Goal: Information Seeking & Learning: Learn about a topic

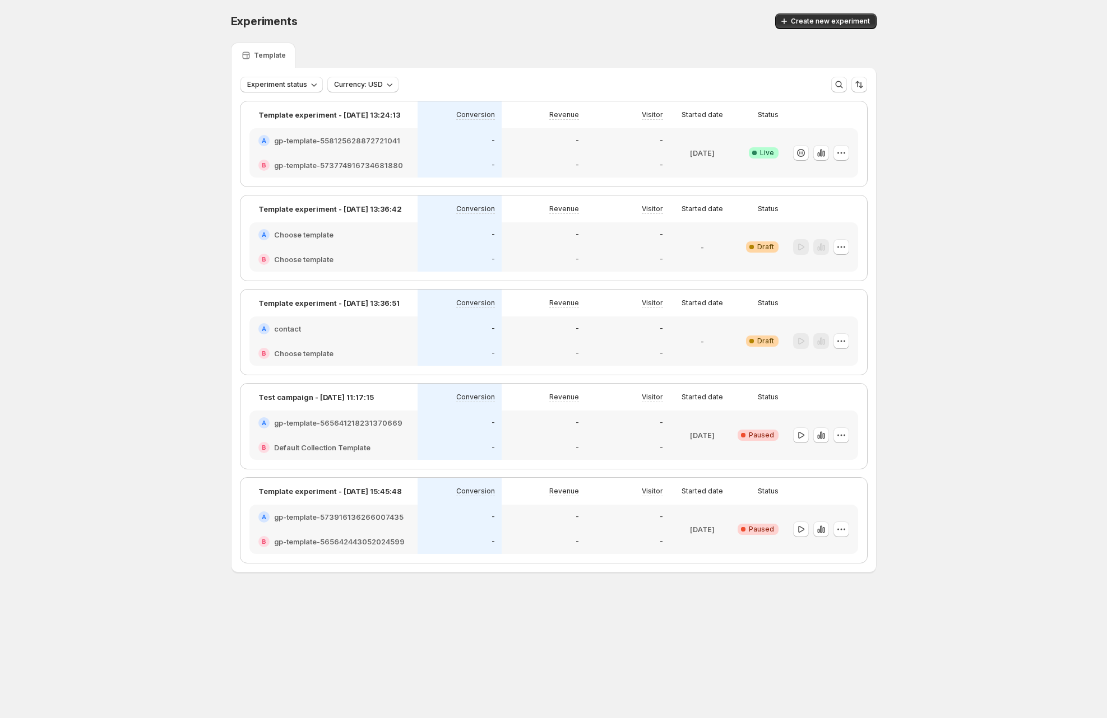
click at [542, 152] on div "-" at bounding box center [544, 140] width 84 height 25
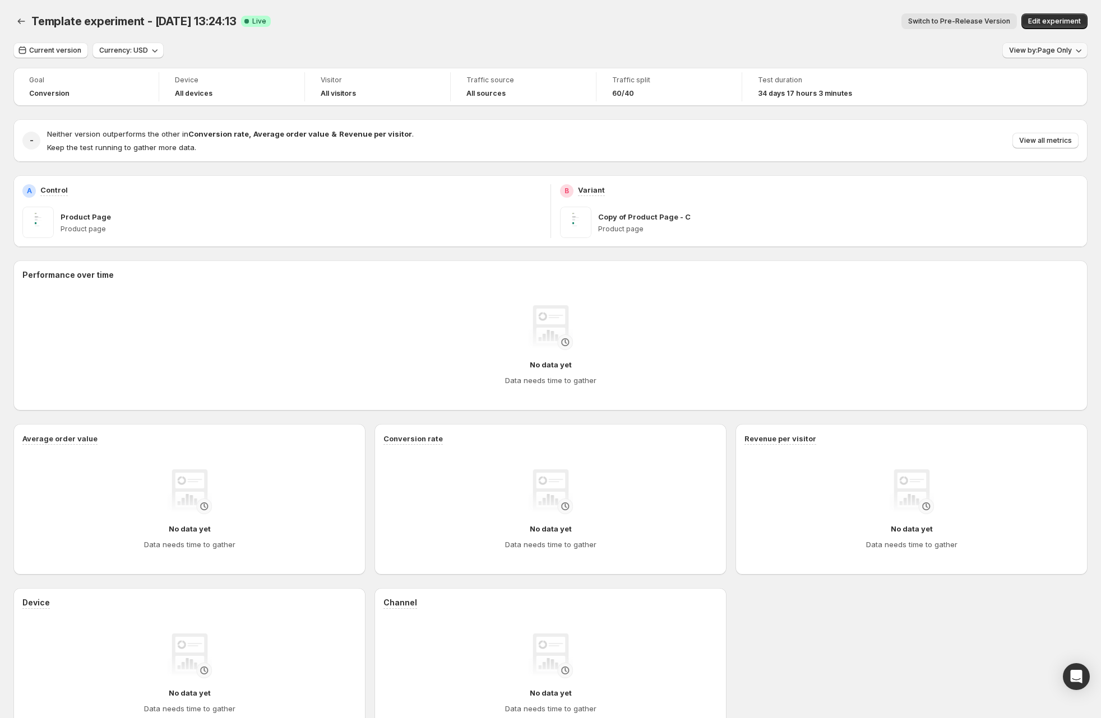
click at [1044, 45] on button "View by: Page Only" at bounding box center [1044, 51] width 85 height 16
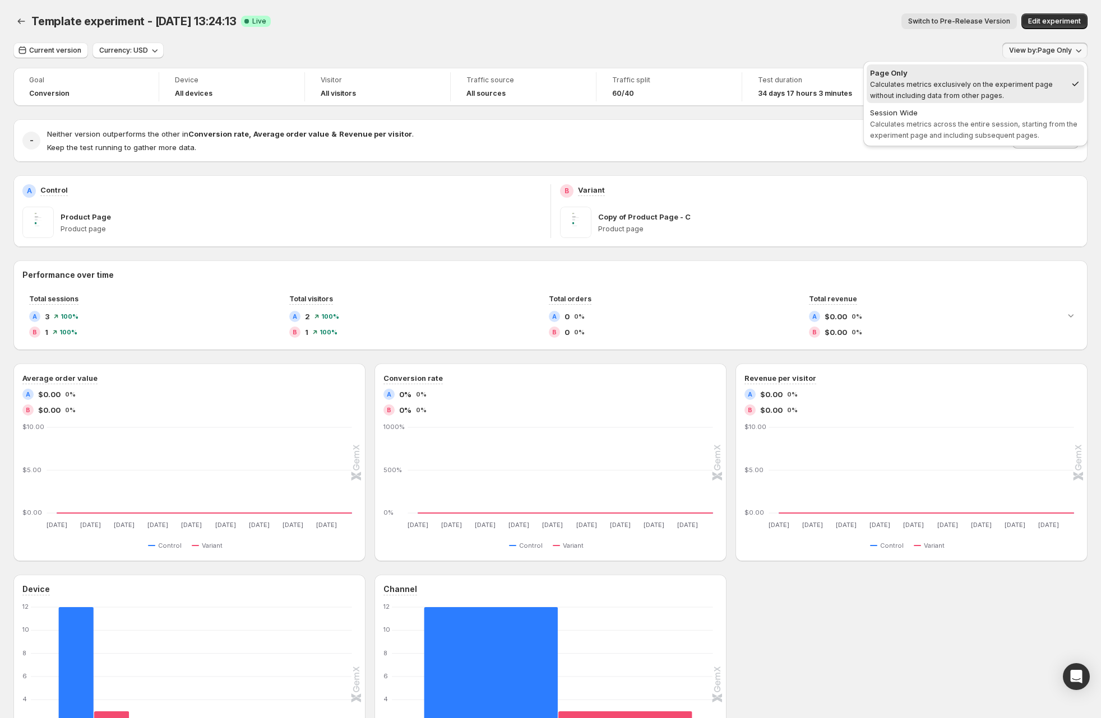
drag, startPoint x: 581, startPoint y: 21, endPoint x: 299, endPoint y: 23, distance: 281.9
click at [581, 21] on div "Switch to Pre-Release Version" at bounding box center [648, 21] width 737 height 16
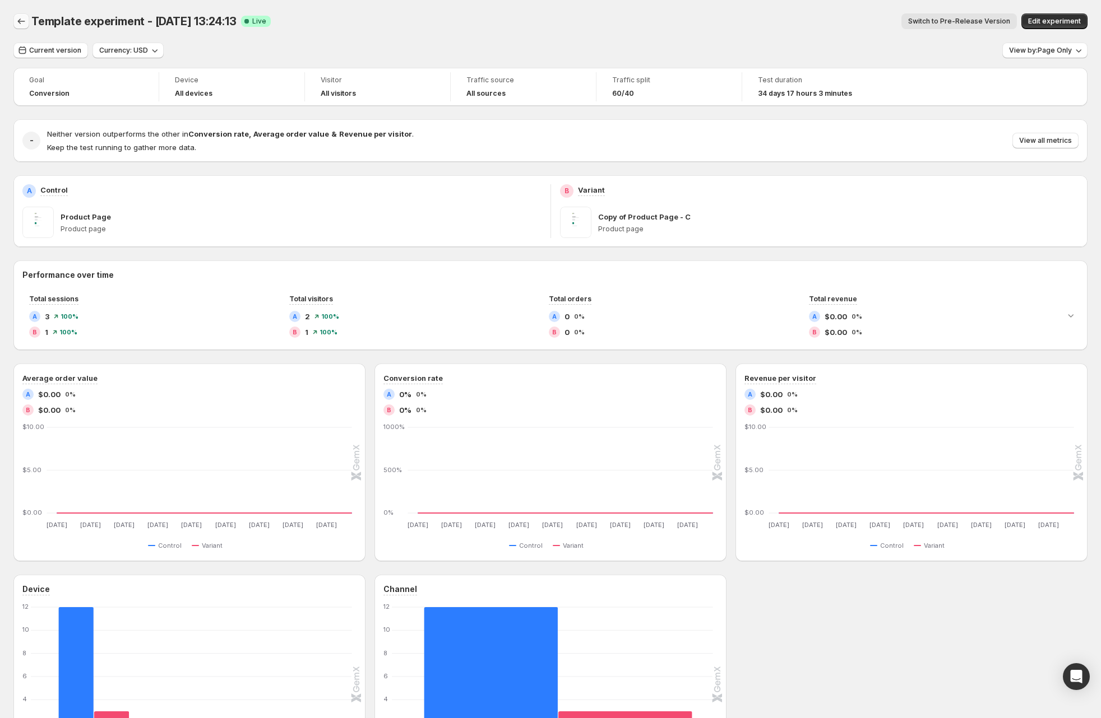
click at [19, 23] on icon "Back" at bounding box center [21, 21] width 11 height 11
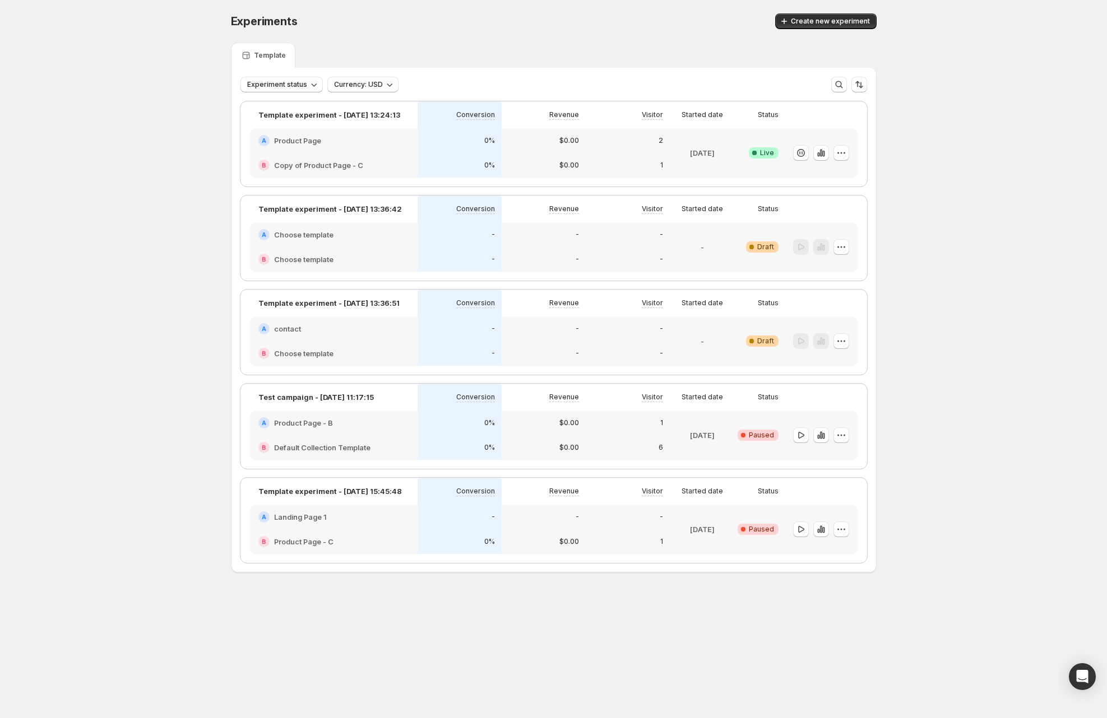
click at [447, 44] on div "Template" at bounding box center [554, 55] width 646 height 25
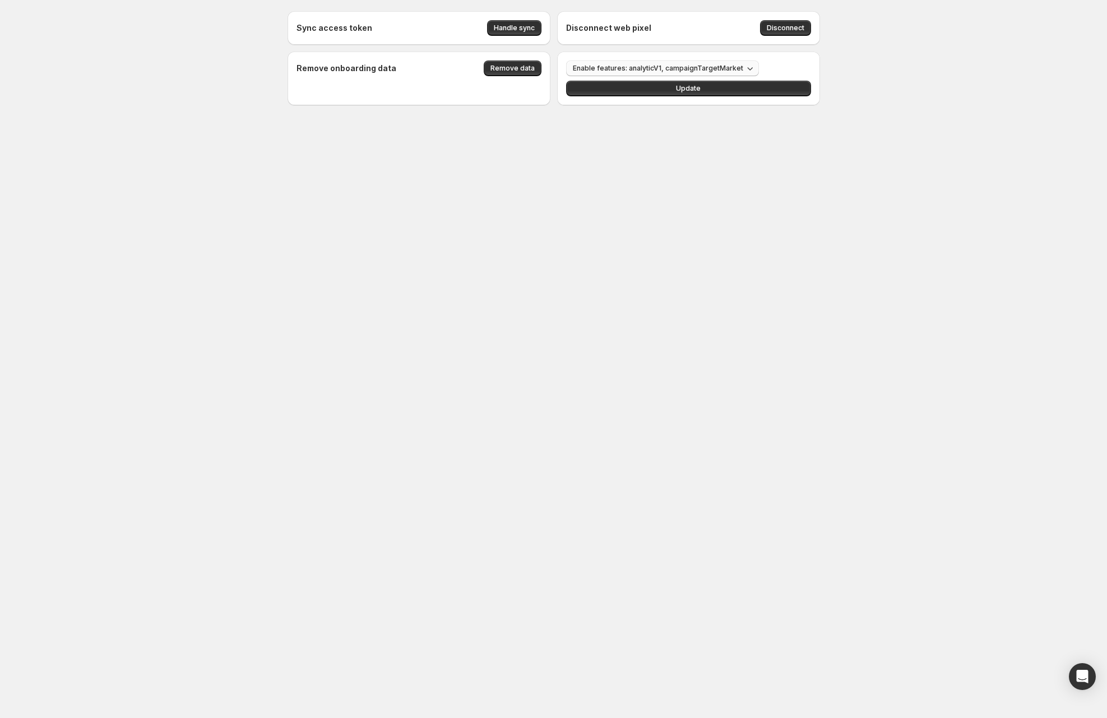
click at [700, 63] on button "Enable features: analyticV1, campaignTargetMarket" at bounding box center [662, 69] width 193 height 16
click at [607, 178] on p "pageAnalysis" at bounding box center [607, 180] width 47 height 11
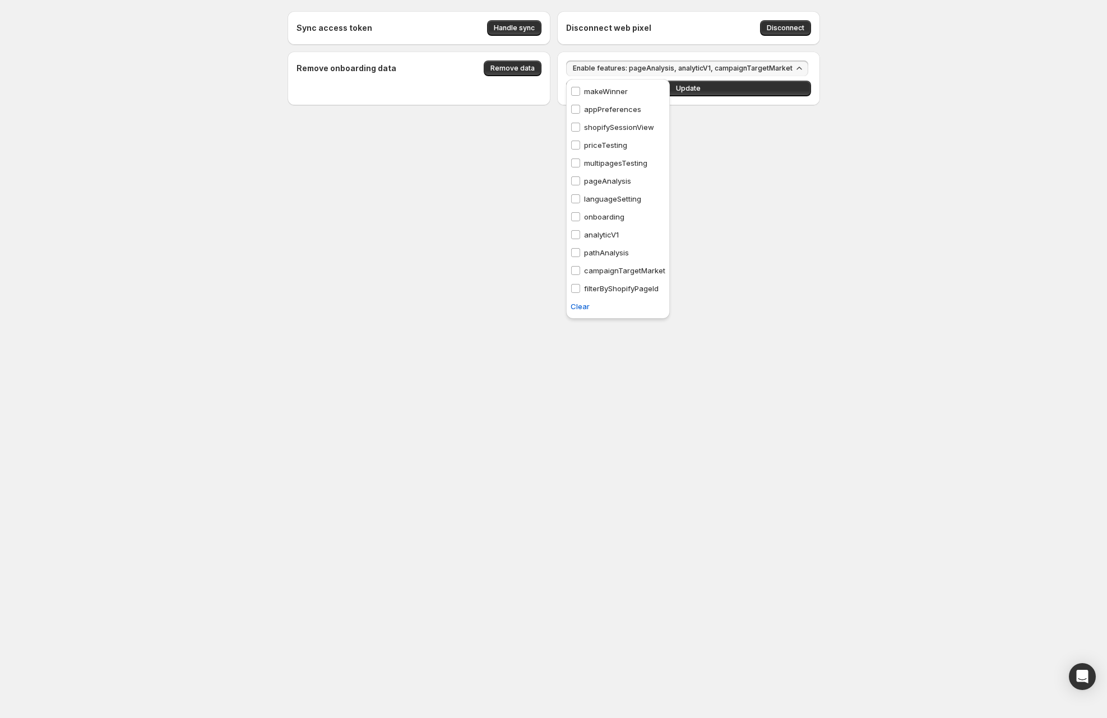
click at [614, 250] on p "pathAnalysis" at bounding box center [606, 252] width 45 height 11
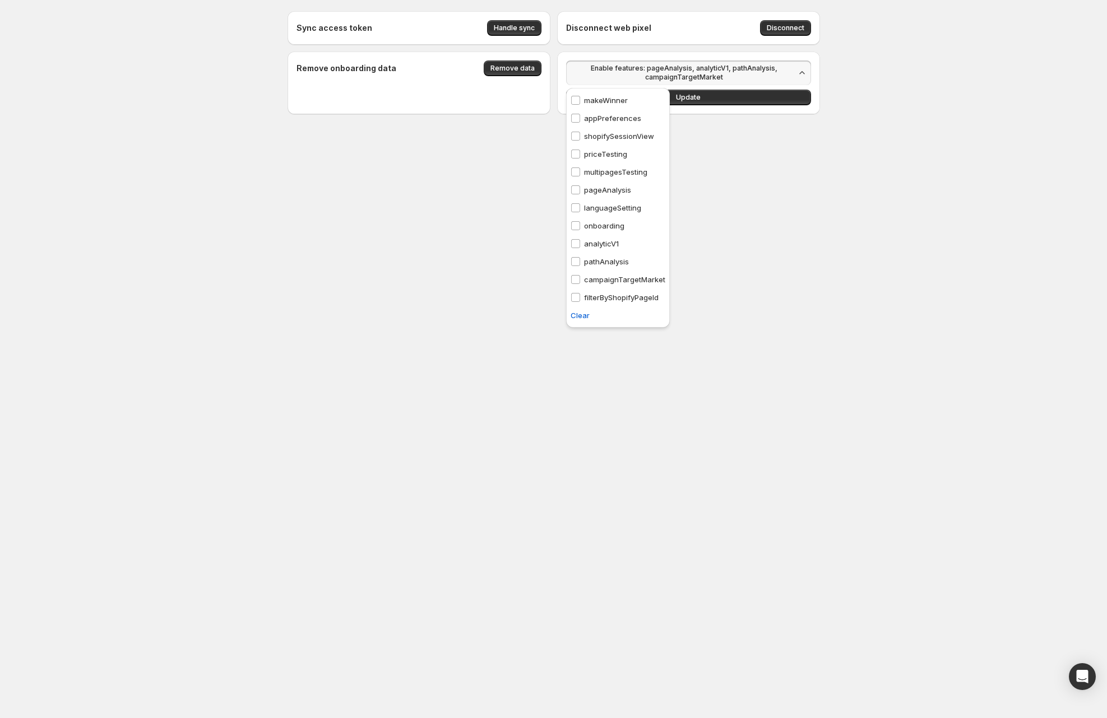
click at [623, 171] on p "multipagesTesting" at bounding box center [615, 171] width 63 height 11
click at [708, 102] on button "Update" at bounding box center [688, 98] width 245 height 16
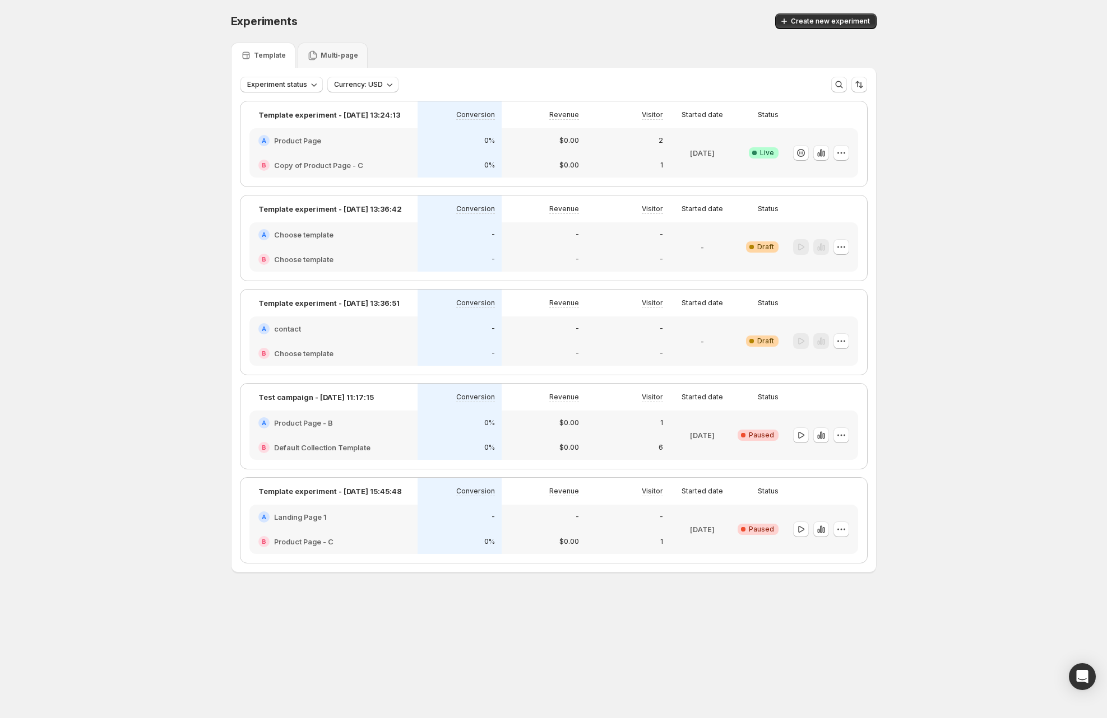
click at [700, 157] on p "[DATE]" at bounding box center [702, 152] width 25 height 11
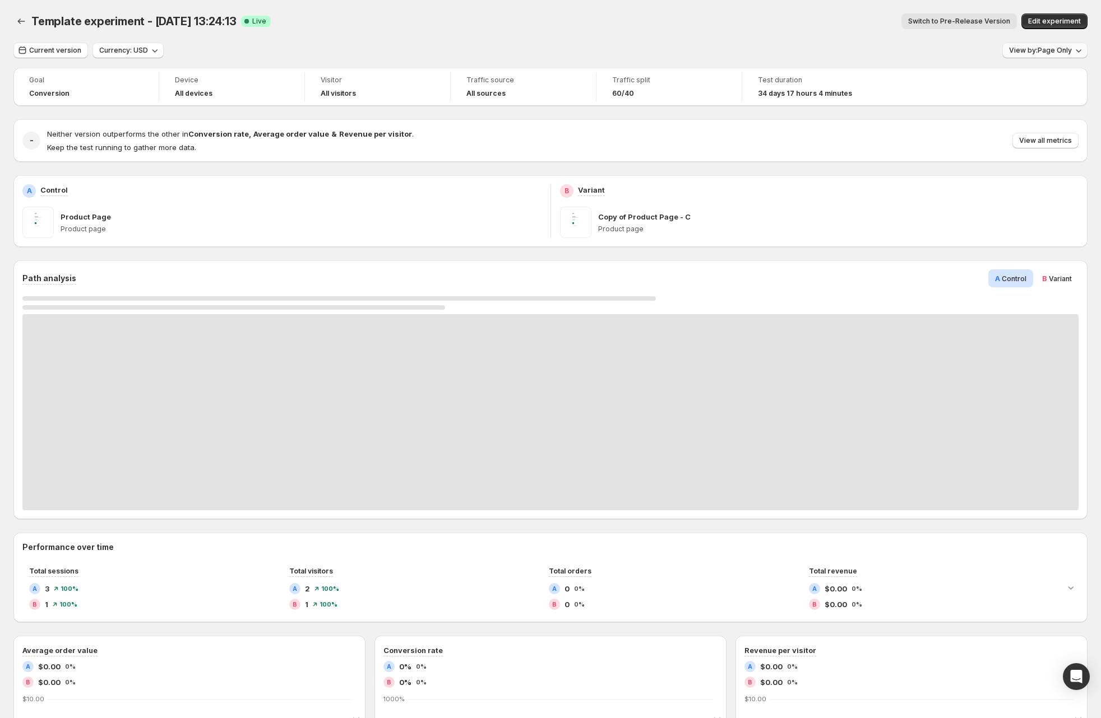
click at [1033, 55] on button "View by: Page Only" at bounding box center [1044, 51] width 85 height 16
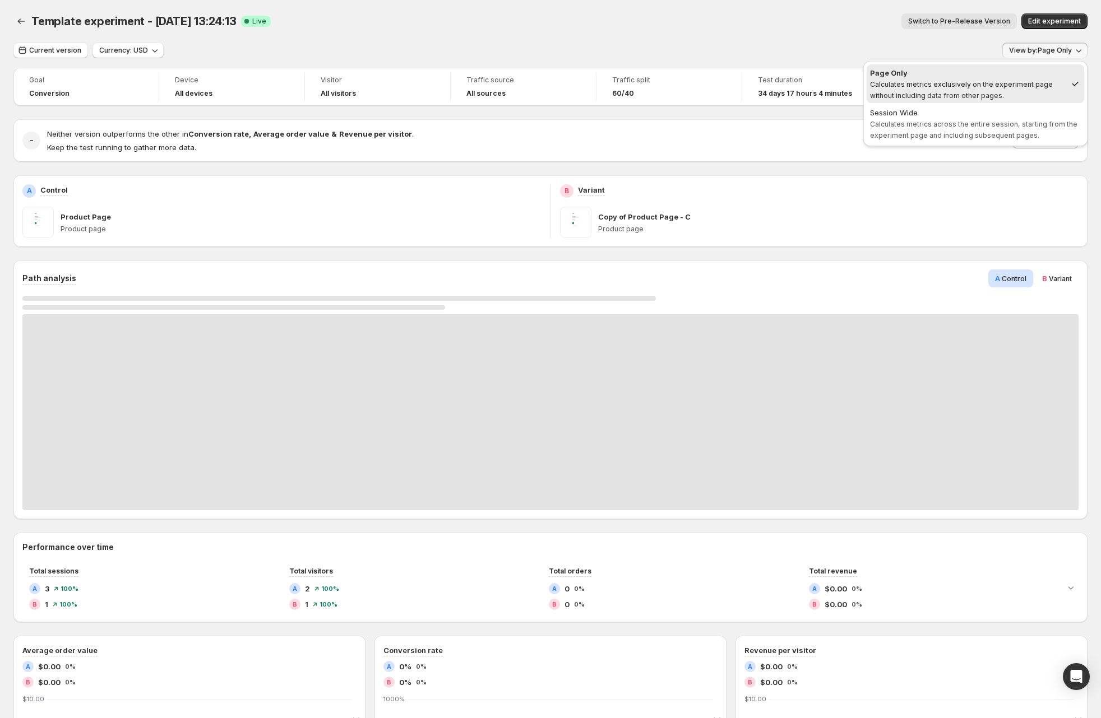
click at [700, 49] on div "Current version Currency: USD View by: Page Only" at bounding box center [550, 51] width 1074 height 16
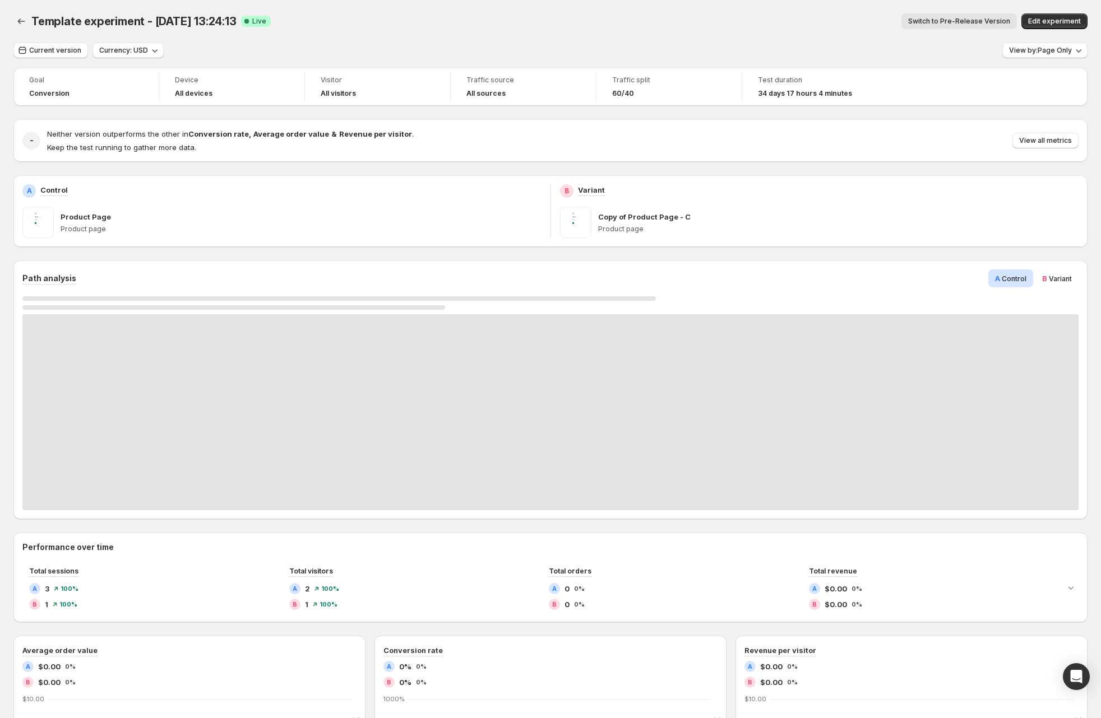
click at [626, 50] on div "Current version Currency: USD View by: Page Only" at bounding box center [550, 51] width 1074 height 16
click at [1039, 48] on span "View by: Page Only" at bounding box center [1040, 50] width 63 height 9
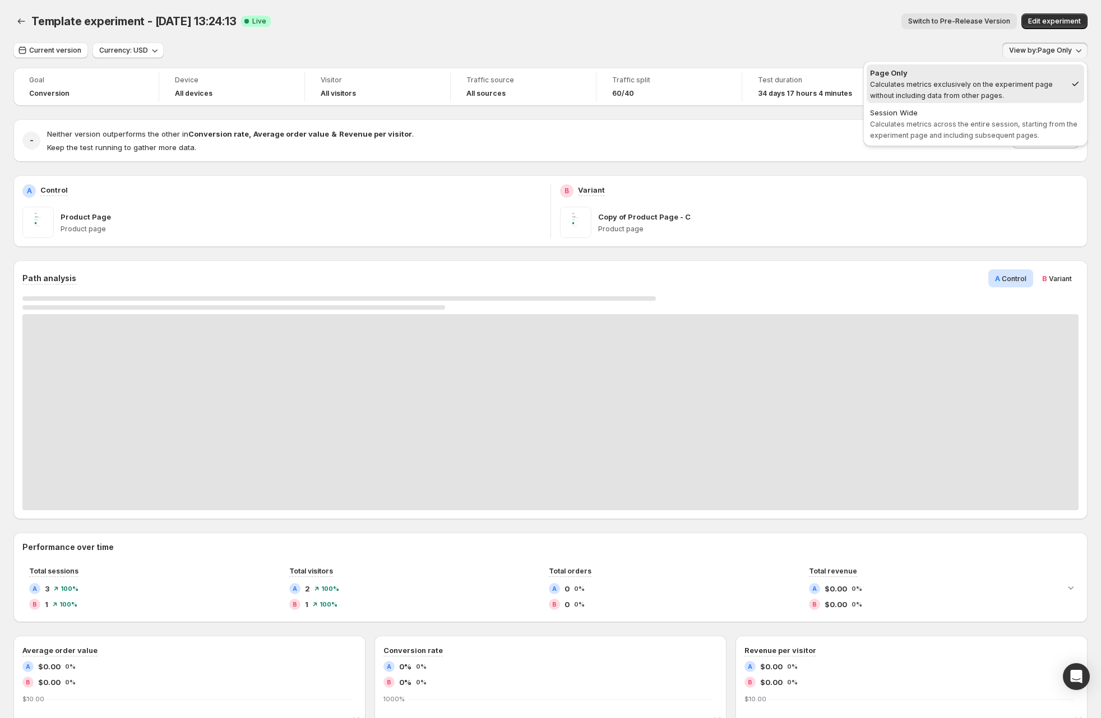
click at [950, 42] on div "Template experiment - [DATE] 13:24:13. This page is ready Template experiment -…" at bounding box center [550, 21] width 1074 height 43
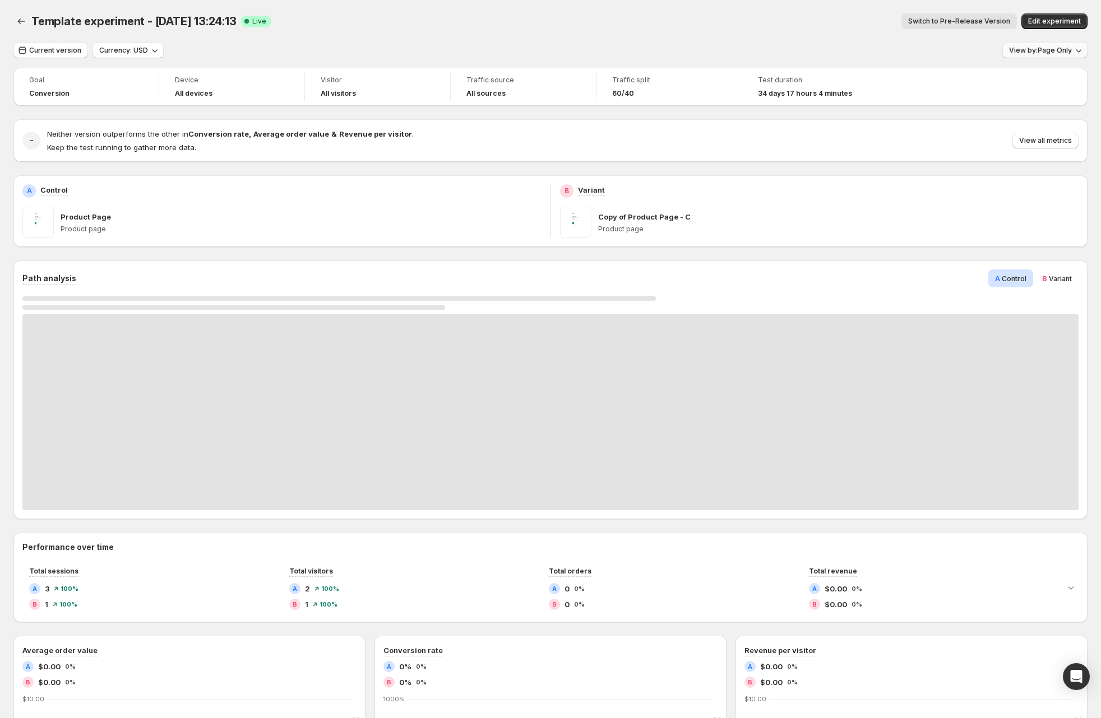
click at [1043, 55] on button "View by: Page Only" at bounding box center [1044, 51] width 85 height 16
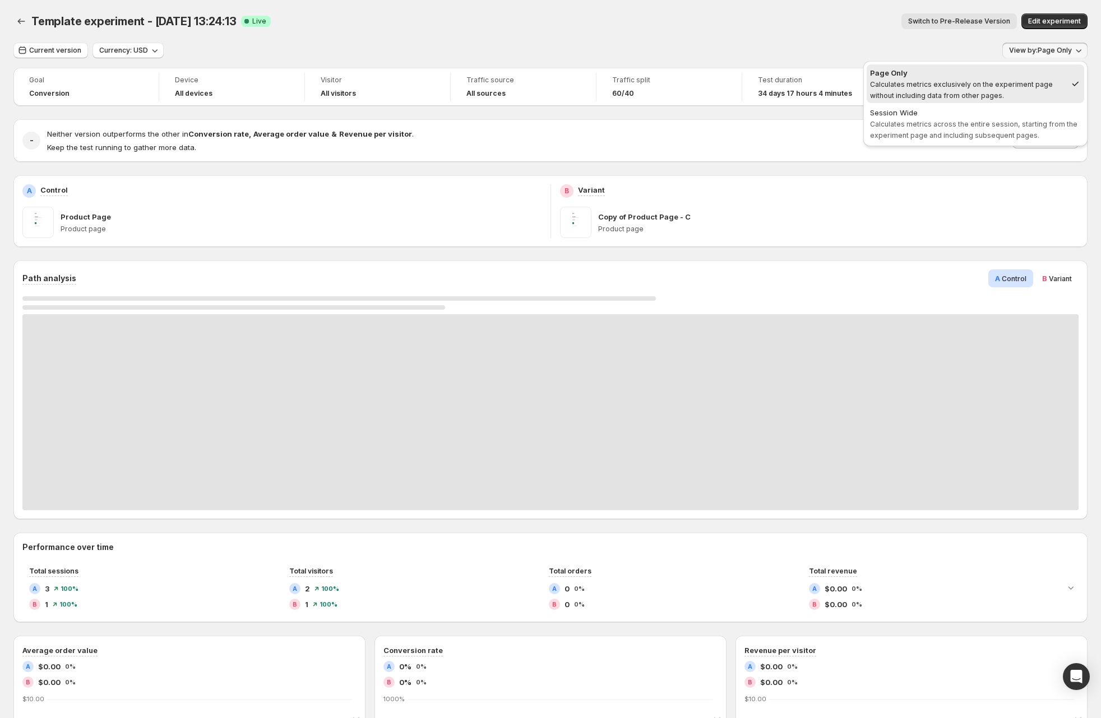
click at [742, 48] on div "Current version Currency: USD View by: Page Only" at bounding box center [550, 51] width 1074 height 16
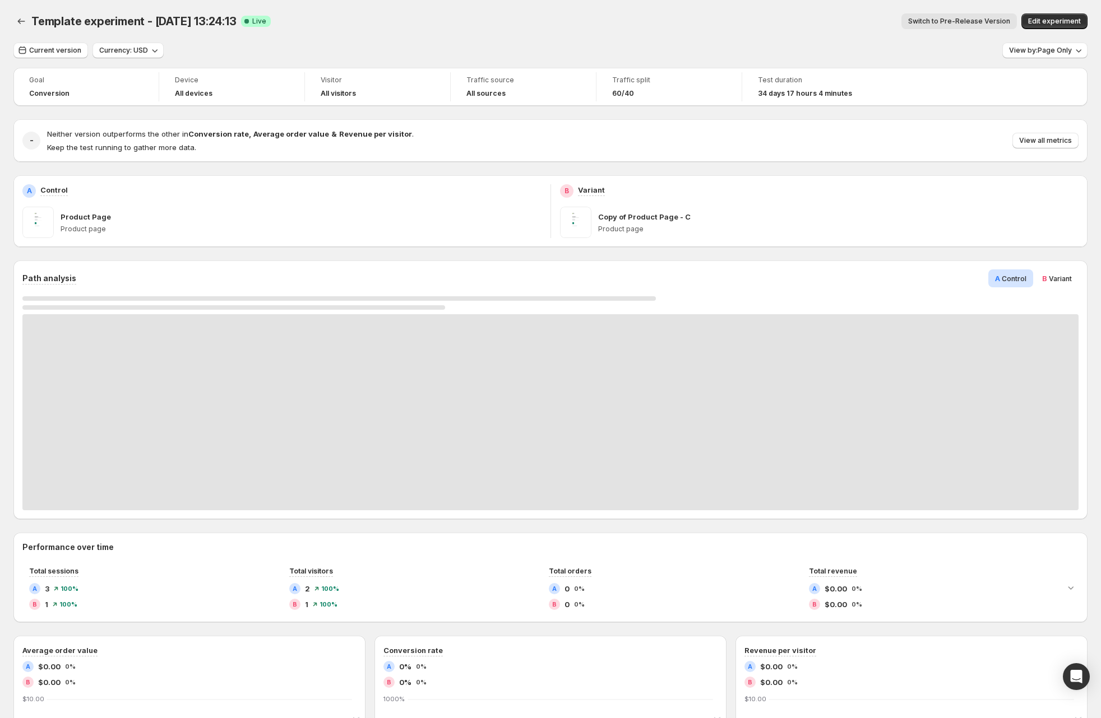
click at [600, 18] on div "Switch to Pre-Release Version" at bounding box center [648, 21] width 737 height 16
click at [806, 24] on div "Switch to Pre-Release Version" at bounding box center [648, 21] width 737 height 16
click at [148, 16] on span "Template experiment - Jul 15, 13:24:13" at bounding box center [133, 21] width 205 height 13
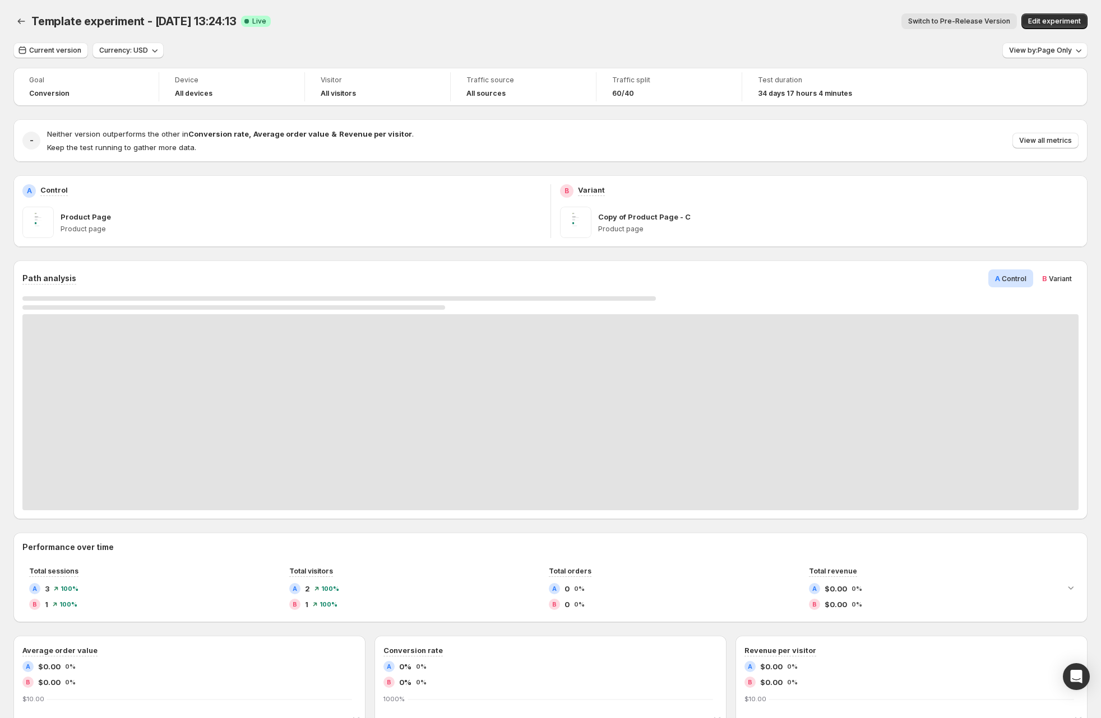
click at [452, 29] on div "Switch to Pre-Release Version" at bounding box center [648, 21] width 737 height 16
click at [414, 16] on div "Switch to Pre-Release Version" at bounding box center [648, 21] width 737 height 16
click at [174, 24] on span "Template experiment - Jul 15, 13:24:13" at bounding box center [133, 21] width 205 height 13
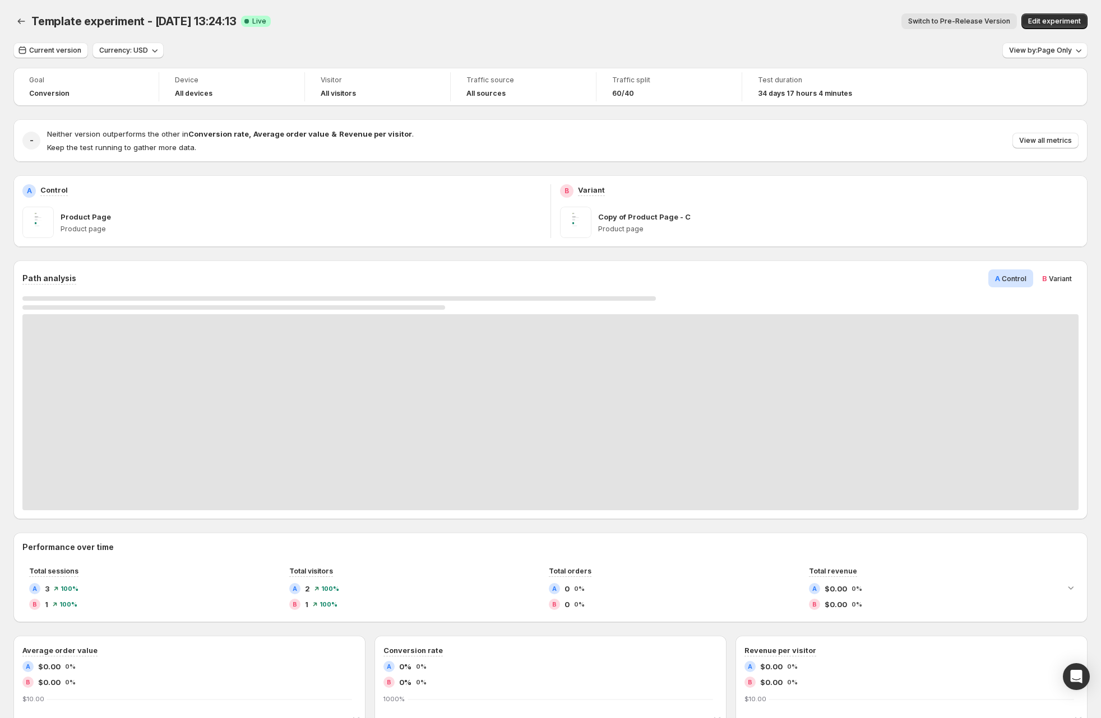
click at [457, 53] on div "Current version Currency: USD View by: Page Only" at bounding box center [550, 51] width 1074 height 16
drag, startPoint x: 408, startPoint y: 32, endPoint x: 94, endPoint y: 21, distance: 314.0
click at [404, 33] on div "Template experiment - Jul 15, 13:24:13. This page is ready Template experiment …" at bounding box center [550, 21] width 1074 height 43
click at [16, 18] on icon "Back" at bounding box center [21, 21] width 11 height 11
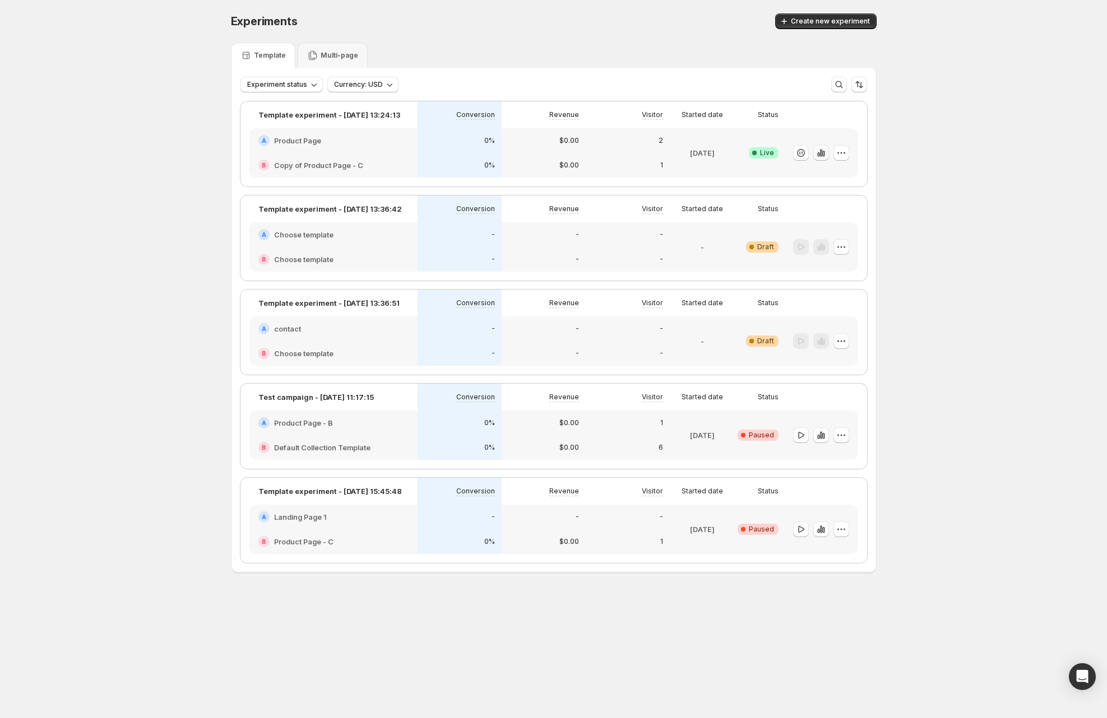
click at [819, 154] on icon "button" at bounding box center [820, 152] width 2 height 7
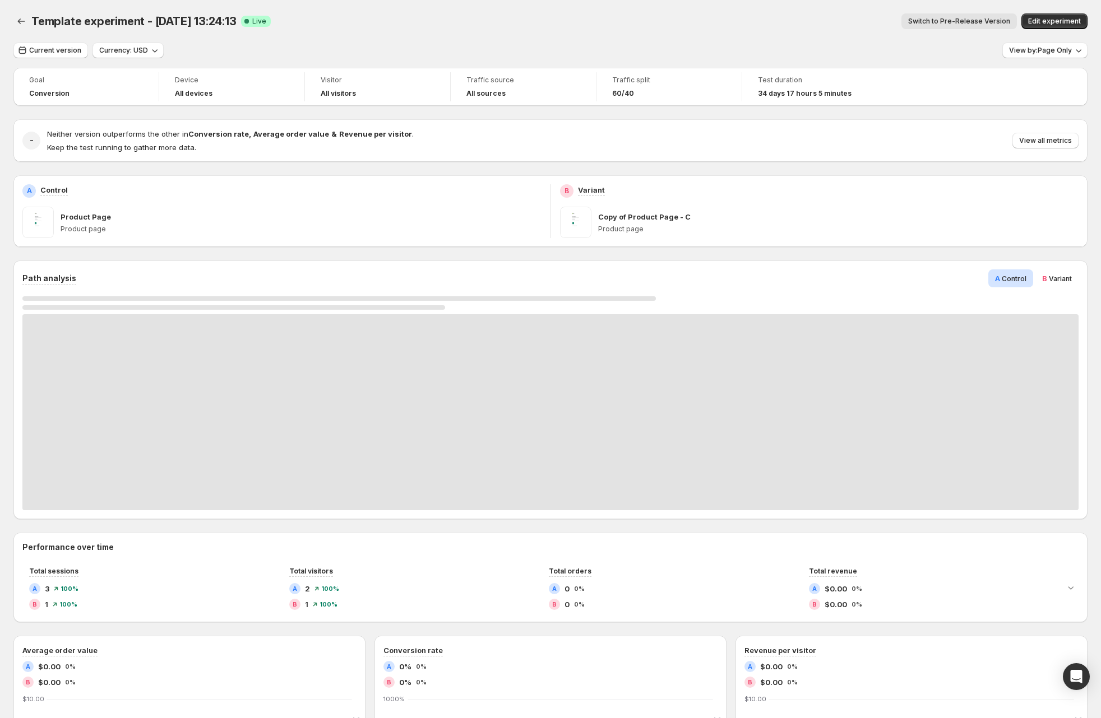
click at [633, 54] on div "Current version Currency: USD View by: Page Only" at bounding box center [550, 51] width 1074 height 16
click at [782, 41] on div "Template experiment - Jul 15, 13:24:13. This page is ready Template experiment …" at bounding box center [550, 21] width 1074 height 43
click at [22, 17] on icon "Back" at bounding box center [21, 21] width 11 height 11
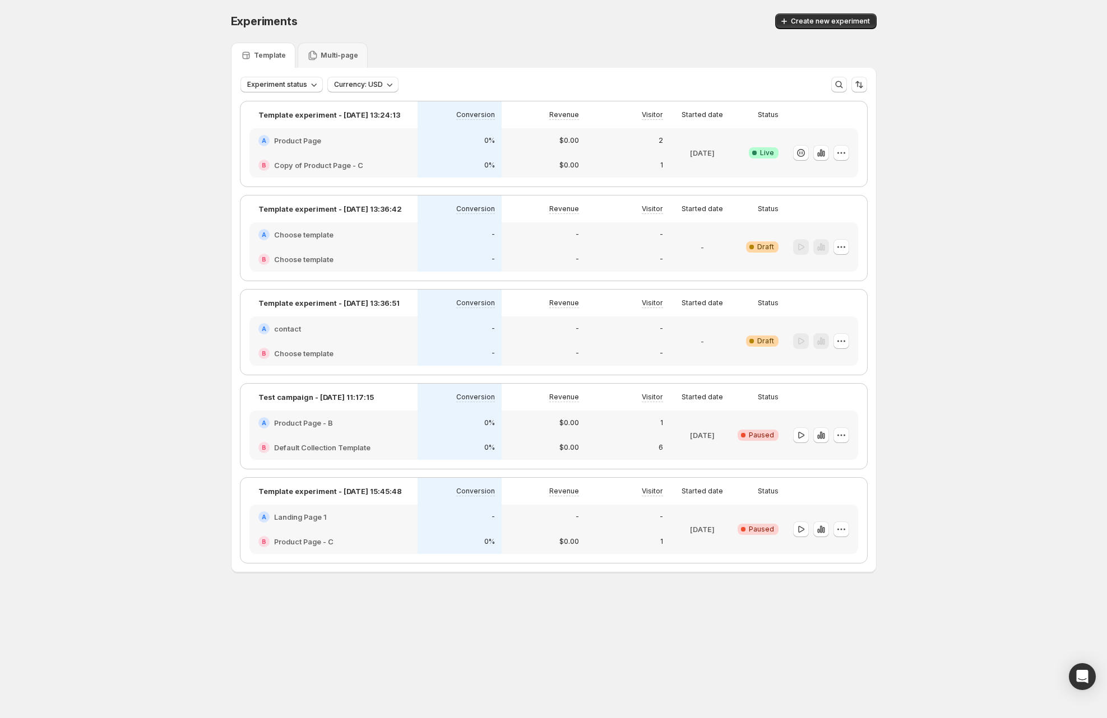
click at [714, 154] on p "Jul 15 2025" at bounding box center [702, 152] width 25 height 11
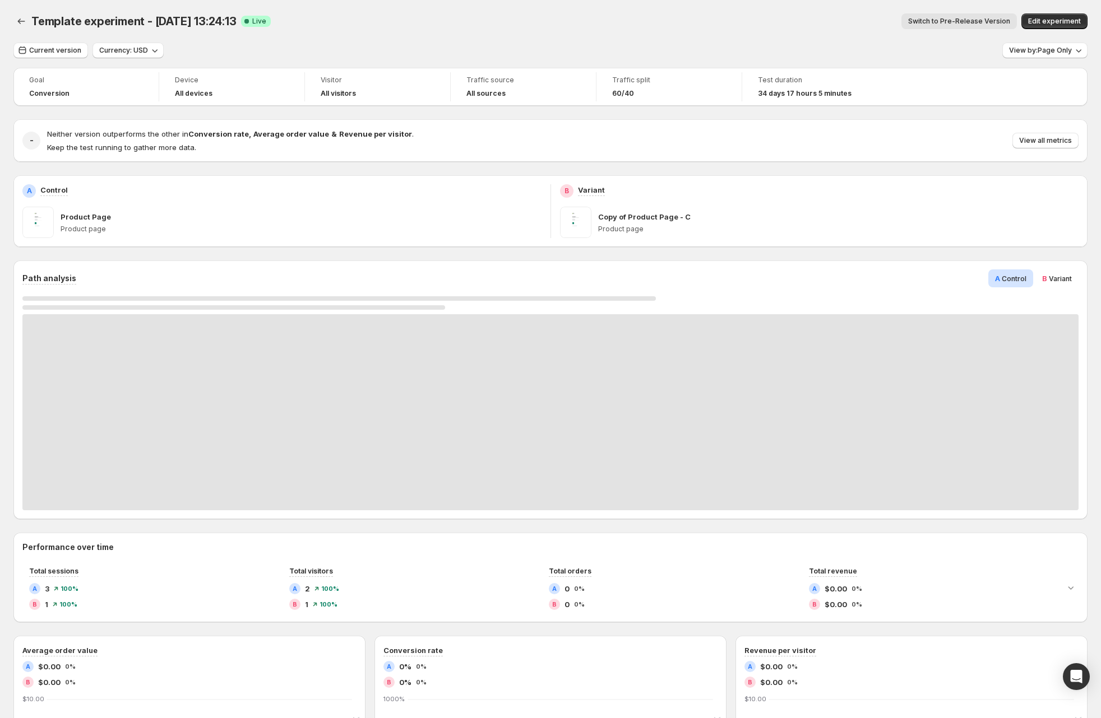
click at [992, 121] on div "- Neither version outperforms the other in Conversion rate , Average order valu…" at bounding box center [550, 140] width 1074 height 43
drag, startPoint x: 967, startPoint y: 148, endPoint x: 723, endPoint y: 133, distance: 244.2
click at [967, 148] on div "Neither version outperforms the other in Conversion rate , Average order value …" at bounding box center [562, 140] width 1031 height 25
click at [18, 20] on icon "Back" at bounding box center [21, 21] width 11 height 11
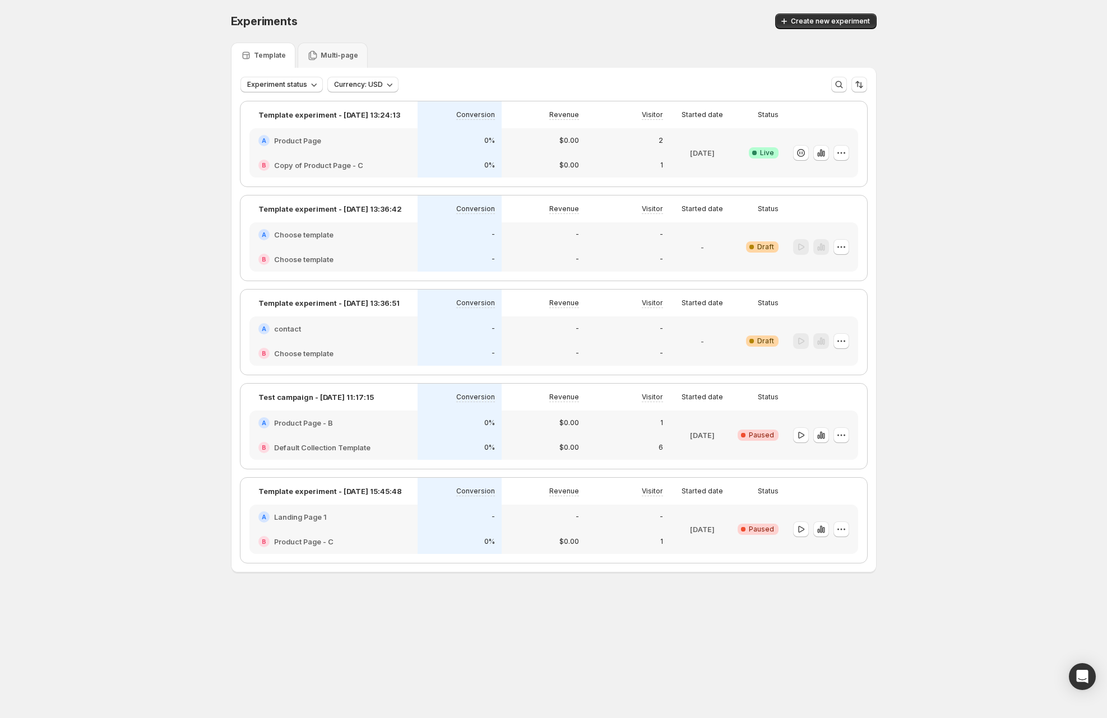
click at [463, 43] on div "Template Multi-page" at bounding box center [554, 55] width 646 height 25
click at [316, 41] on div "Experiments. This page is ready Experiments Create new experiment" at bounding box center [554, 21] width 646 height 43
click at [321, 57] on p "Multi-page" at bounding box center [340, 55] width 38 height 9
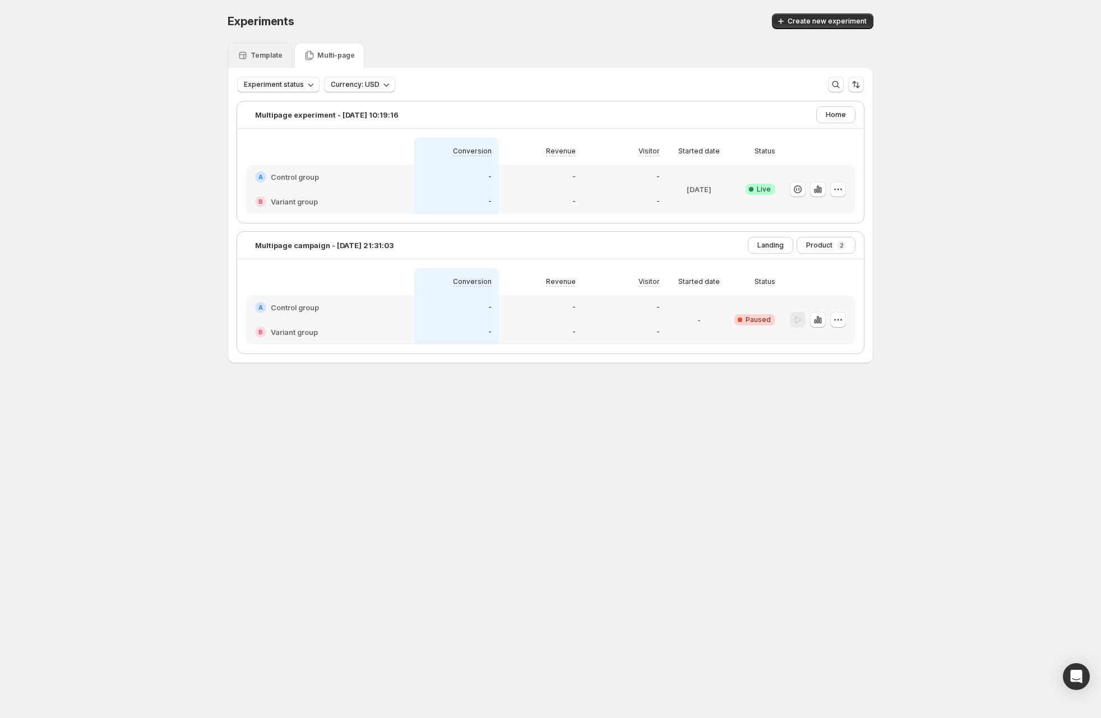
click at [256, 62] on div "Template" at bounding box center [259, 55] width 64 height 25
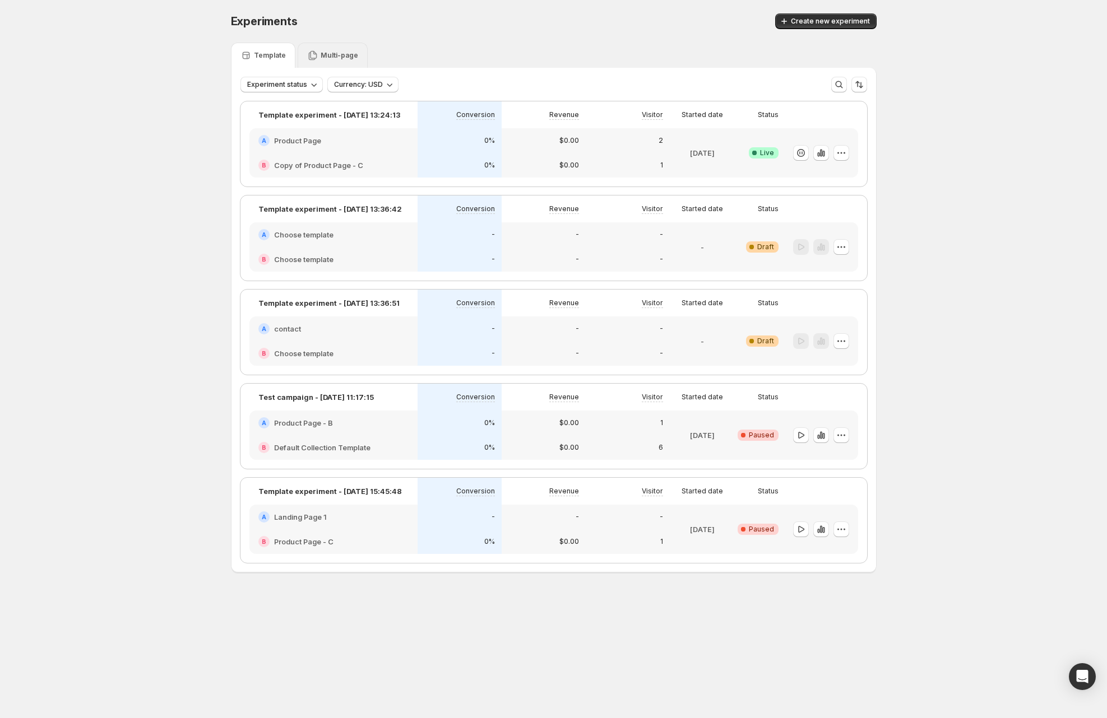
drag, startPoint x: 331, startPoint y: 61, endPoint x: 268, endPoint y: 65, distance: 62.9
click at [329, 62] on div "Multi-page" at bounding box center [333, 55] width 70 height 25
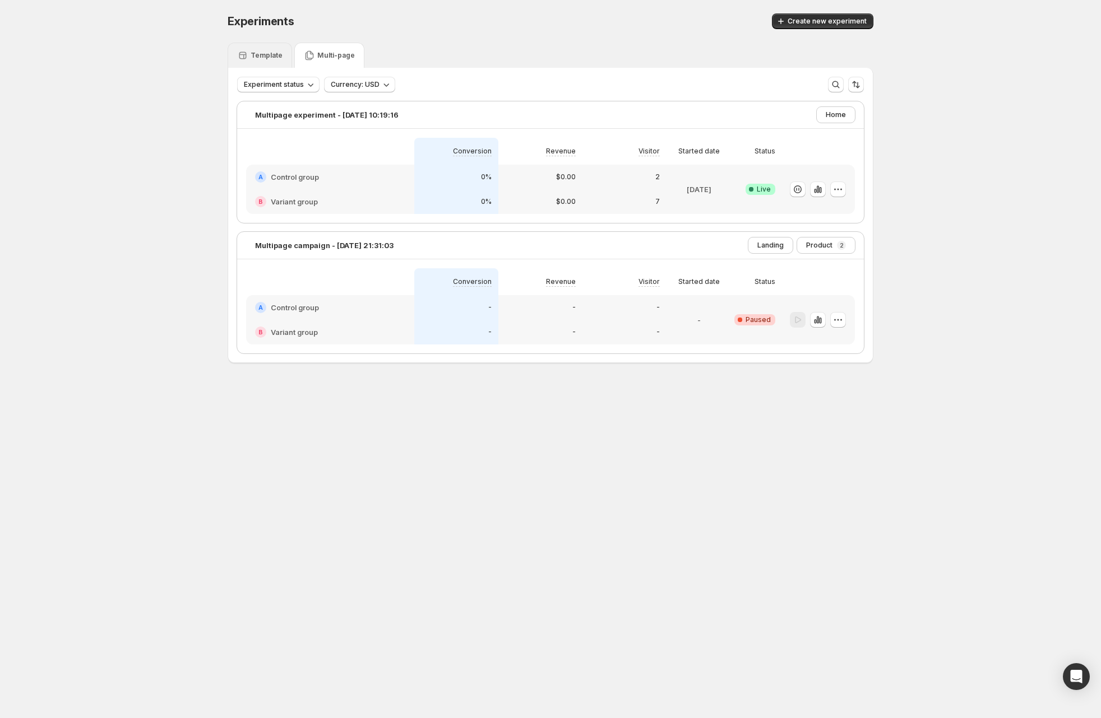
drag, startPoint x: 264, startPoint y: 64, endPoint x: 306, endPoint y: 65, distance: 42.0
click at [264, 64] on div "Template" at bounding box center [259, 55] width 64 height 25
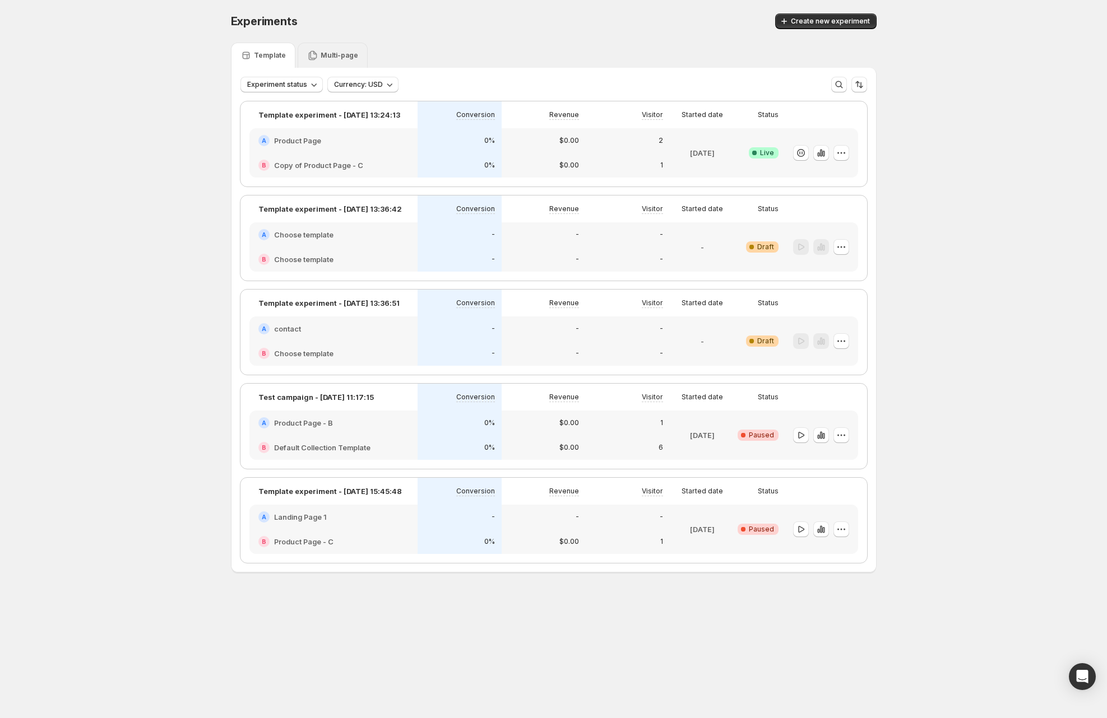
click at [346, 64] on div "Multi-page" at bounding box center [333, 55] width 70 height 25
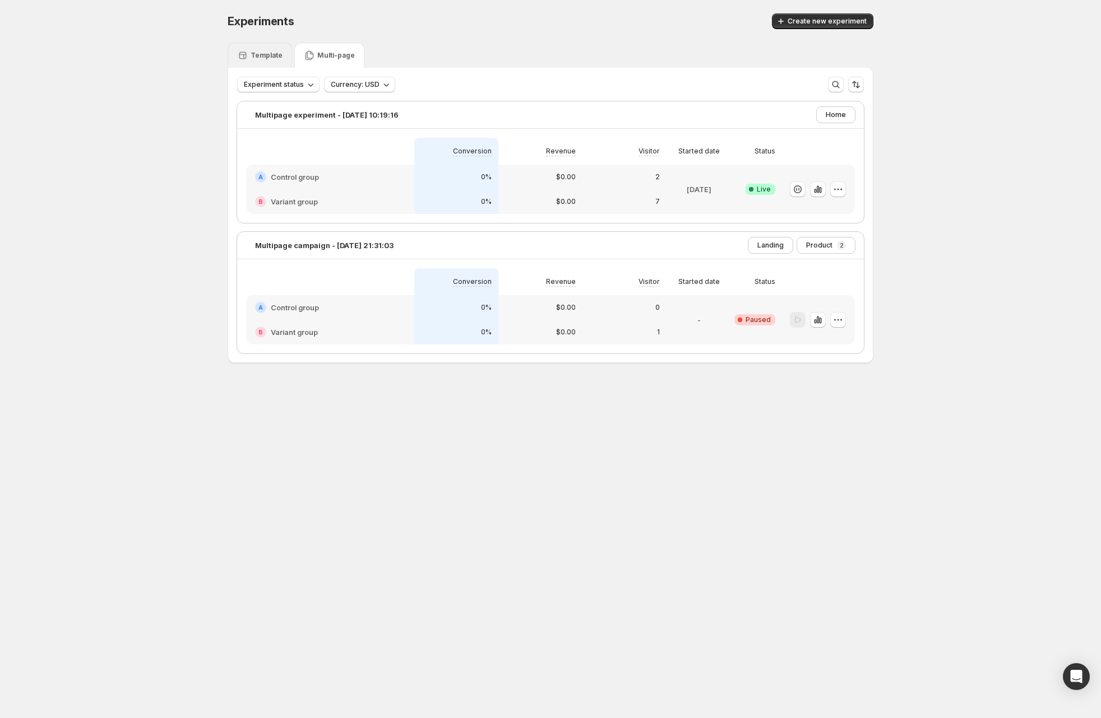
drag, startPoint x: 272, startPoint y: 59, endPoint x: 300, endPoint y: 62, distance: 28.7
click at [272, 59] on p "Template" at bounding box center [266, 55] width 32 height 9
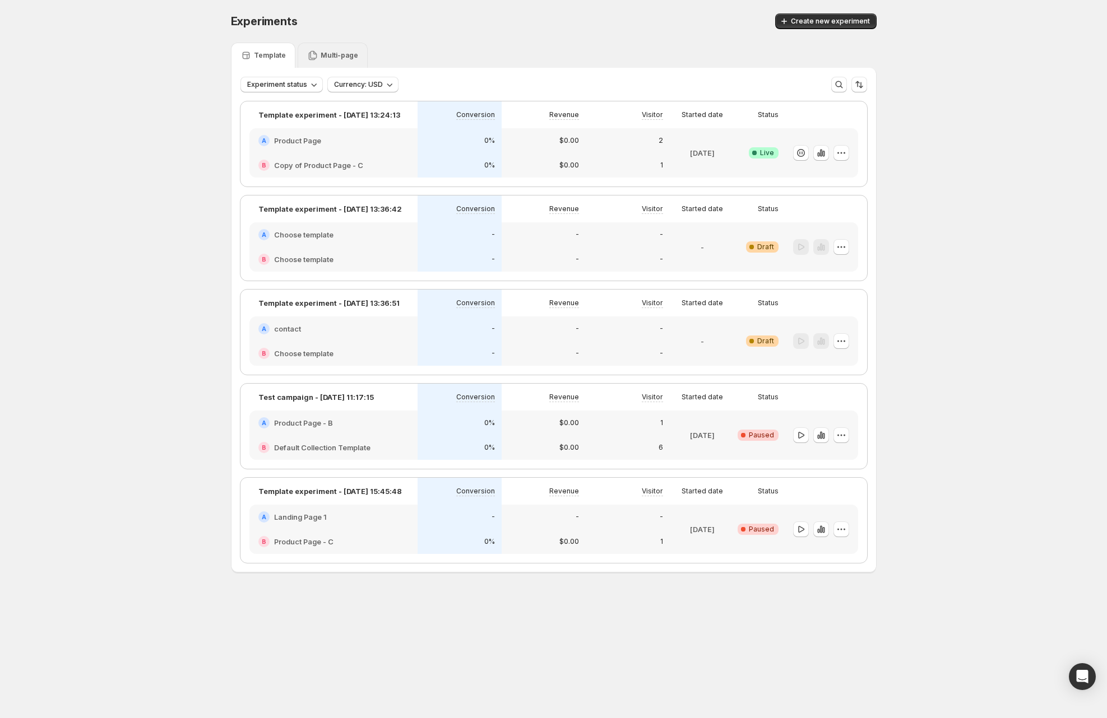
drag, startPoint x: 372, startPoint y: 62, endPoint x: 365, endPoint y: 61, distance: 6.3
click at [370, 62] on div "Template Multi-page" at bounding box center [554, 55] width 646 height 25
click at [290, 63] on div "Template" at bounding box center [263, 55] width 64 height 25
drag, startPoint x: 374, startPoint y: 66, endPoint x: 318, endPoint y: 60, distance: 56.3
click at [374, 66] on div "Template Multi-page" at bounding box center [554, 55] width 646 height 25
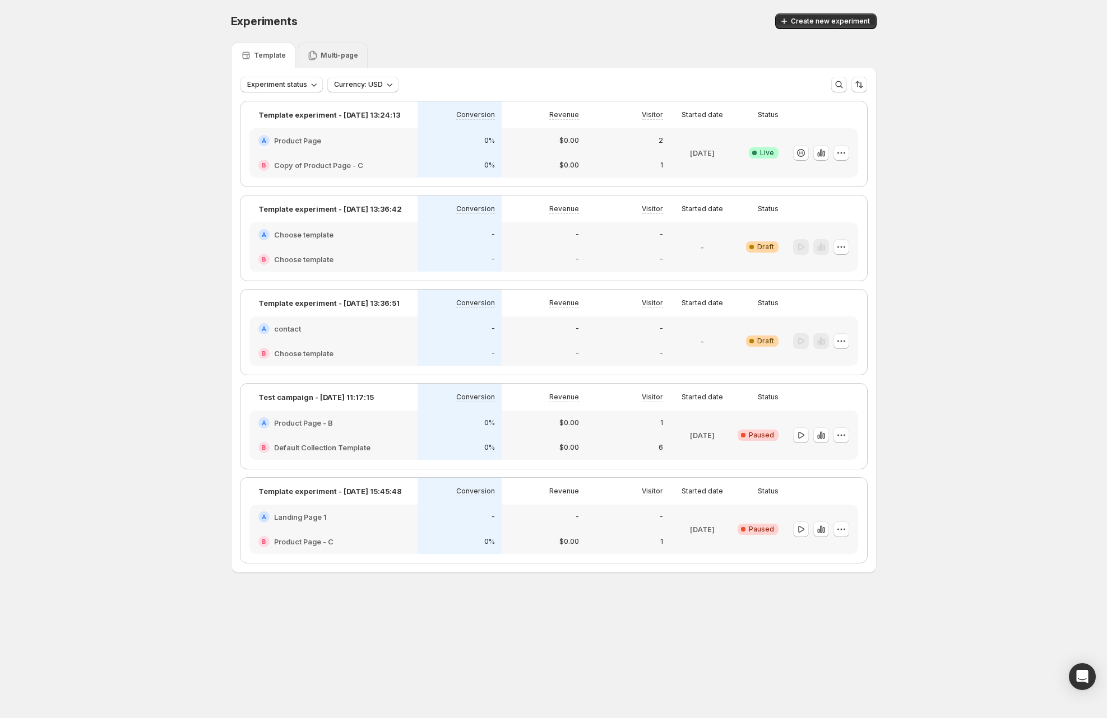
click at [318, 59] on div "Multi-page" at bounding box center [332, 55] width 51 height 11
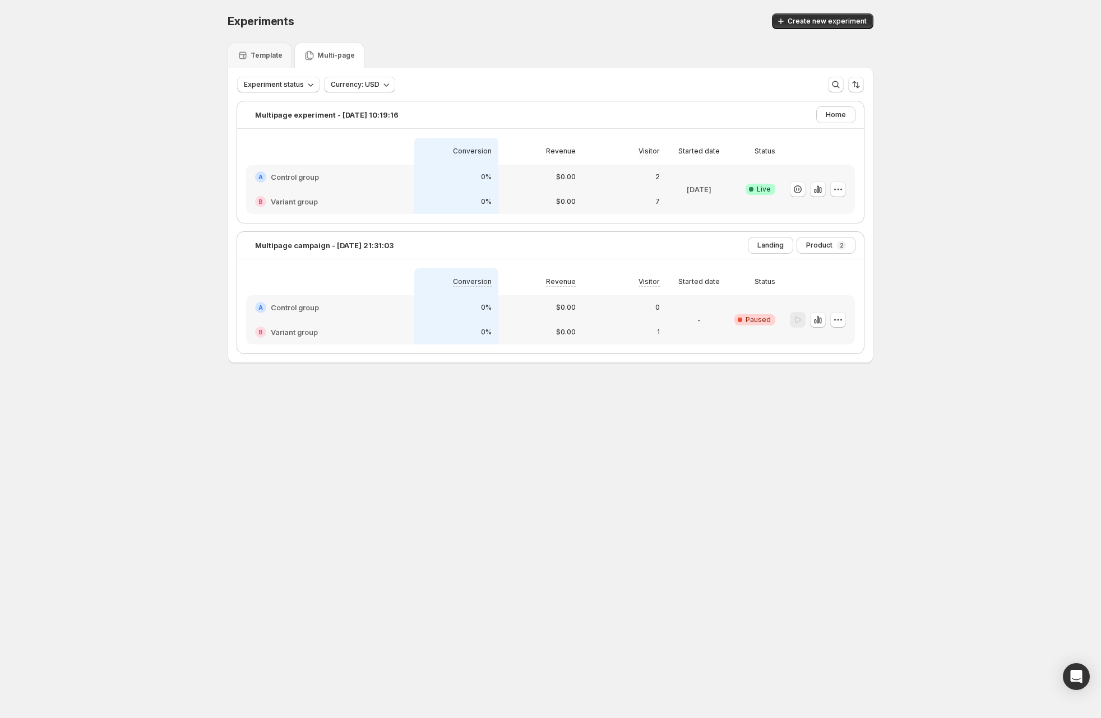
drag, startPoint x: 266, startPoint y: 60, endPoint x: 290, endPoint y: 60, distance: 24.1
click at [266, 60] on div "Template" at bounding box center [259, 55] width 45 height 11
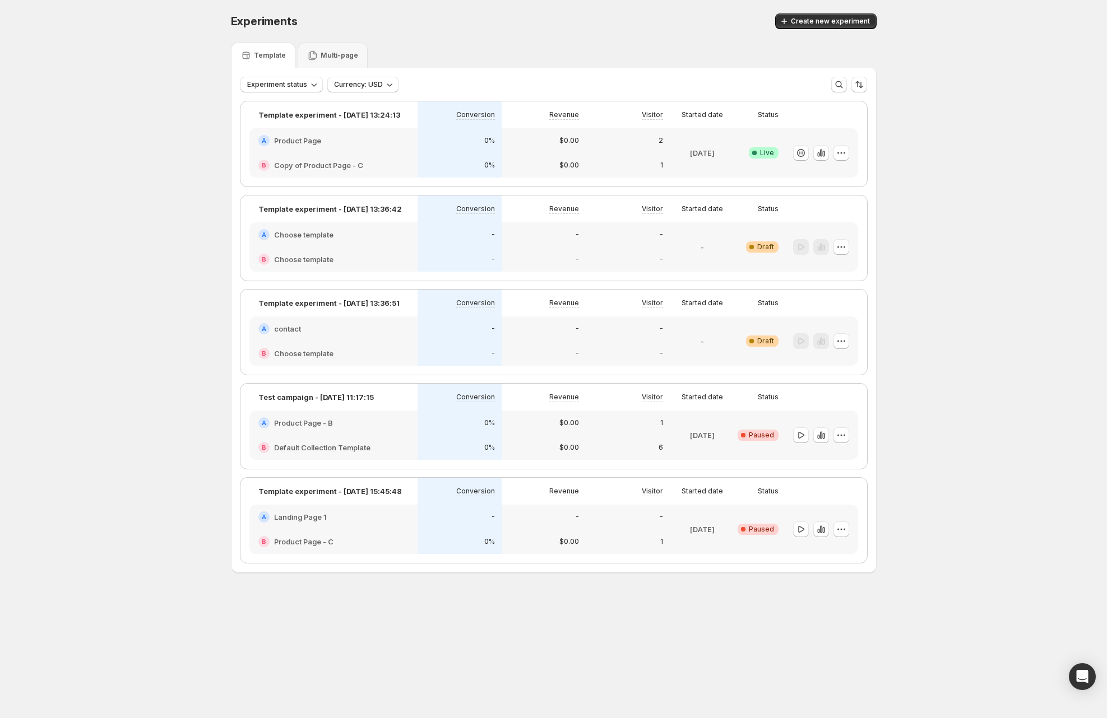
click at [447, 60] on div "Template Multi-page" at bounding box center [554, 55] width 646 height 25
click at [128, 223] on div "Experiments. This page is ready Experiments Create new experiment Template Mult…" at bounding box center [553, 316] width 1107 height 633
click at [55, 172] on div "Experiments. This page is ready Experiments Create new experiment Template Mult…" at bounding box center [553, 316] width 1107 height 633
click at [965, 179] on div "Experiments. This page is ready Experiments Create new experiment Template Mult…" at bounding box center [553, 316] width 1107 height 633
click at [824, 148] on icon "button" at bounding box center [820, 152] width 11 height 11
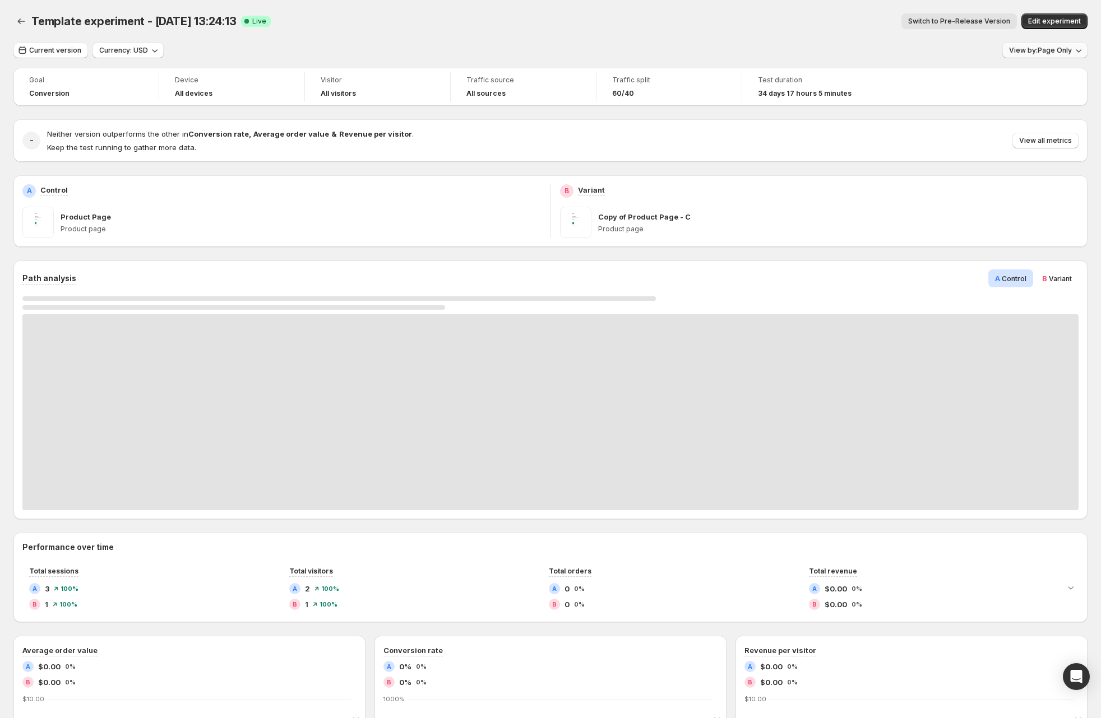
click at [1071, 54] on span "View by: Page Only" at bounding box center [1040, 50] width 63 height 9
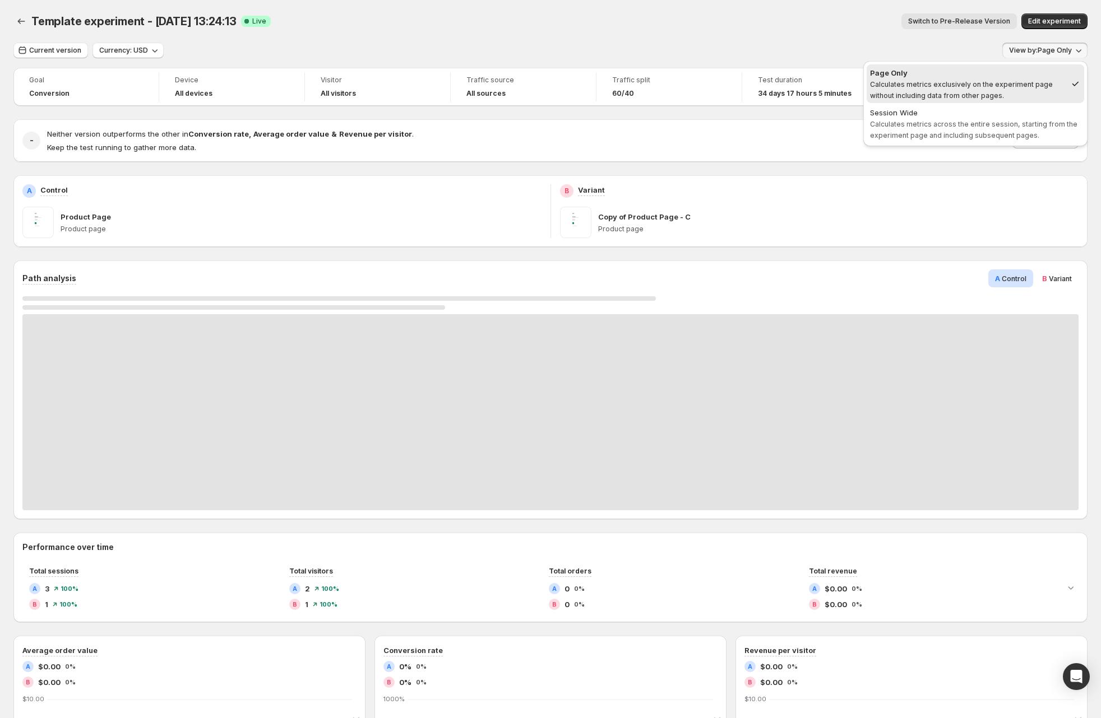
click at [641, 39] on div "Template experiment - Jul 15, 13:24:13. This page is ready Template experiment …" at bounding box center [550, 21] width 1074 height 43
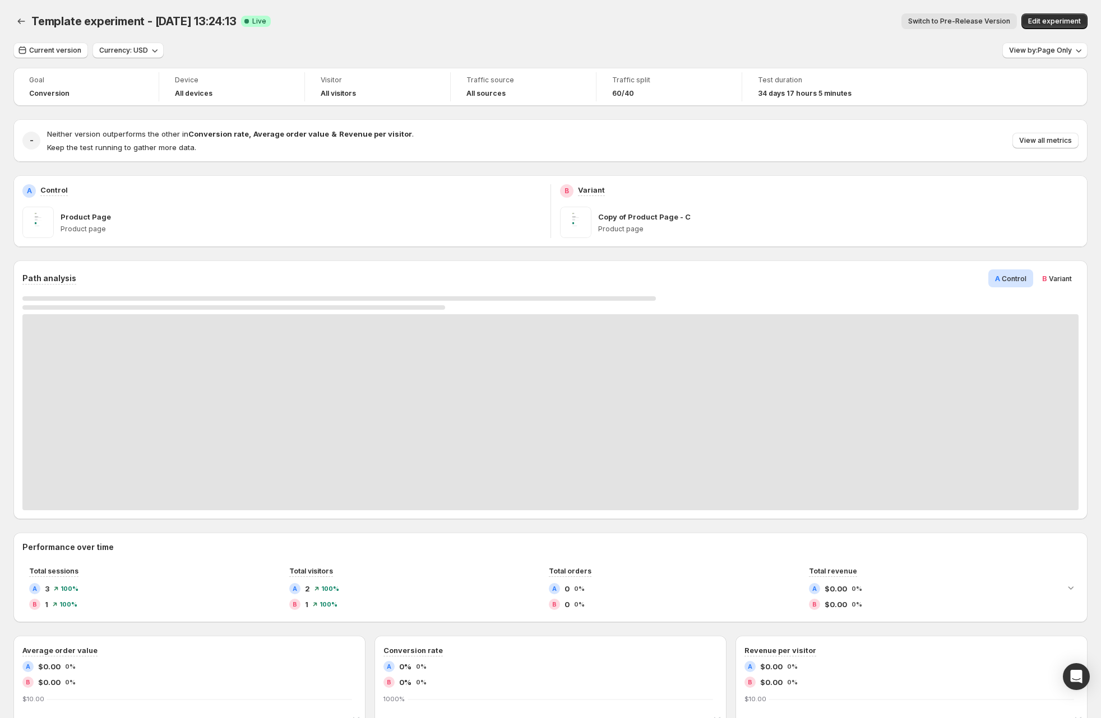
click at [1098, 46] on div "Template experiment - Jul 15, 13:24:13. This page is ready Template experiment …" at bounding box center [550, 563] width 1101 height 1127
click at [1063, 48] on span "View by: Page Only" at bounding box center [1040, 50] width 63 height 9
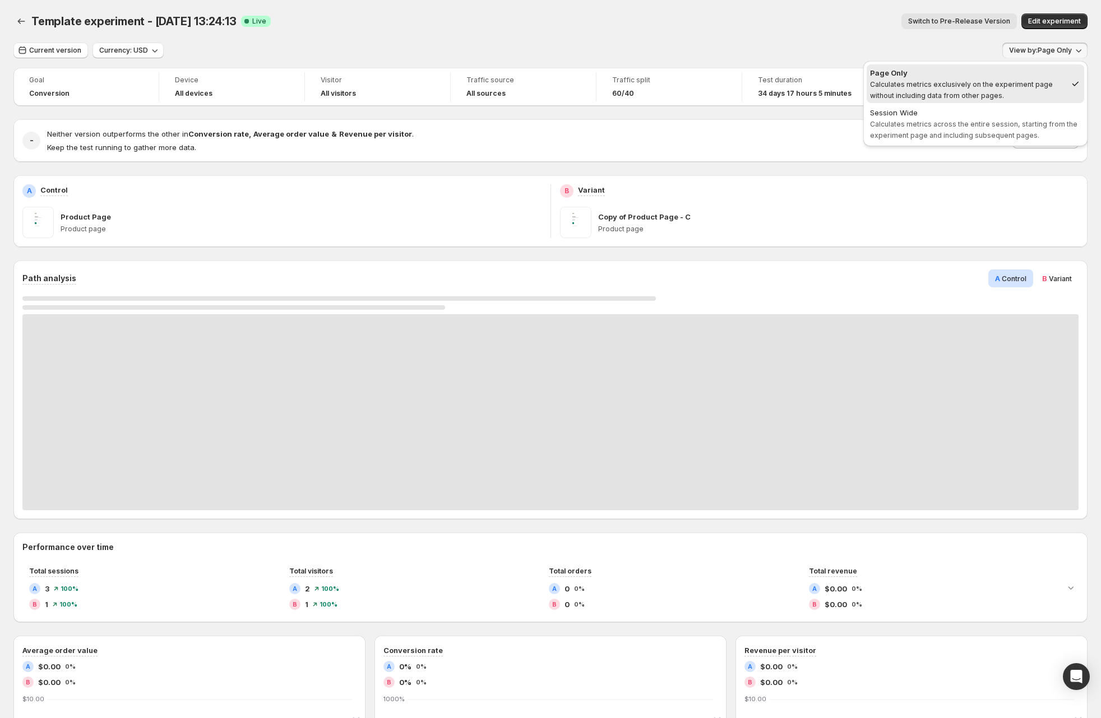
click at [556, 77] on span "Traffic source" at bounding box center [523, 80] width 114 height 9
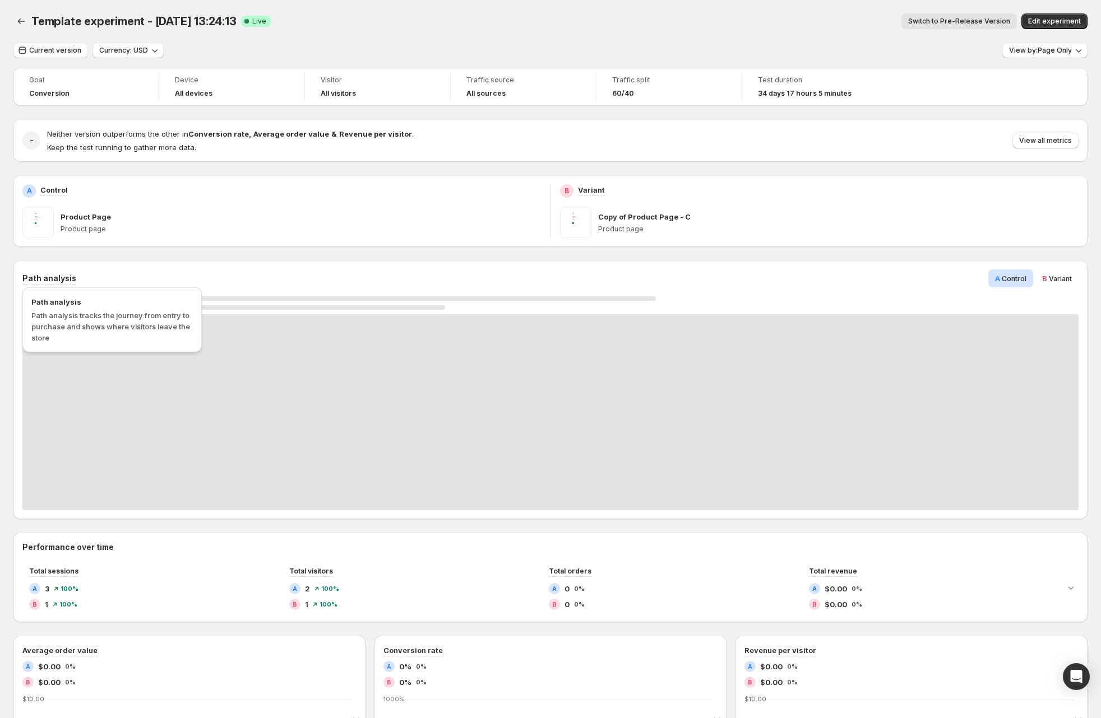
click at [43, 282] on h3 "Path analysis" at bounding box center [49, 278] width 54 height 11
click at [210, 274] on div "Path analysis A Control B Variant" at bounding box center [550, 279] width 1056 height 18
click at [332, 41] on div "Template experiment - Jul 15, 13:24:13. This page is ready Template experiment …" at bounding box center [550, 21] width 1074 height 43
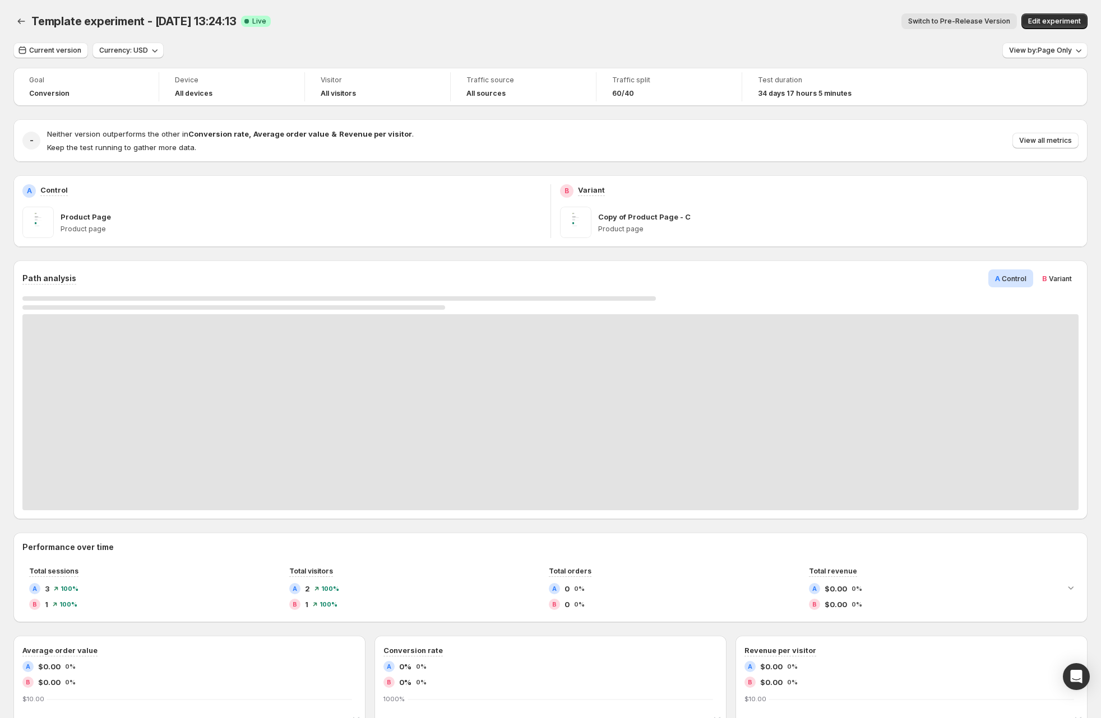
click at [169, 25] on span "Template experiment - Jul 15, 13:24:13" at bounding box center [133, 21] width 205 height 13
click at [462, 27] on div "Switch to Pre-Release Version" at bounding box center [648, 21] width 737 height 16
click at [1031, 52] on span "View by: Page Only" at bounding box center [1040, 50] width 63 height 9
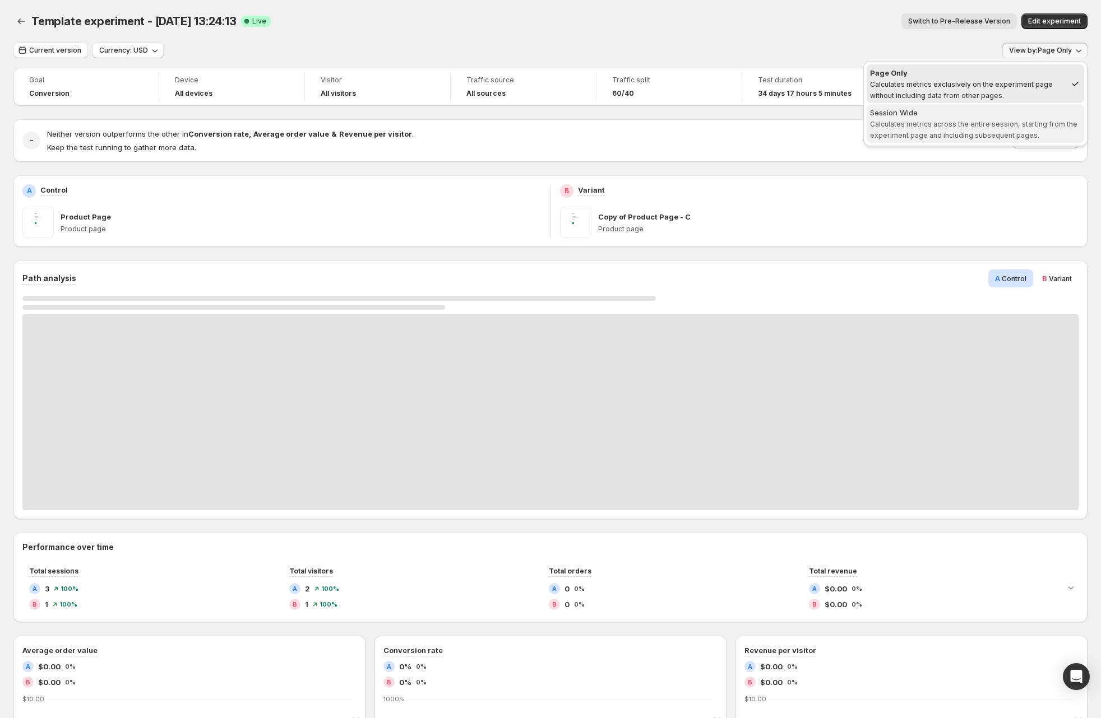
click at [952, 123] on span "Calculates metrics across the entire session, starting from the experiment page…" at bounding box center [973, 130] width 207 height 20
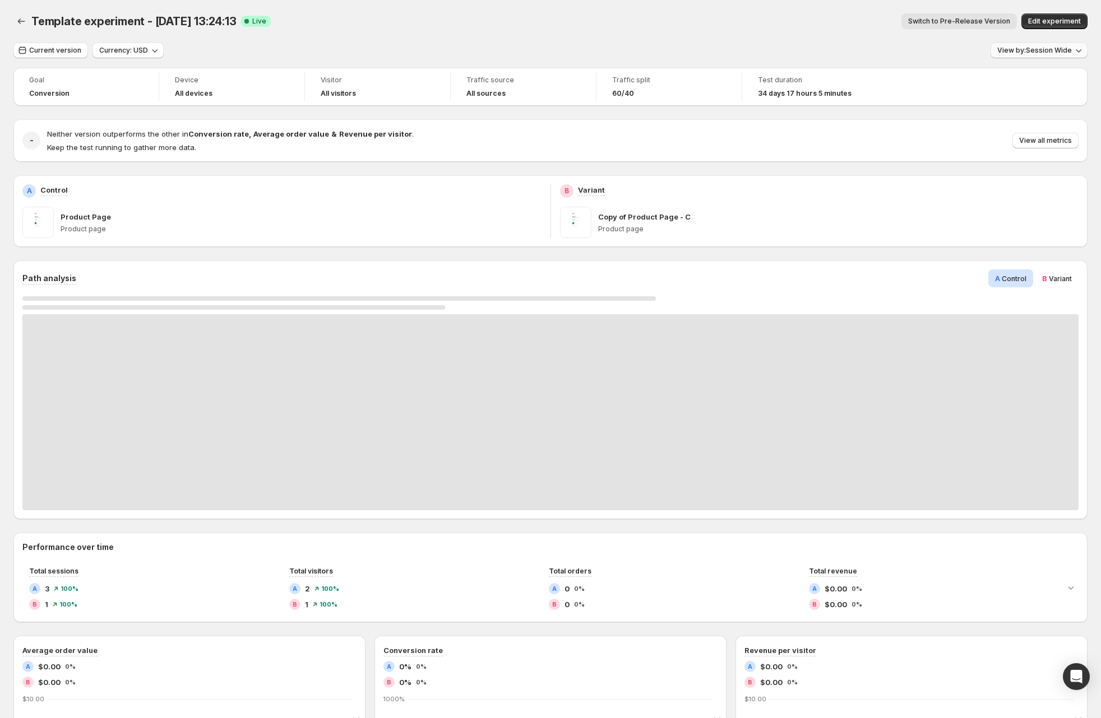
click at [1042, 50] on span "View by: Session Wide" at bounding box center [1034, 50] width 75 height 9
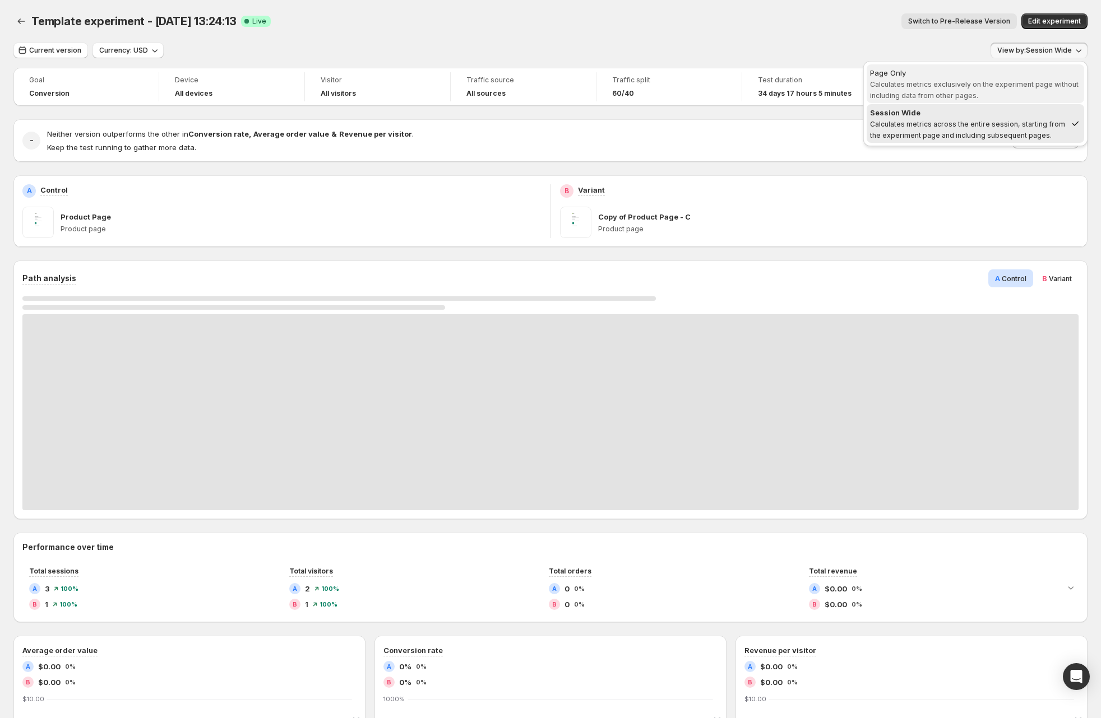
click at [978, 95] on span "Page Only Calculates metrics exclusively on the experiment page without includi…" at bounding box center [975, 84] width 211 height 34
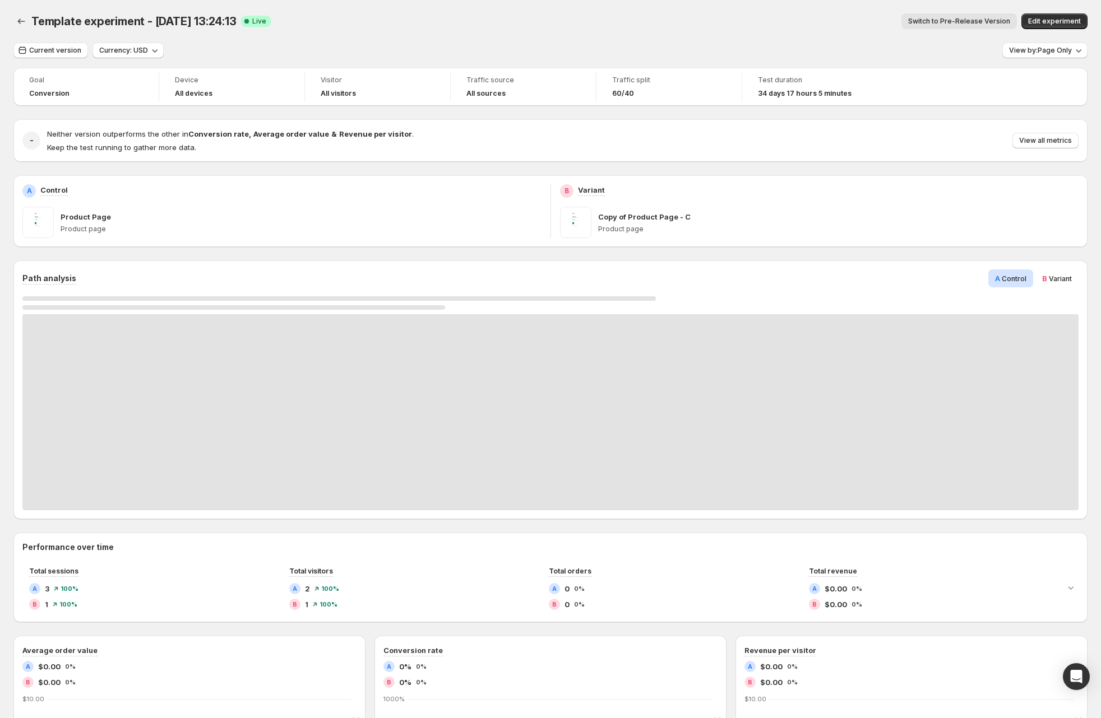
click at [531, 43] on div "Current version Currency: USD View by: Page Only" at bounding box center [550, 51] width 1074 height 16
click at [359, 63] on div "Current version Currency: USD View by: Page Only Goal Conversion Device All dev…" at bounding box center [550, 555] width 1074 height 1024
click at [741, 47] on div "Current version Currency: USD View by: Page Only" at bounding box center [550, 51] width 1074 height 16
click at [57, 275] on h3 "Path analysis" at bounding box center [49, 278] width 54 height 11
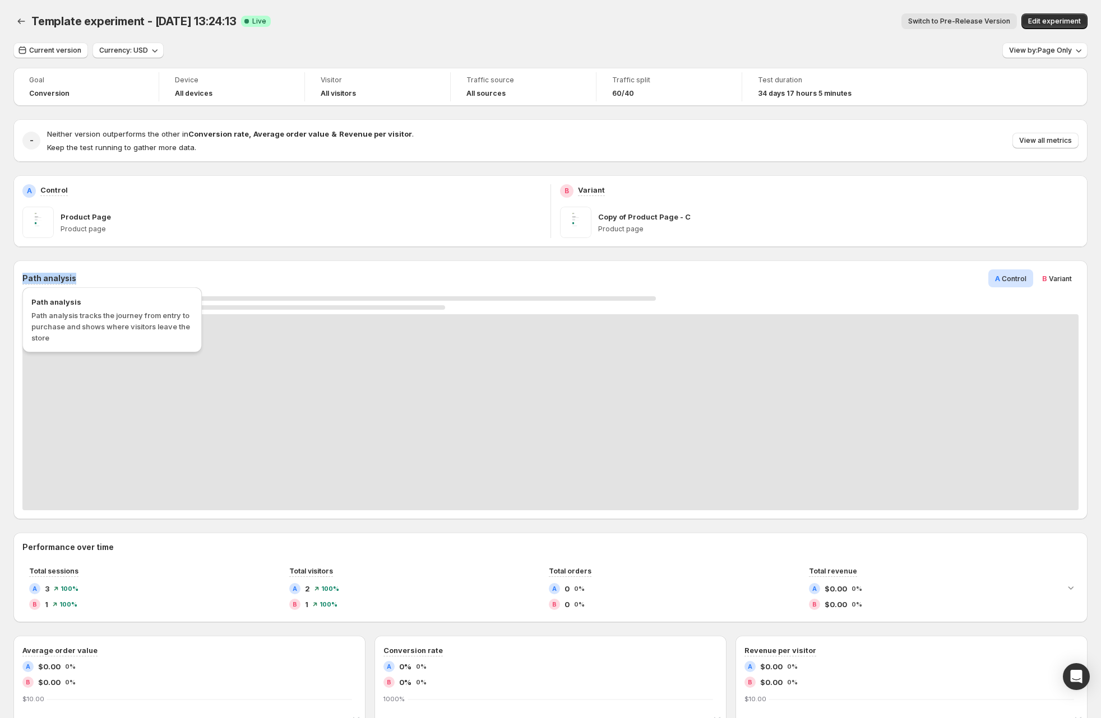
click at [57, 275] on h3 "Path analysis" at bounding box center [49, 278] width 54 height 11
click at [165, 272] on div "Path analysis A Control B Variant" at bounding box center [550, 279] width 1056 height 18
click at [288, 67] on div "Current version Currency: USD View by: Page Only Goal Conversion Device All dev…" at bounding box center [550, 555] width 1074 height 1024
click at [1044, 41] on div "Template experiment - Jul 15, 13:24:13. This page is ready Template experiment …" at bounding box center [550, 21] width 1074 height 43
click at [1045, 45] on button "View by: Page Only" at bounding box center [1044, 51] width 85 height 16
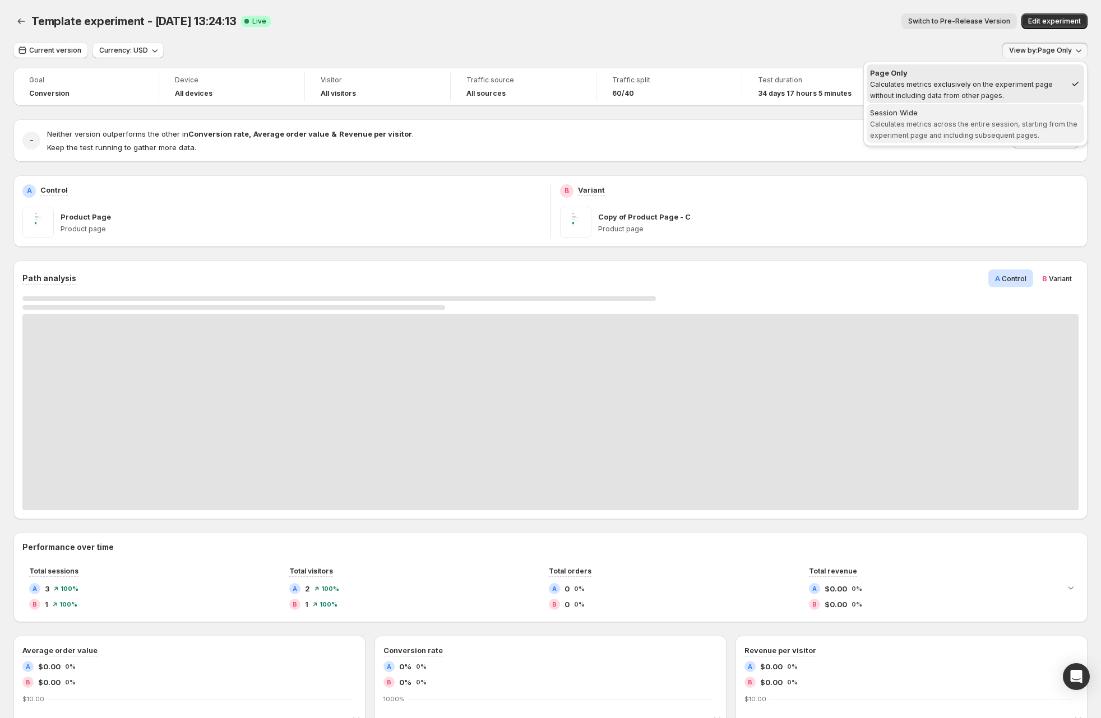
click at [938, 141] on button "Session Wide Calculates metrics across the entire session, starting from the ex…" at bounding box center [974, 123] width 217 height 39
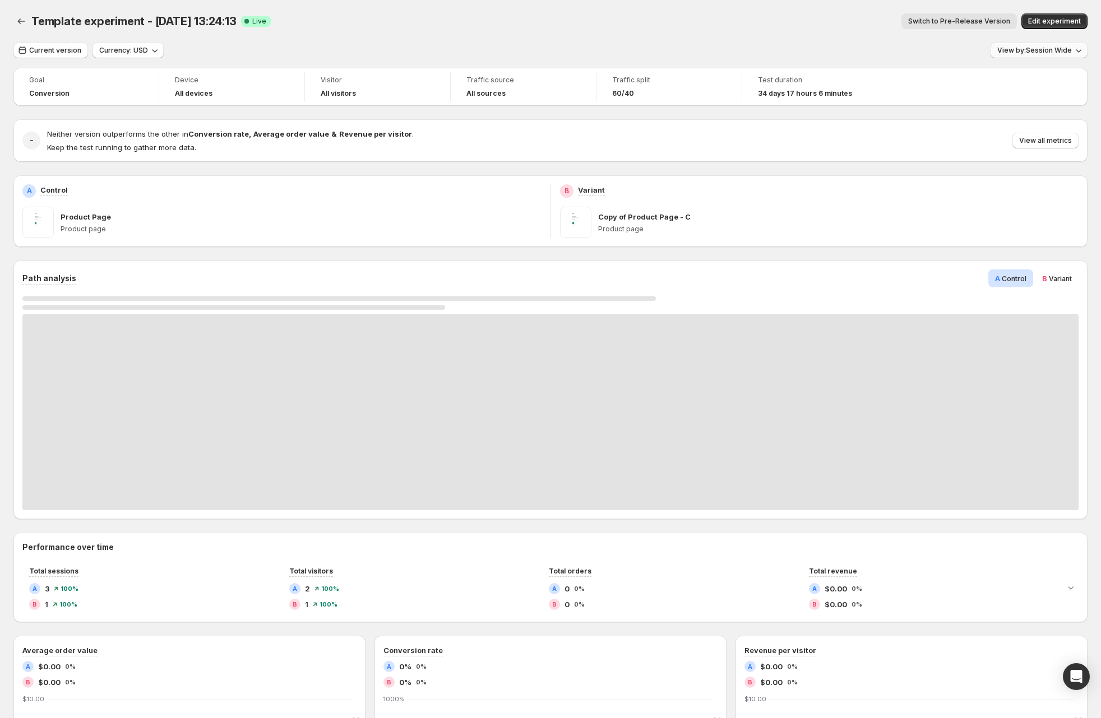
click at [1041, 54] on span "View by: Session Wide" at bounding box center [1034, 50] width 75 height 9
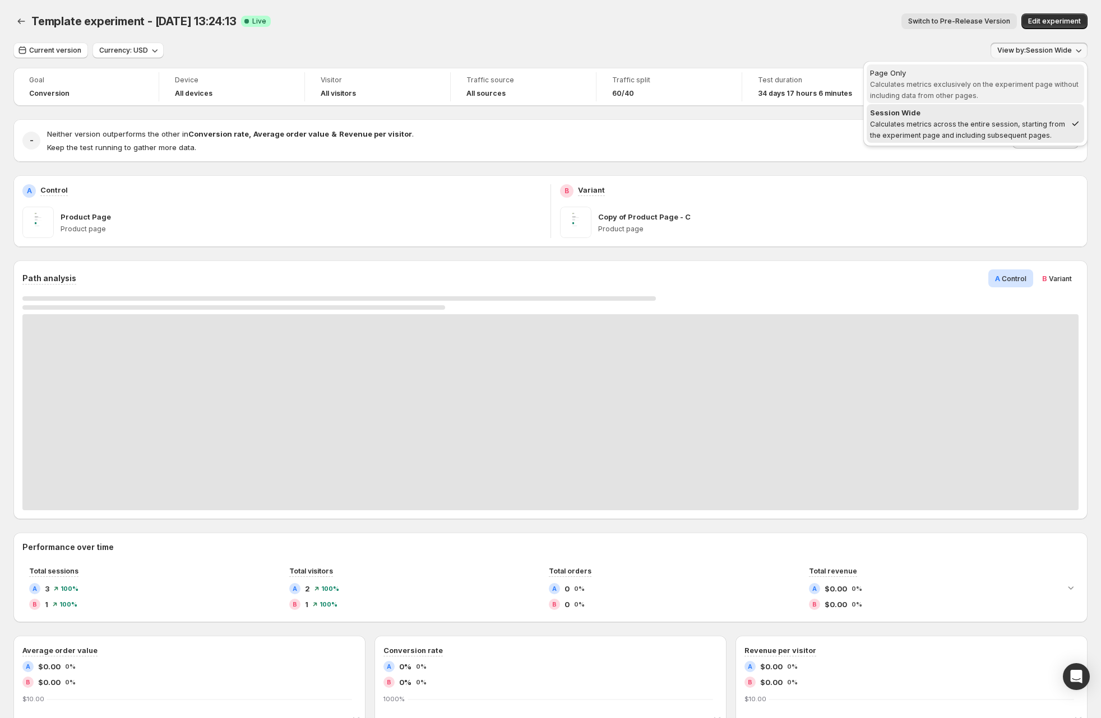
click at [986, 67] on div "Page Only" at bounding box center [975, 72] width 211 height 11
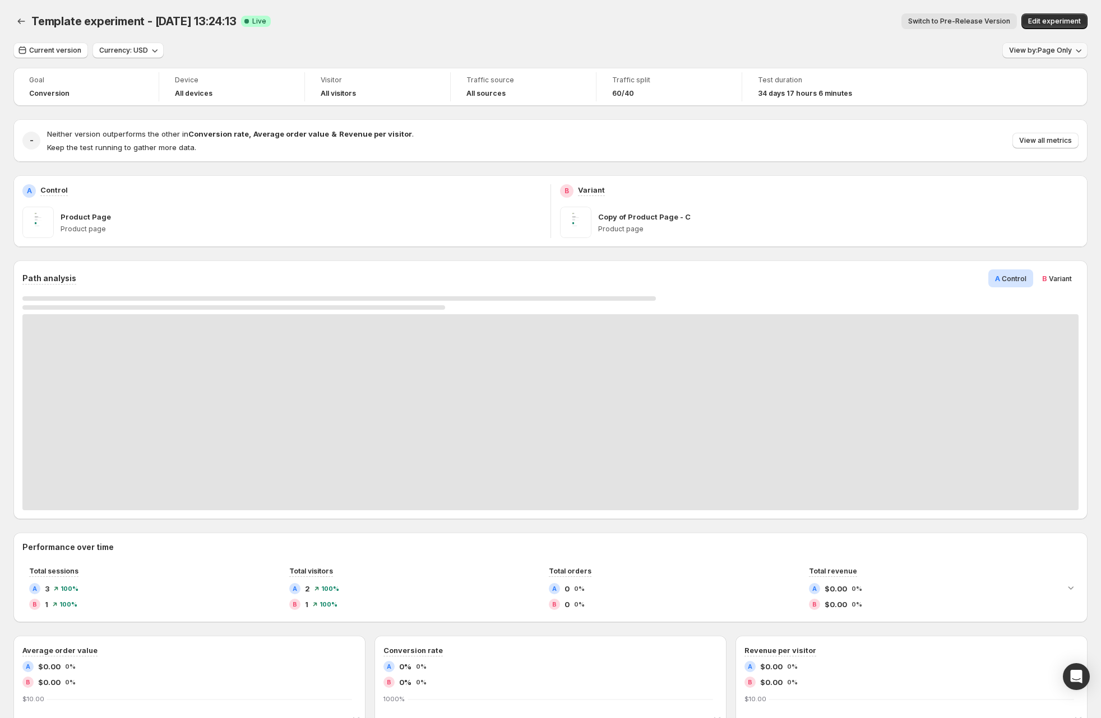
click at [1059, 54] on span "View by: Page Only" at bounding box center [1040, 50] width 63 height 9
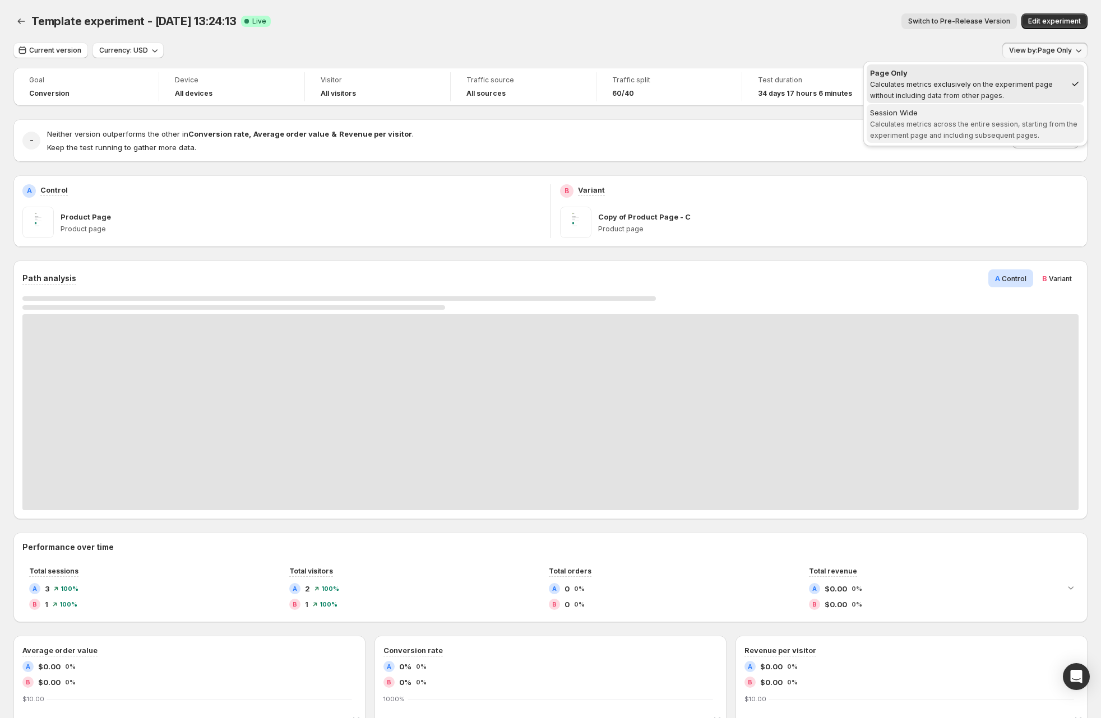
click at [984, 120] on span "Calculates metrics across the entire session, starting from the experiment page…" at bounding box center [973, 130] width 207 height 20
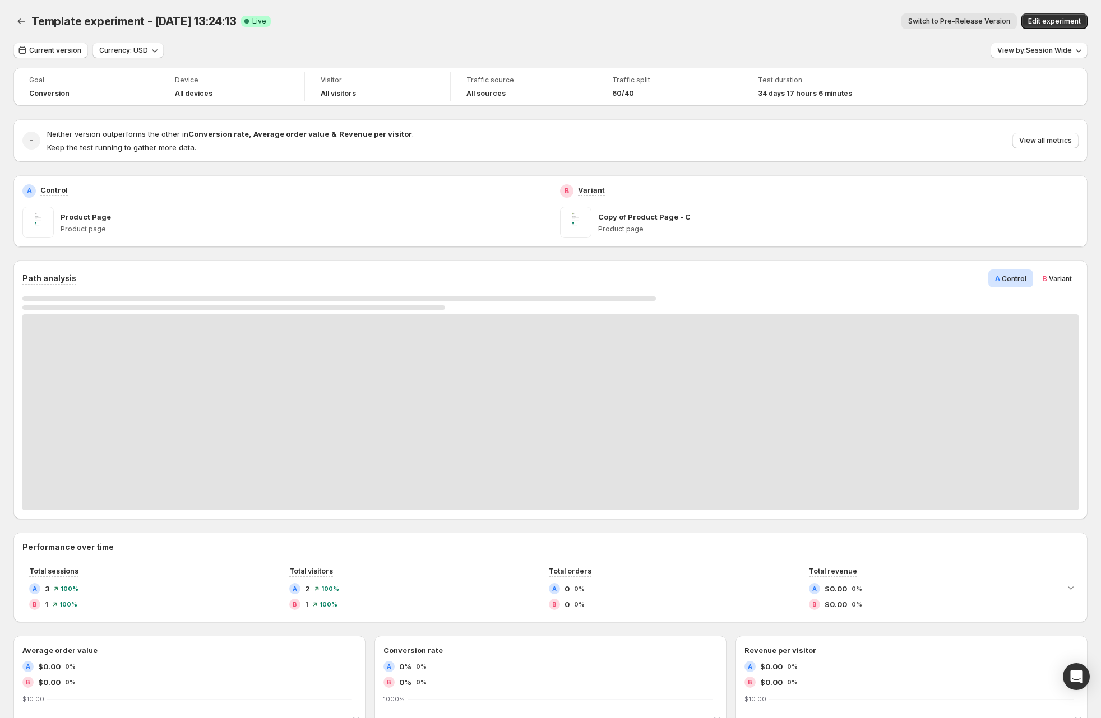
drag, startPoint x: 549, startPoint y: 34, endPoint x: 408, endPoint y: 48, distance: 141.4
click at [547, 34] on div "Template experiment - Jul 15, 13:24:13. This page is ready Template experiment …" at bounding box center [550, 21] width 1074 height 43
click at [32, 26] on span "Template experiment - Jul 15, 13:24:13" at bounding box center [133, 21] width 205 height 13
click at [18, 20] on icon "Back" at bounding box center [21, 21] width 11 height 11
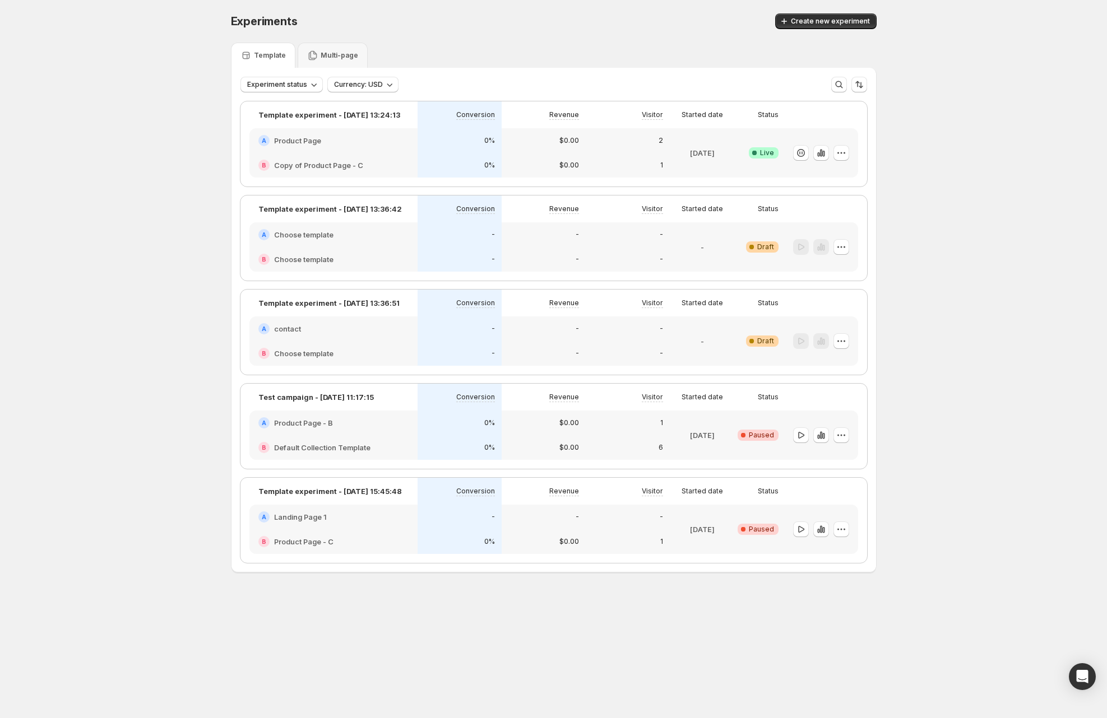
click at [494, 65] on div "Template Multi-page" at bounding box center [554, 55] width 646 height 25
click at [314, 56] on icon at bounding box center [312, 56] width 8 height 10
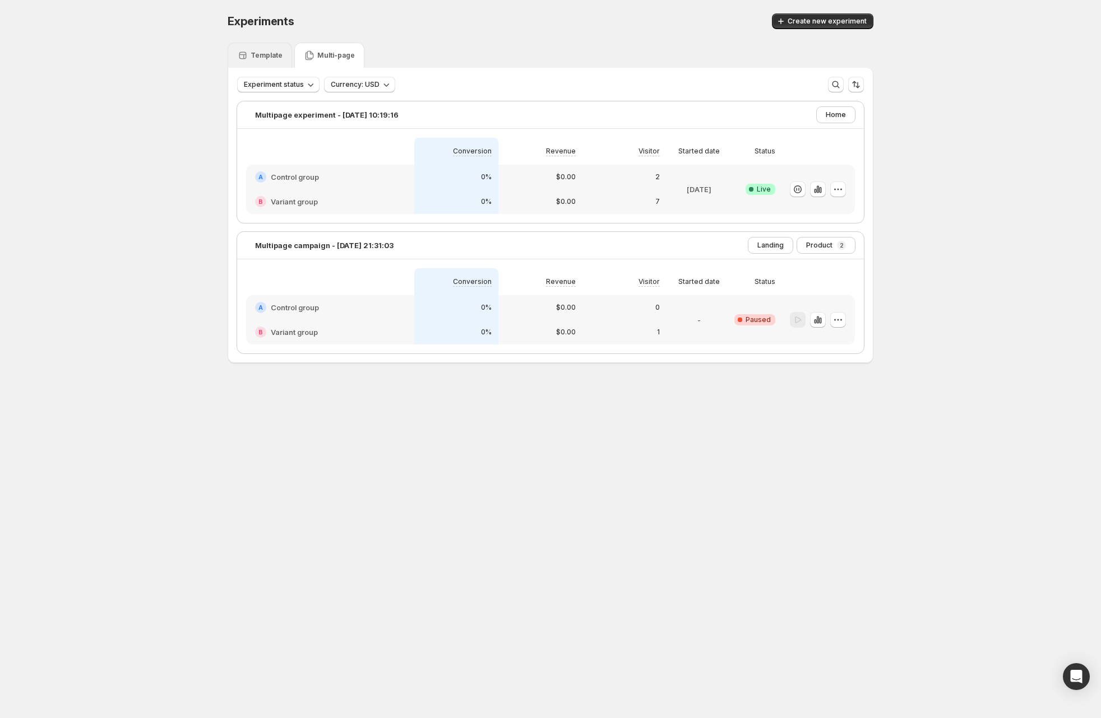
click at [267, 59] on p "Template" at bounding box center [266, 55] width 32 height 9
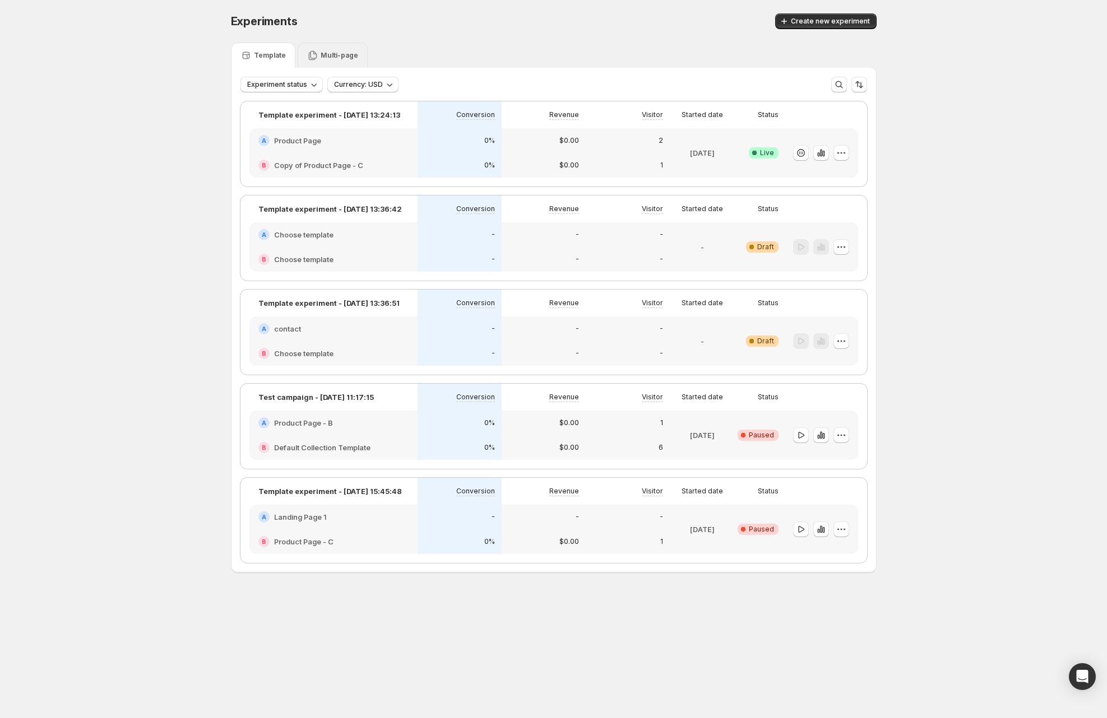
click at [324, 60] on div "Multi-page" at bounding box center [332, 55] width 51 height 11
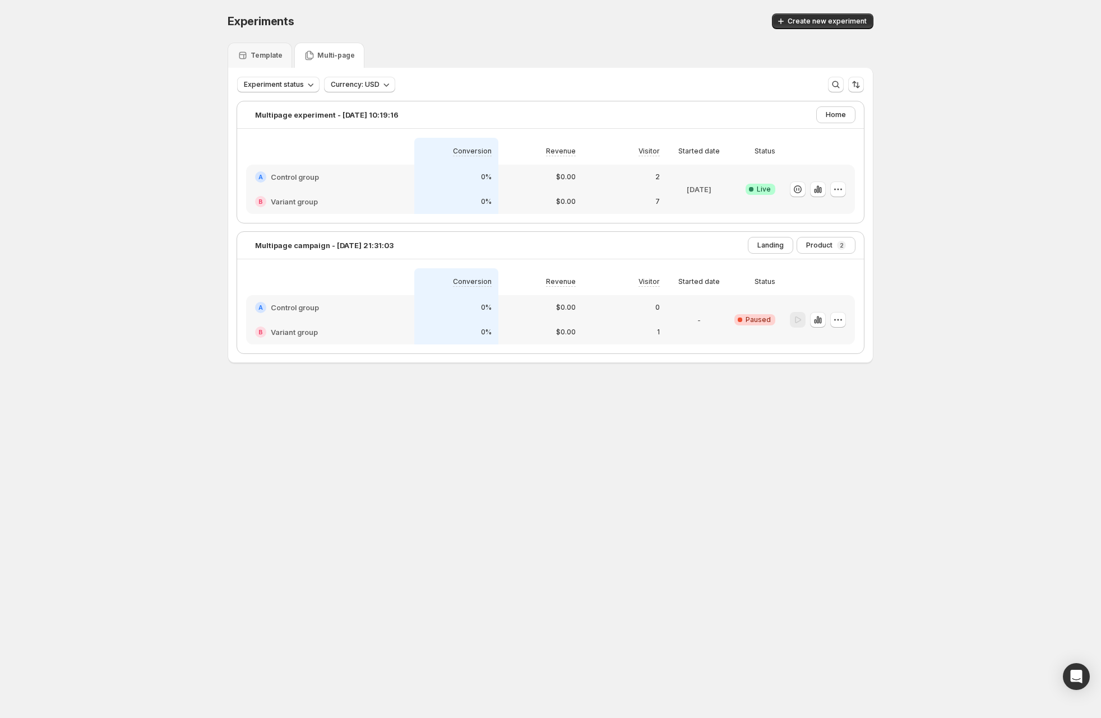
click at [745, 180] on div "Success Complete Live" at bounding box center [756, 189] width 37 height 36
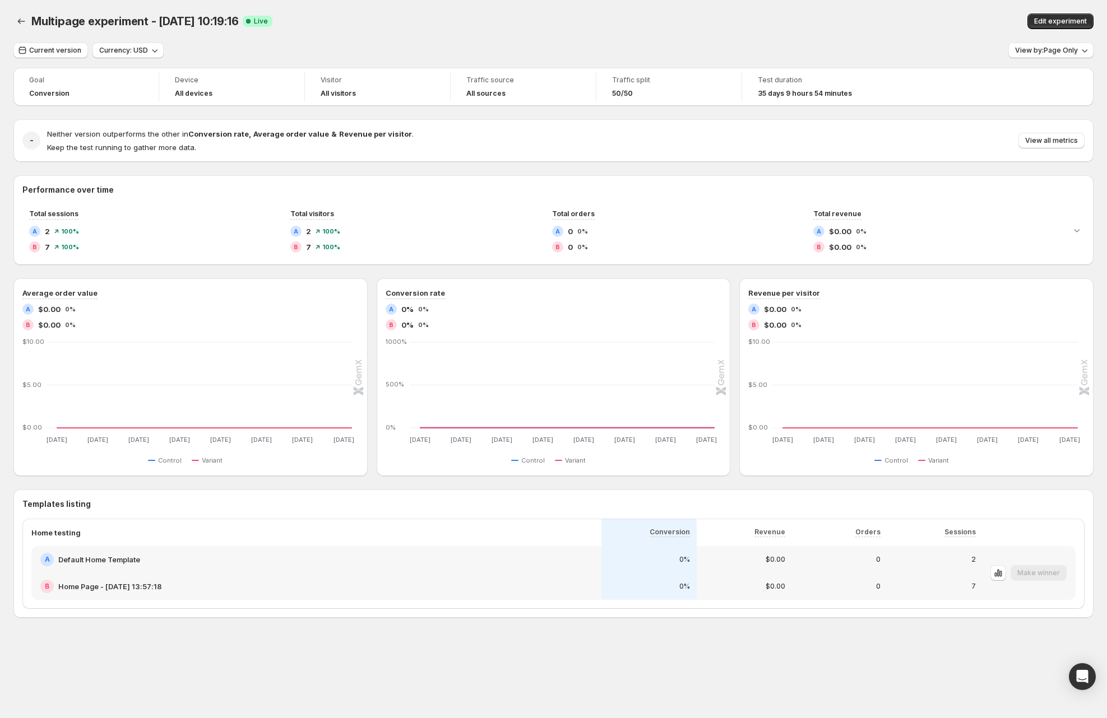
click at [837, 15] on div "Edit experiment" at bounding box center [872, 21] width 441 height 16
drag, startPoint x: 1061, startPoint y: 47, endPoint x: 1046, endPoint y: 50, distance: 16.2
click at [1061, 47] on span "View by: Page Only" at bounding box center [1046, 50] width 63 height 9
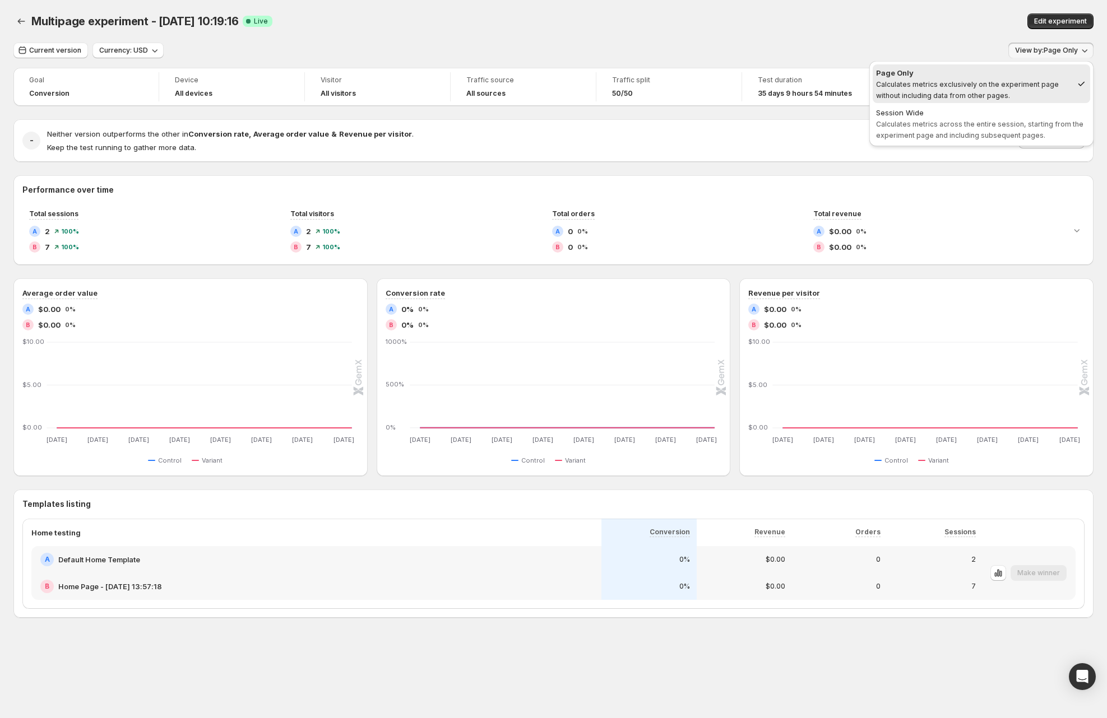
click at [874, 41] on div "Multipage experiment - Jul 10, 10:19:16. This page is ready Multipage experimen…" at bounding box center [553, 21] width 1080 height 43
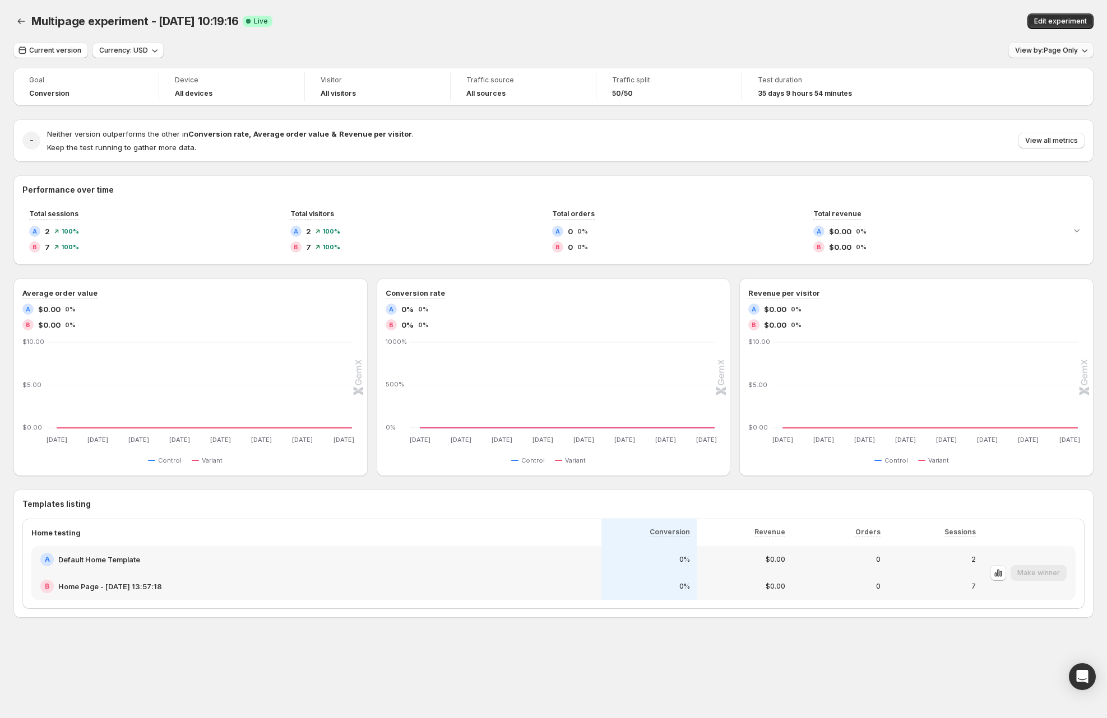
click at [1041, 54] on span "View by: Page Only" at bounding box center [1046, 50] width 63 height 9
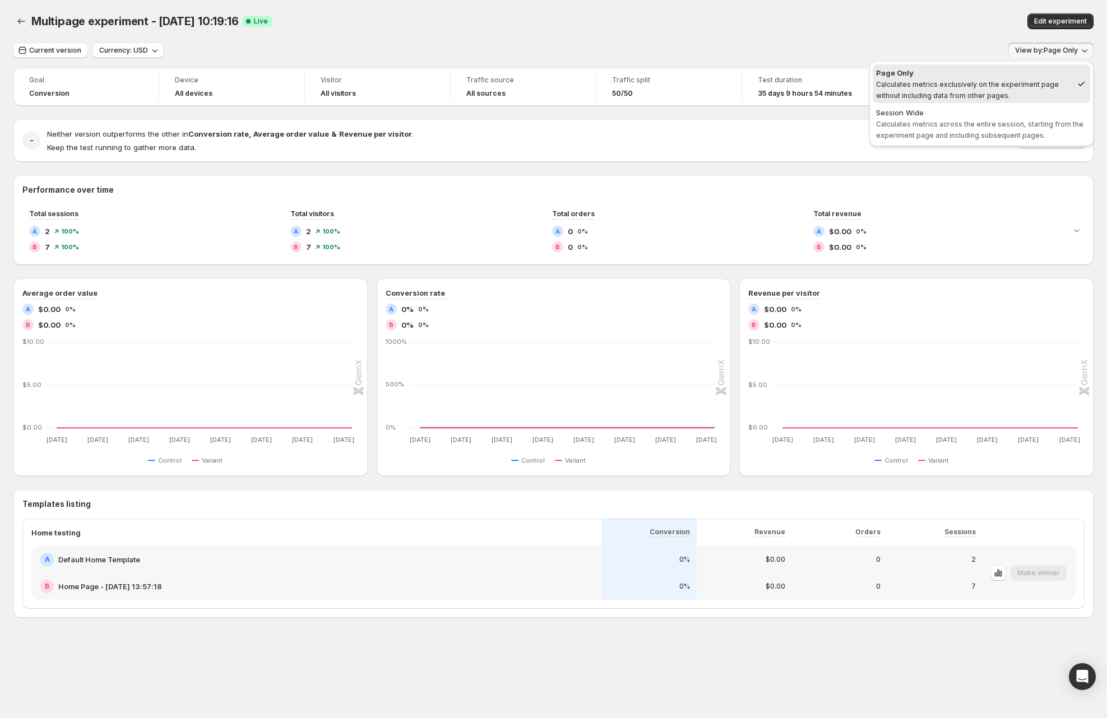
click at [878, 38] on div "Multipage experiment - Jul 10, 10:19:16. This page is ready Multipage experimen…" at bounding box center [553, 21] width 1080 height 43
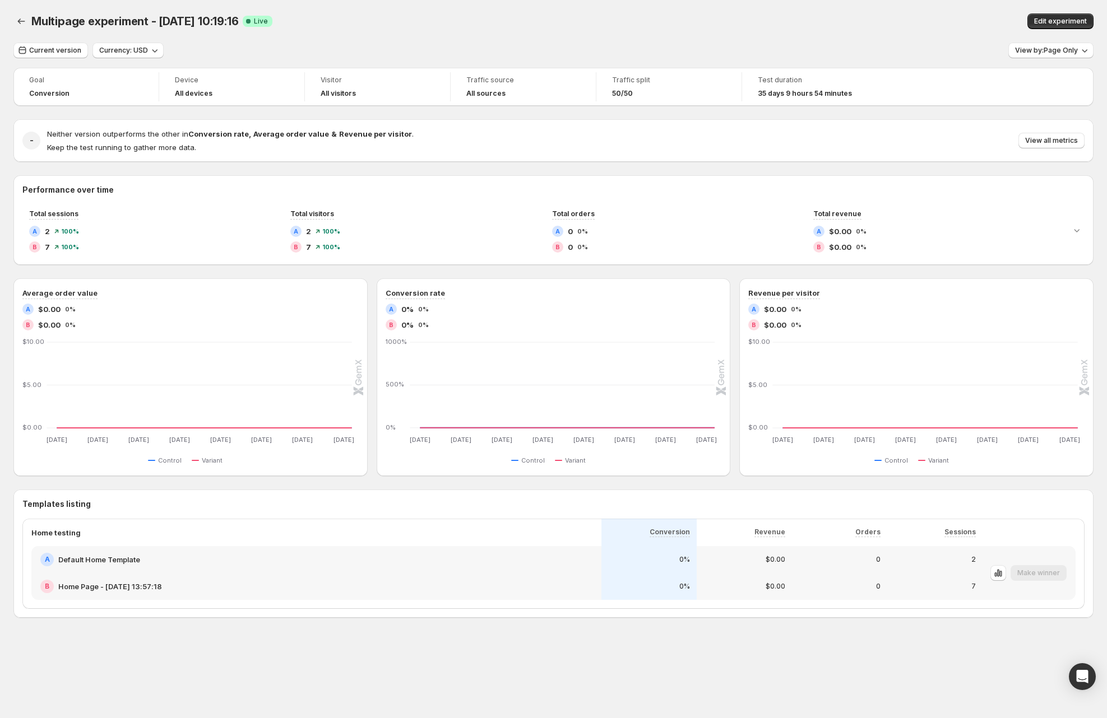
click at [292, 40] on div "Multipage experiment - Jul 10, 10:19:16. This page is ready Multipage experimen…" at bounding box center [553, 21] width 1080 height 43
click at [1049, 46] on button "View by: Page Only" at bounding box center [1050, 51] width 85 height 16
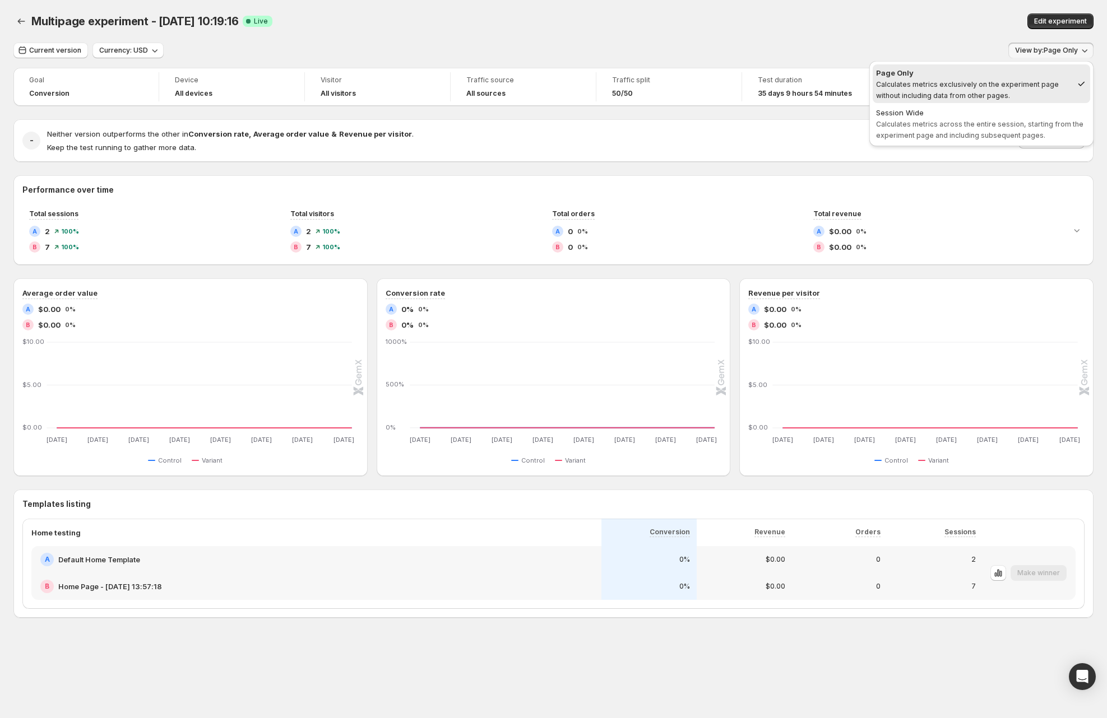
click at [902, 45] on div "Current version Currency: USD View by: Page Only" at bounding box center [553, 51] width 1080 height 16
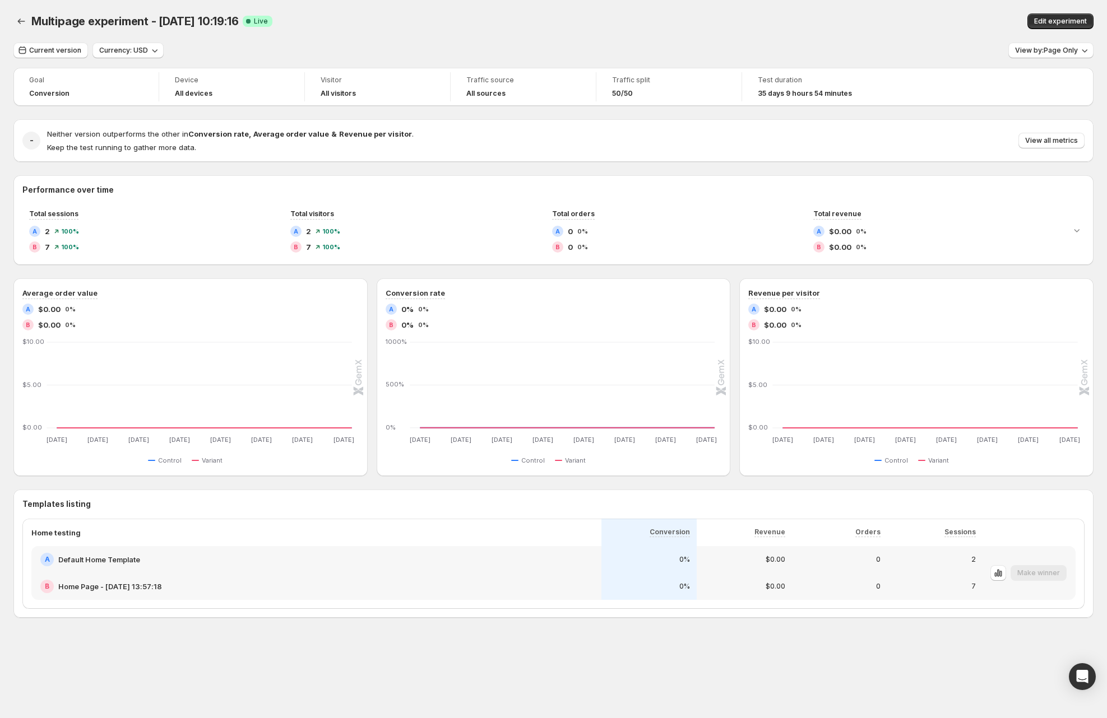
click at [327, 22] on div "Multipage experiment - Jul 10, 10:19:16 Success Complete Live" at bounding box center [337, 21] width 612 height 16
click at [405, 29] on div "Multipage experiment - Jul 10, 10:19:16. This page is ready Multipage experimen…" at bounding box center [553, 21] width 1080 height 43
click at [197, 24] on span "Multipage experiment - Jul 10, 10:19:16" at bounding box center [134, 21] width 207 height 13
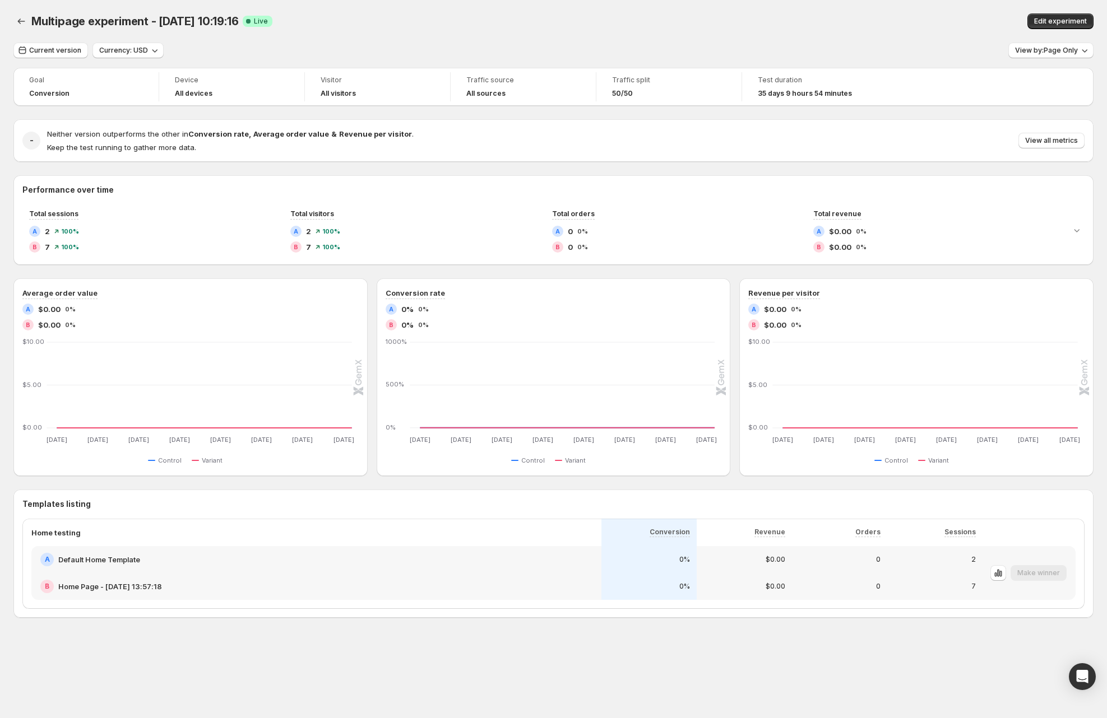
click at [475, 16] on div "Multipage experiment - Jul 10, 10:19:16 Success Complete Live" at bounding box center [337, 21] width 612 height 16
click at [354, 55] on div "Current version Currency: USD View by: Page Only" at bounding box center [553, 51] width 1080 height 16
click at [185, 31] on div "Multipage experiment - Jul 10, 10:19:16. This page is ready Multipage experimen…" at bounding box center [553, 21] width 1080 height 43
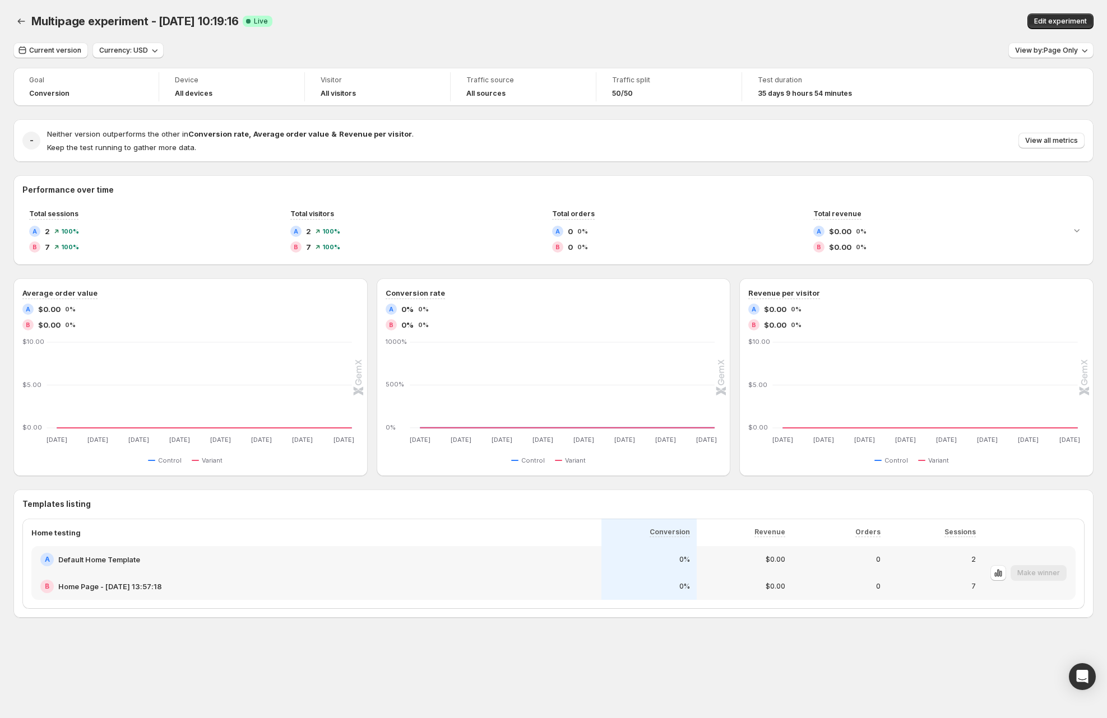
click at [571, 39] on div "Multipage experiment - Jul 10, 10:19:16. This page is ready Multipage experimen…" at bounding box center [553, 21] width 1080 height 43
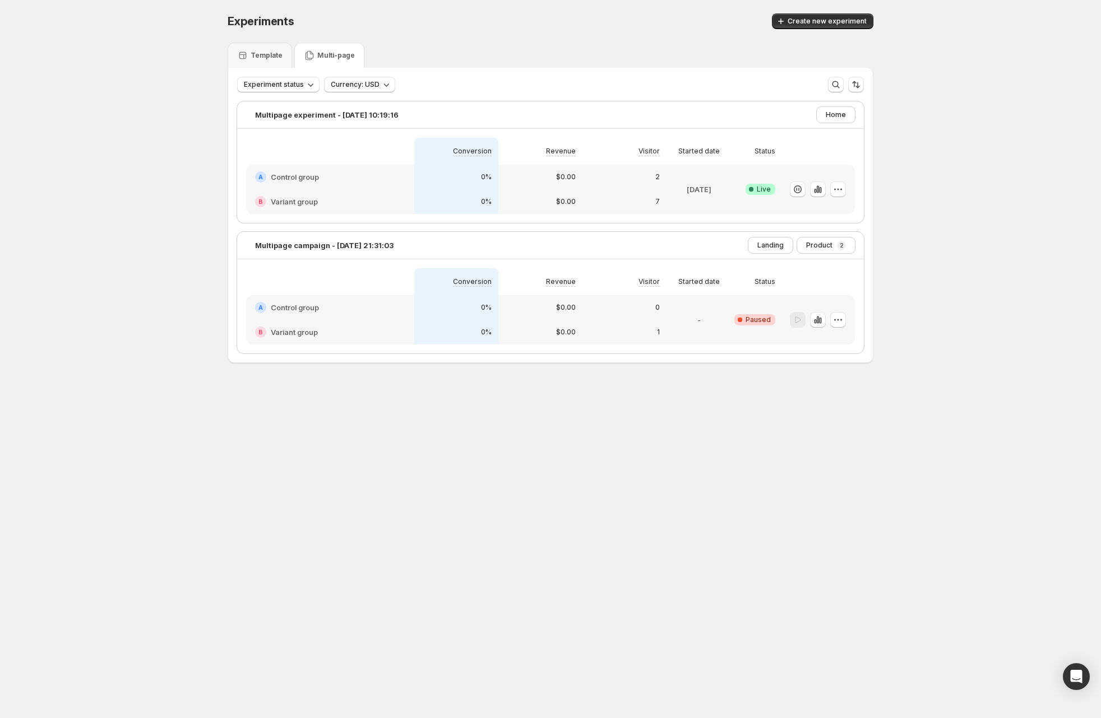
click at [167, 137] on div "Experiments. This page is ready Experiments Create new experiment Template Mult…" at bounding box center [550, 212] width 1101 height 424
click at [259, 59] on p "Template" at bounding box center [266, 55] width 32 height 9
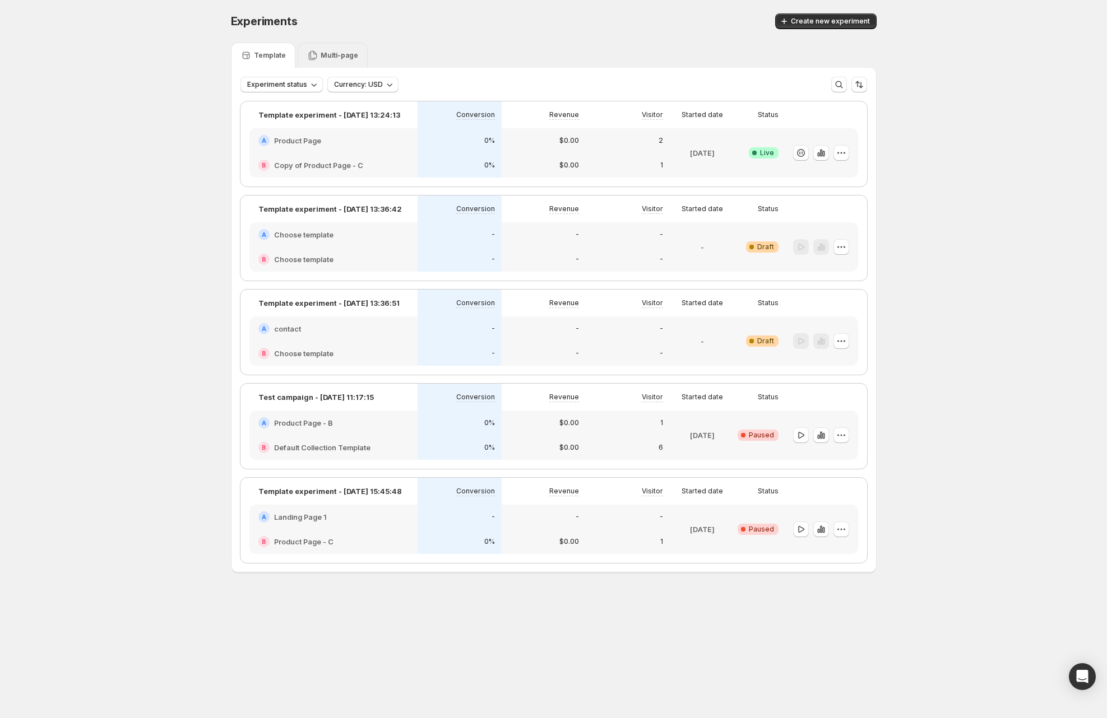
drag, startPoint x: 334, startPoint y: 59, endPoint x: 315, endPoint y: 62, distance: 19.2
click at [334, 60] on div "Multi-page" at bounding box center [332, 55] width 51 height 11
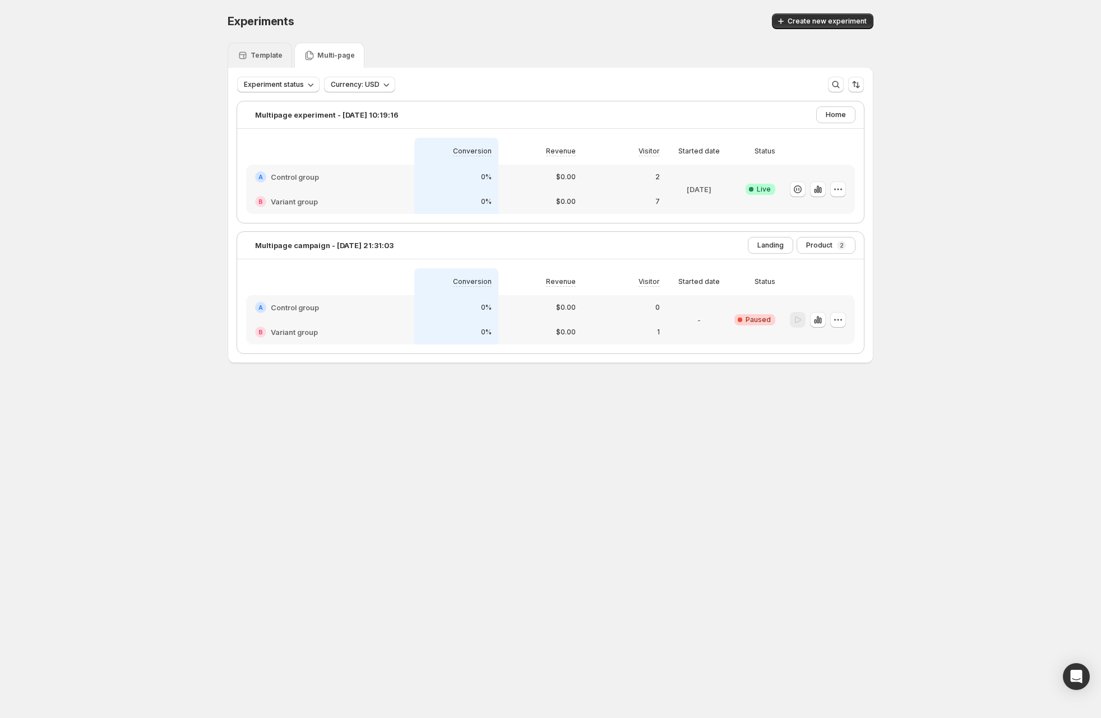
click at [254, 54] on p "Template" at bounding box center [266, 55] width 32 height 9
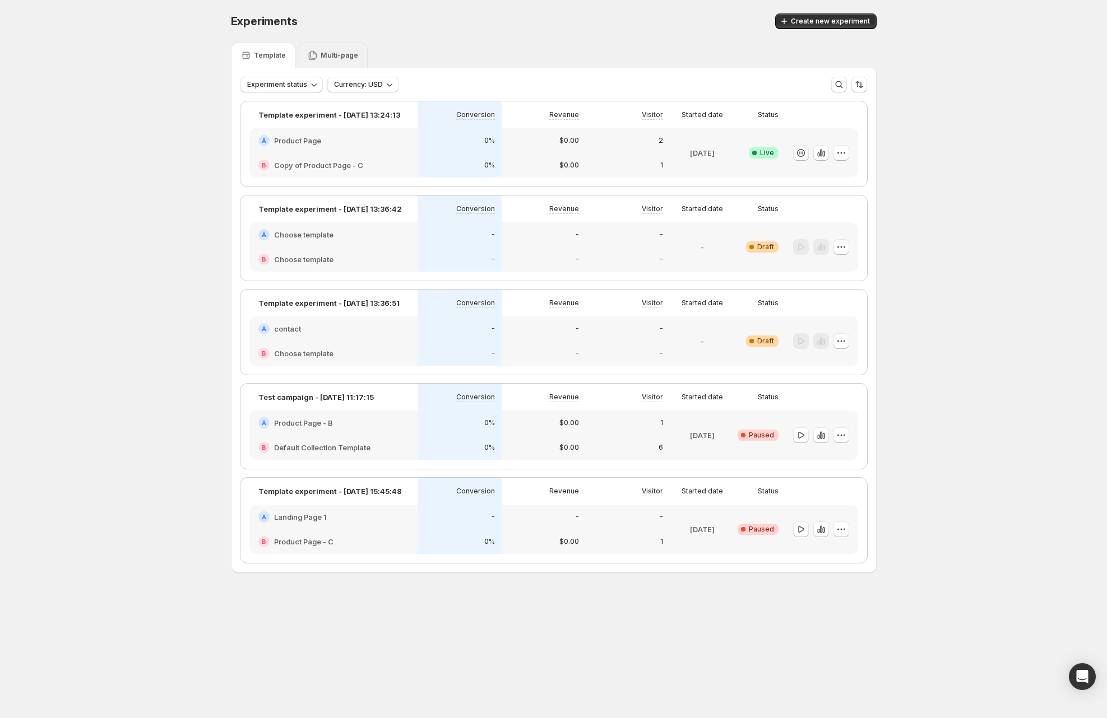
click at [335, 57] on p "Multi-page" at bounding box center [340, 55] width 38 height 9
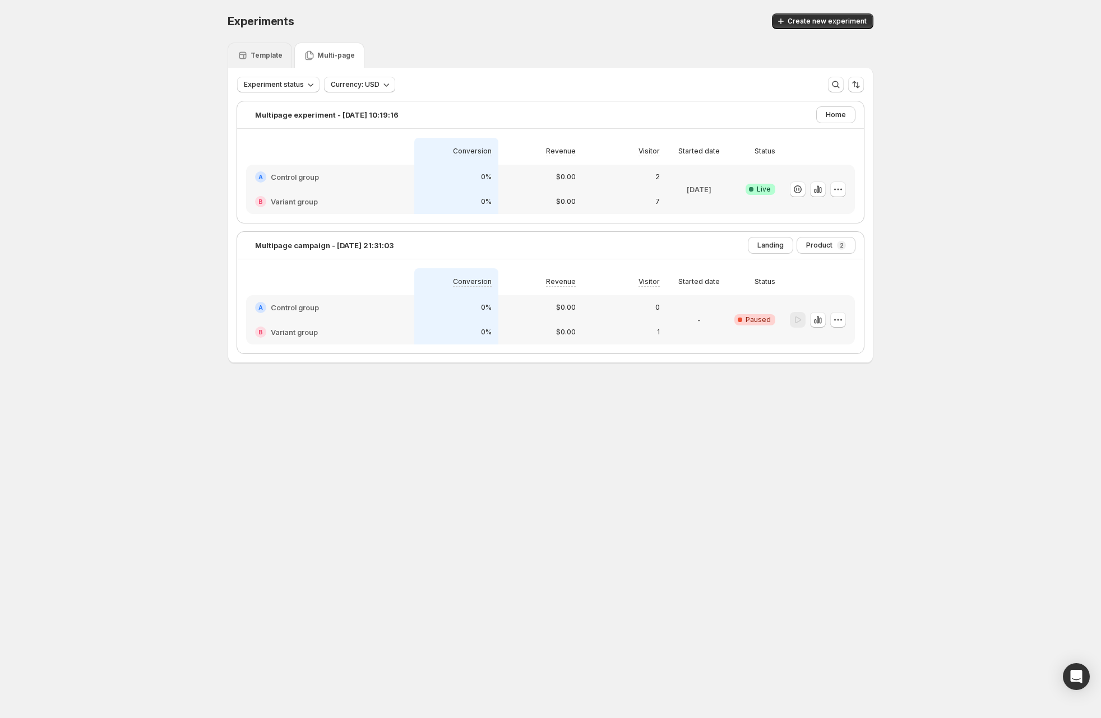
click at [279, 57] on p "Template" at bounding box center [266, 55] width 32 height 9
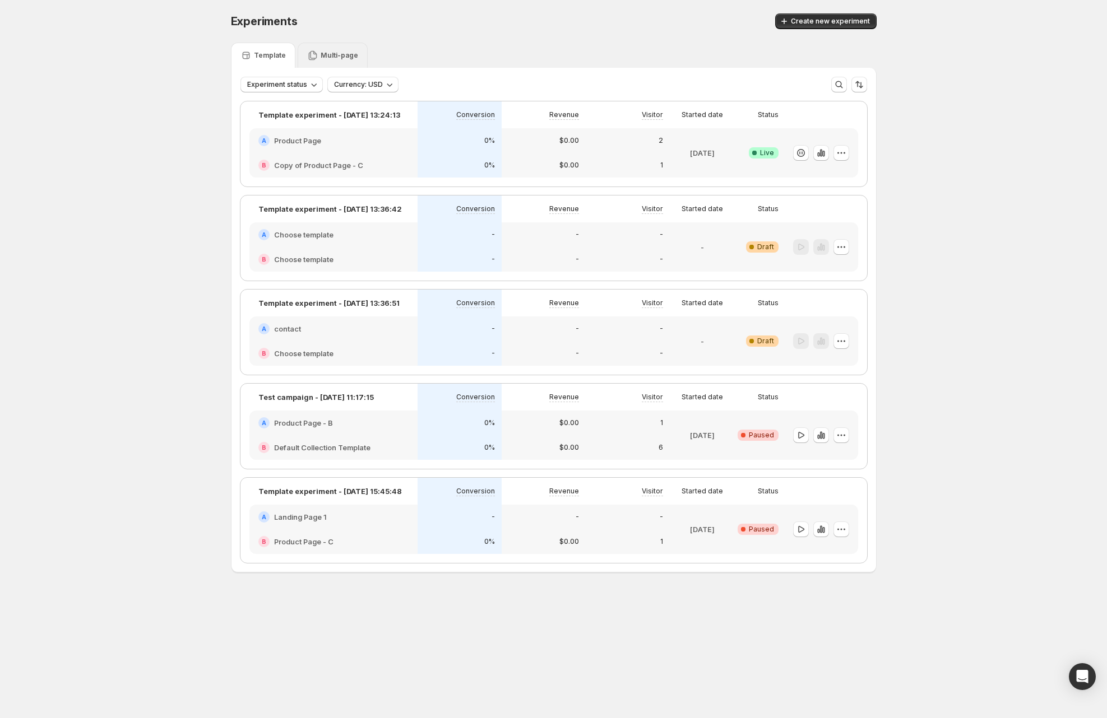
click at [346, 57] on p "Multi-page" at bounding box center [340, 55] width 38 height 9
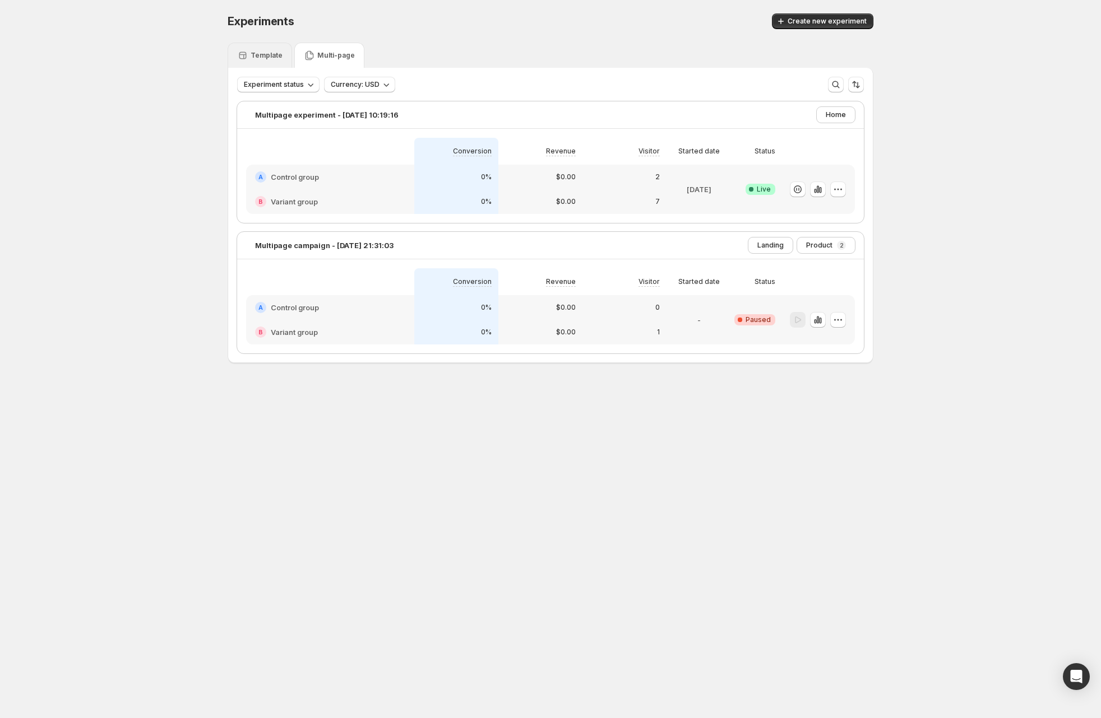
drag, startPoint x: 276, startPoint y: 55, endPoint x: 324, endPoint y: 57, distance: 48.2
click at [276, 55] on p "Template" at bounding box center [266, 55] width 32 height 9
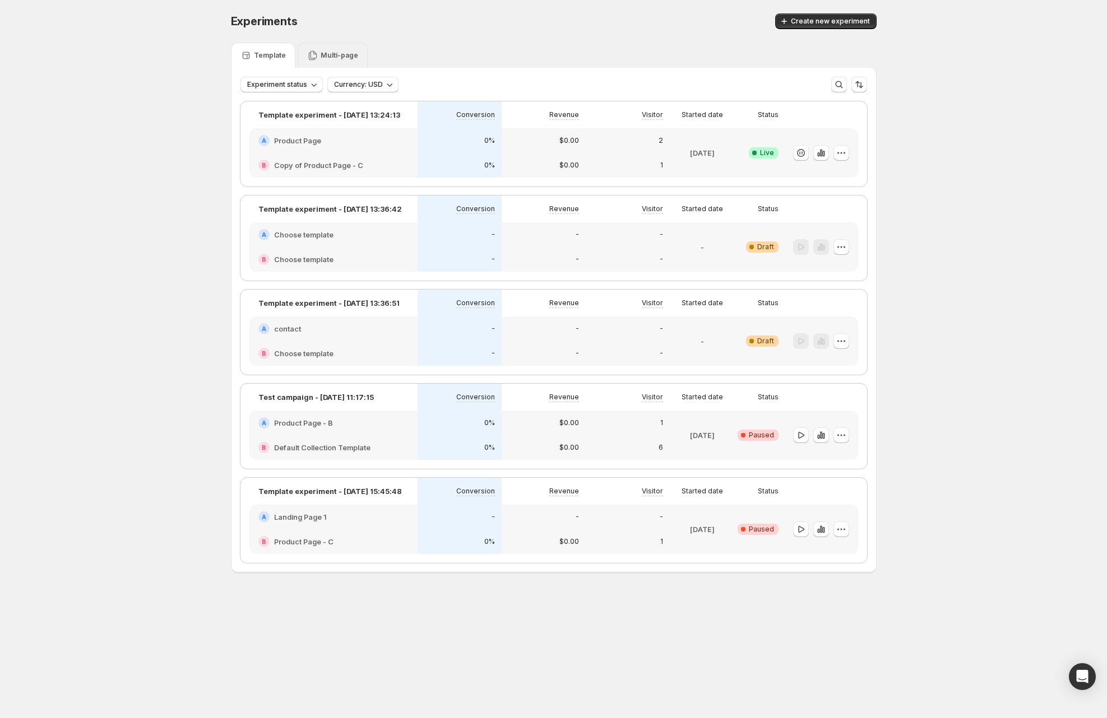
drag, startPoint x: 361, startPoint y: 58, endPoint x: 350, endPoint y: 59, distance: 11.3
click at [361, 58] on div "Multi-page" at bounding box center [333, 55] width 70 height 25
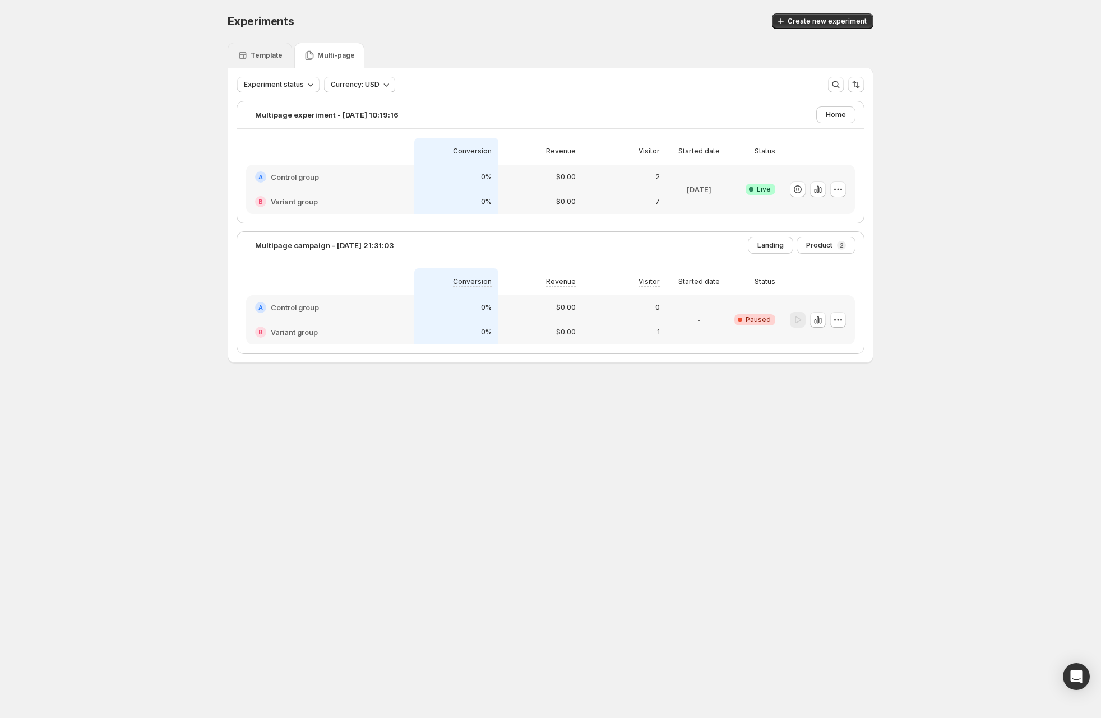
drag, startPoint x: 257, startPoint y: 55, endPoint x: 299, endPoint y: 57, distance: 42.6
click at [257, 55] on p "Template" at bounding box center [266, 55] width 32 height 9
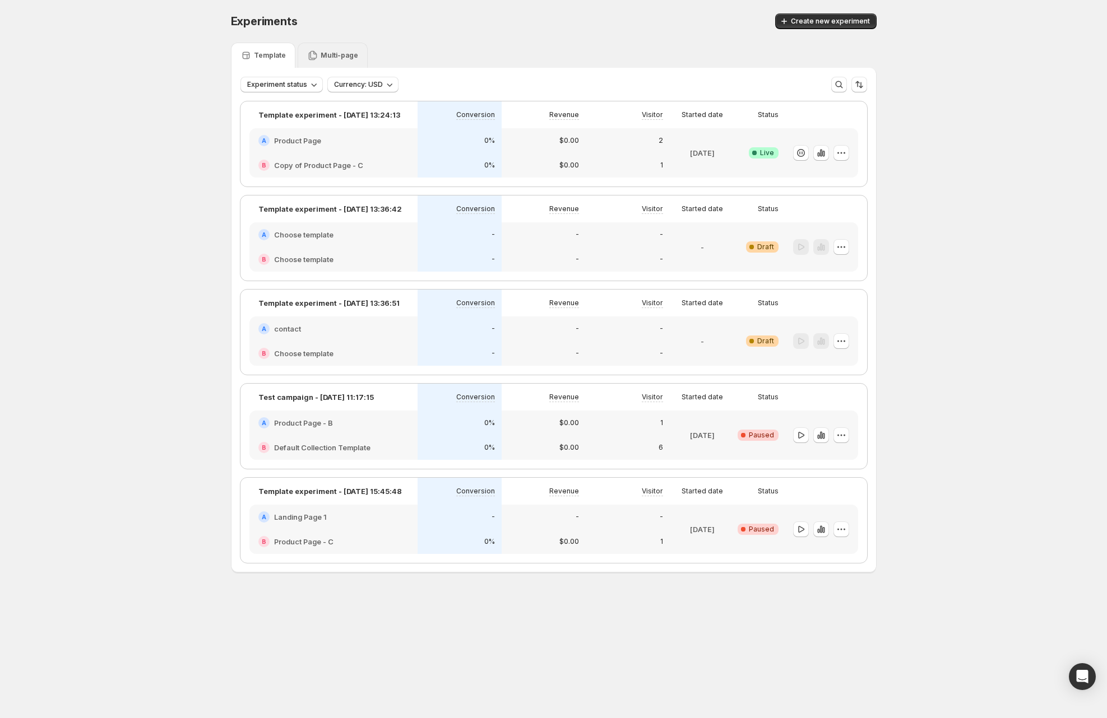
click at [334, 56] on p "Multi-page" at bounding box center [340, 55] width 38 height 9
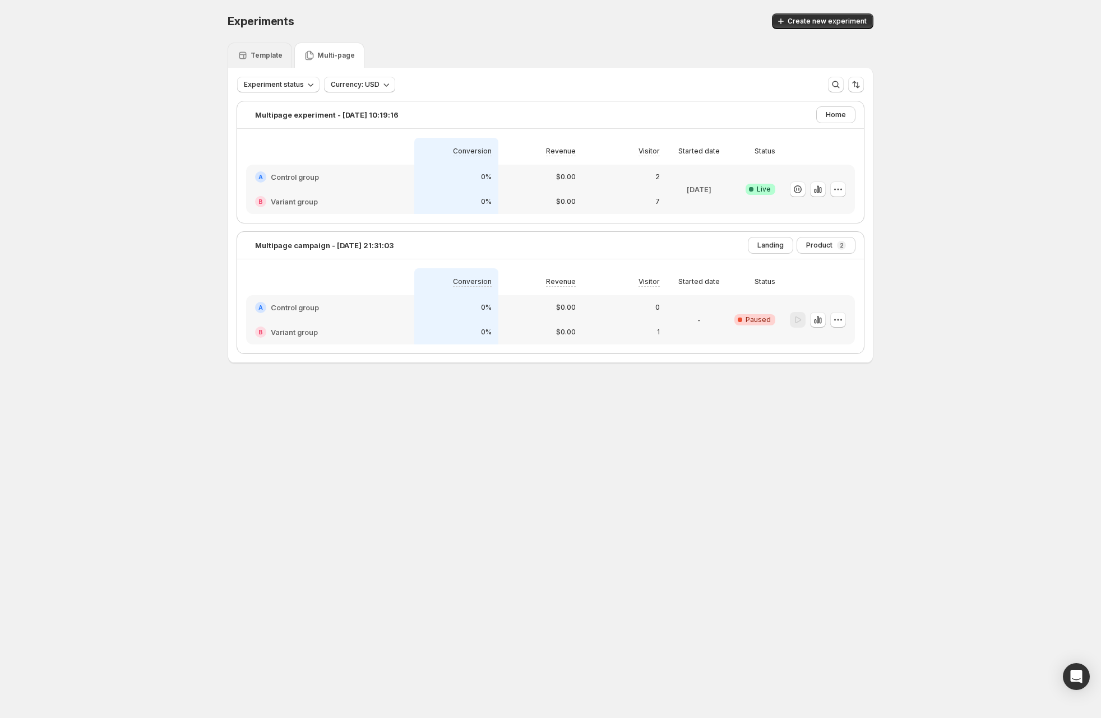
drag, startPoint x: 285, startPoint y: 57, endPoint x: 336, endPoint y: 57, distance: 51.6
click at [286, 58] on div "Template" at bounding box center [259, 55] width 64 height 25
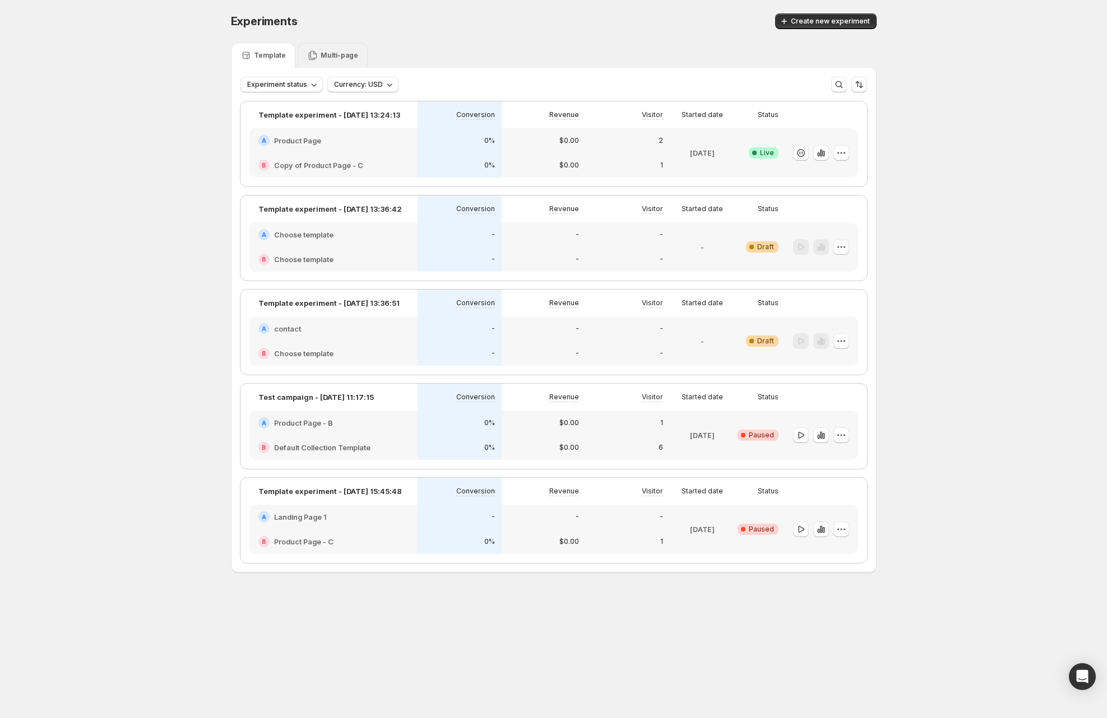
click at [352, 57] on p "Multi-page" at bounding box center [340, 55] width 38 height 9
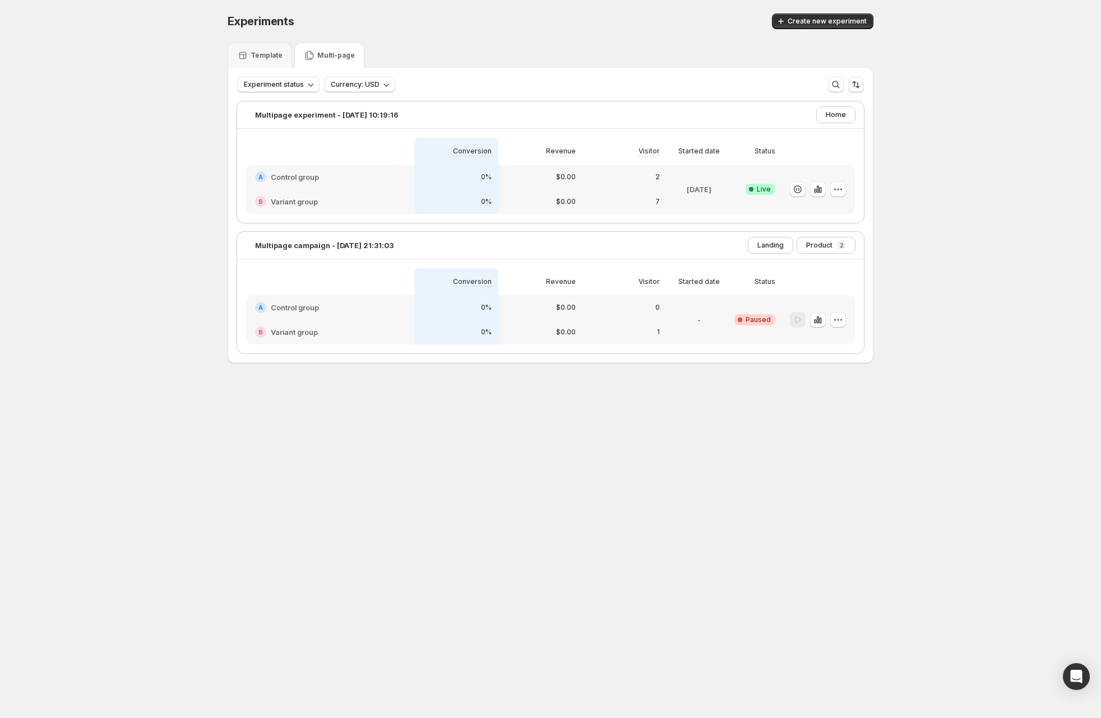
click at [458, 46] on div "Template Multi-page" at bounding box center [550, 55] width 646 height 25
click at [823, 191] on icon "button" at bounding box center [817, 189] width 11 height 11
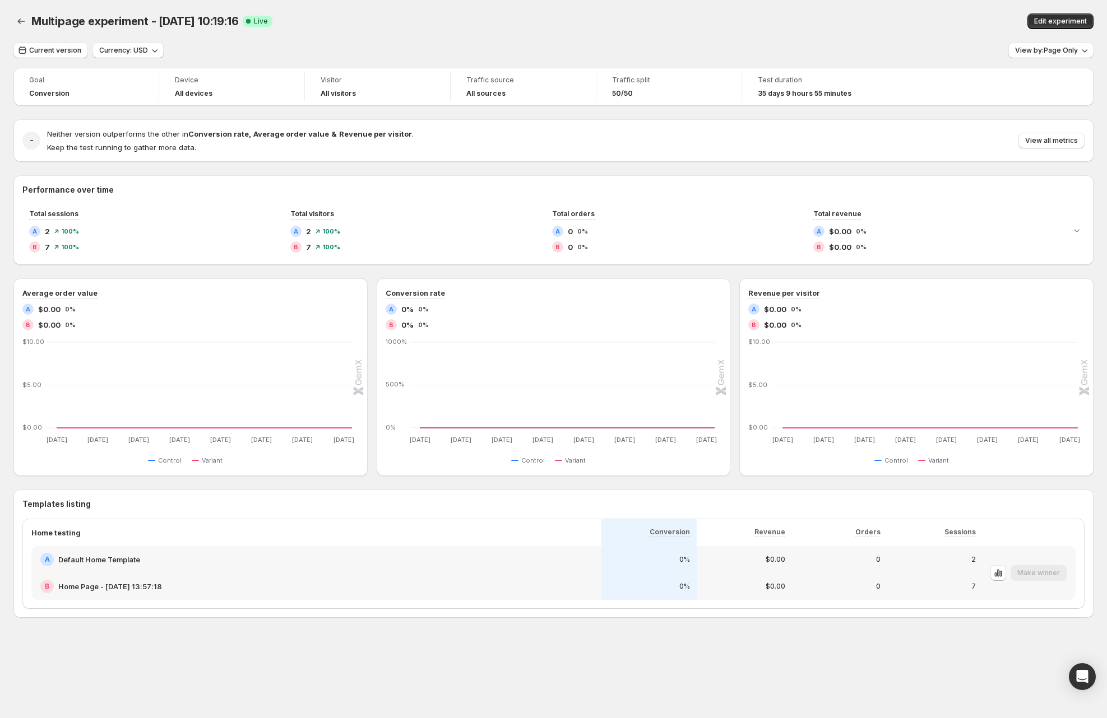
click at [30, 17] on div at bounding box center [22, 21] width 18 height 16
drag, startPoint x: 738, startPoint y: 92, endPoint x: 707, endPoint y: 92, distance: 30.8
click at [737, 92] on div "Traffic split 50/50" at bounding box center [669, 86] width 146 height 29
click at [22, 16] on icon "Back" at bounding box center [21, 21] width 11 height 11
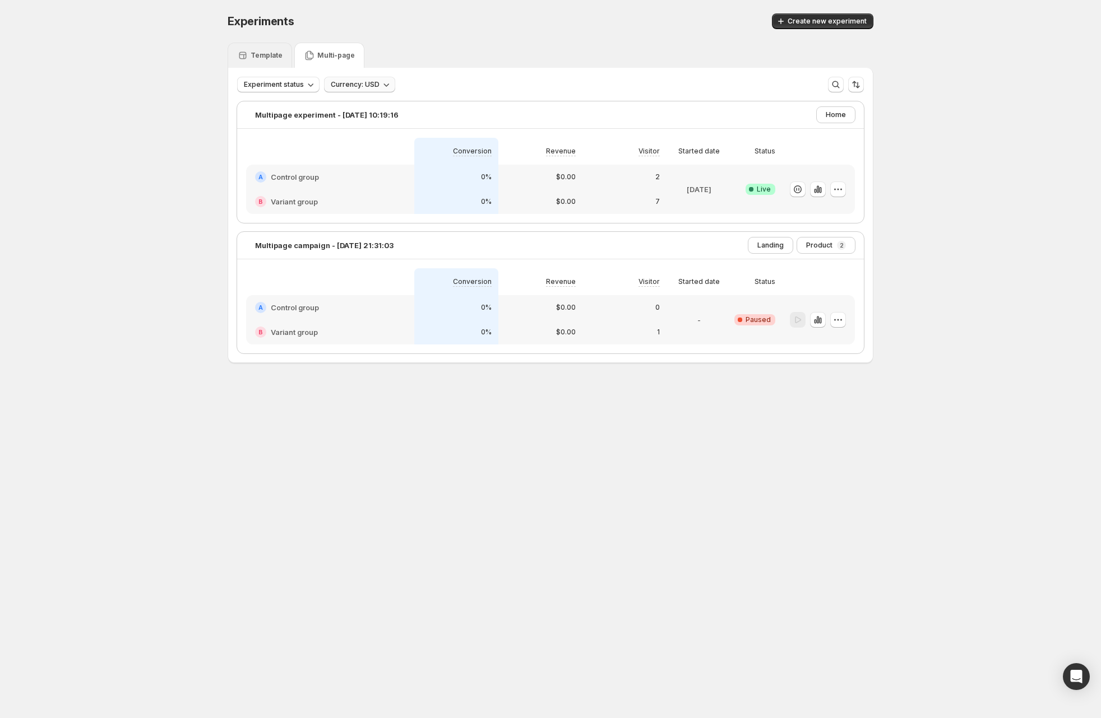
drag, startPoint x: 255, startPoint y: 56, endPoint x: 368, endPoint y: 83, distance: 115.8
click at [256, 55] on p "Template" at bounding box center [266, 55] width 32 height 9
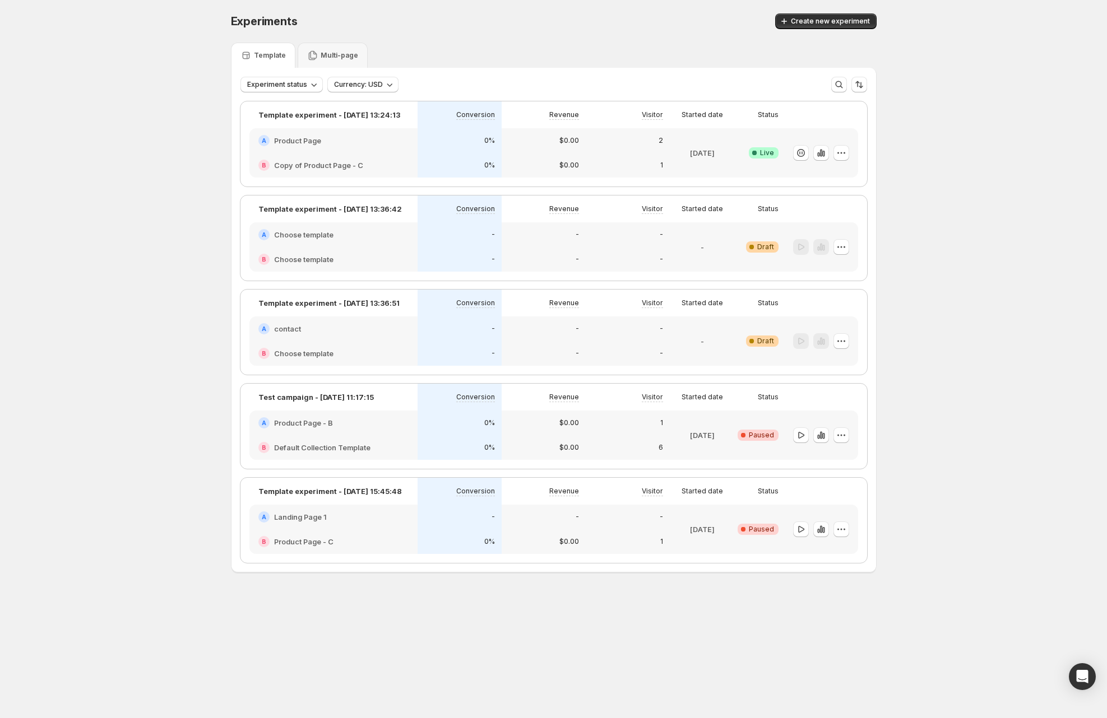
click at [706, 162] on div "Jul 15 2025" at bounding box center [702, 153] width 56 height 36
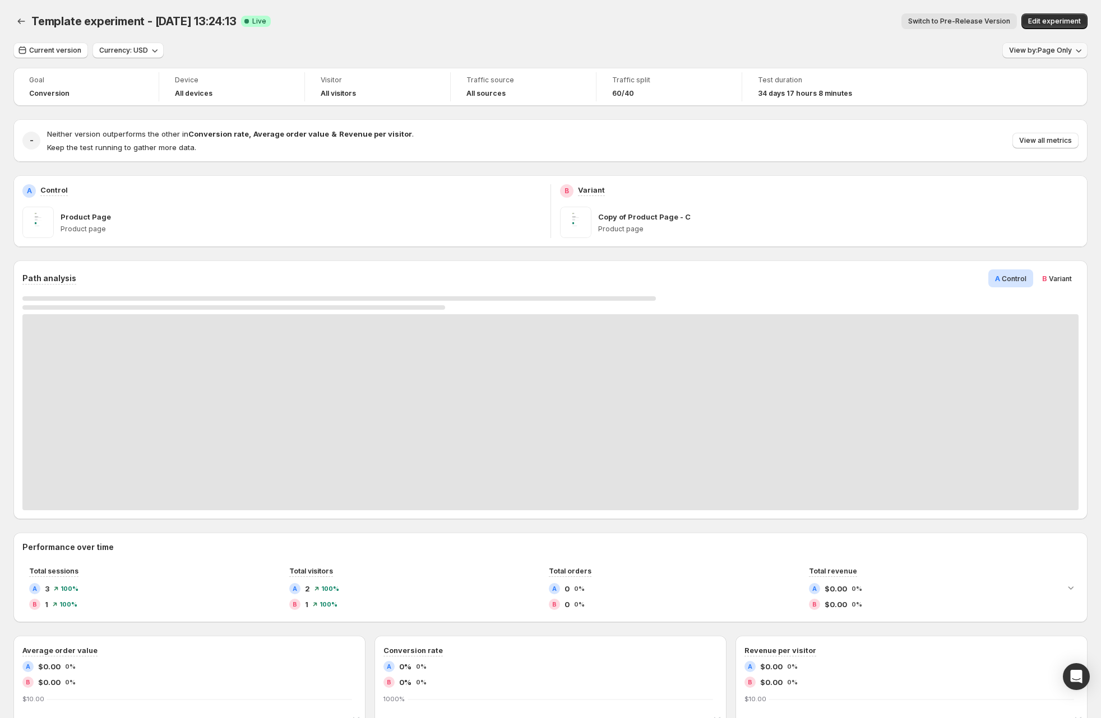
click at [1044, 50] on span "View by: Page Only" at bounding box center [1040, 50] width 63 height 9
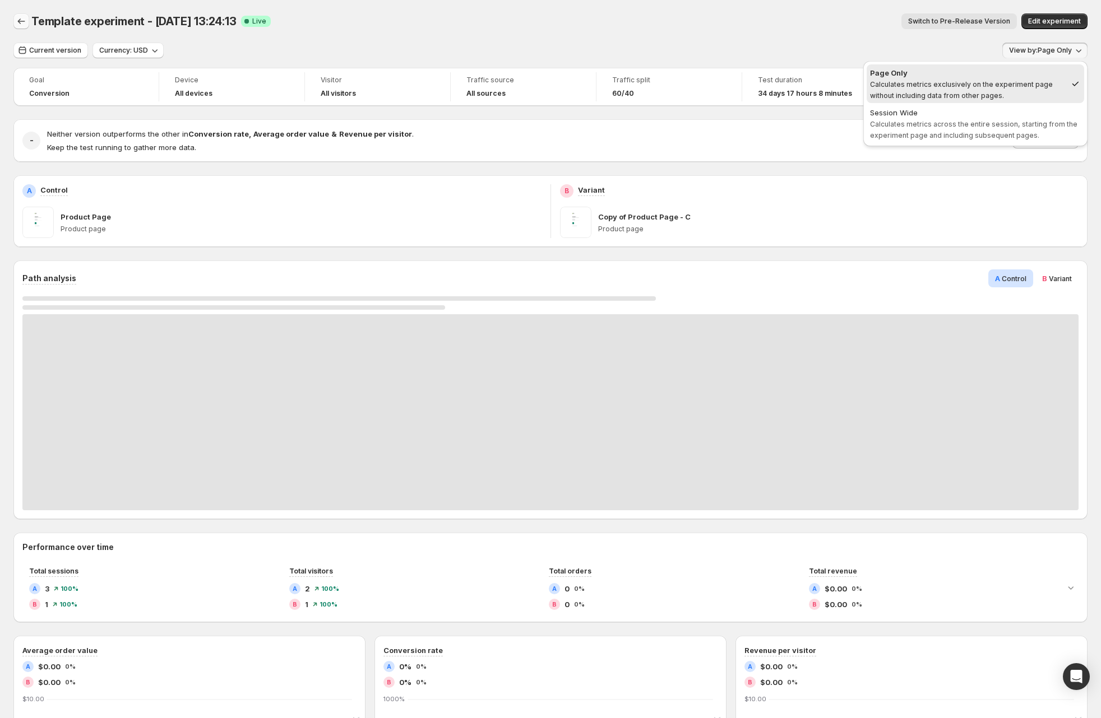
click at [16, 18] on icon "Back" at bounding box center [21, 21] width 11 height 11
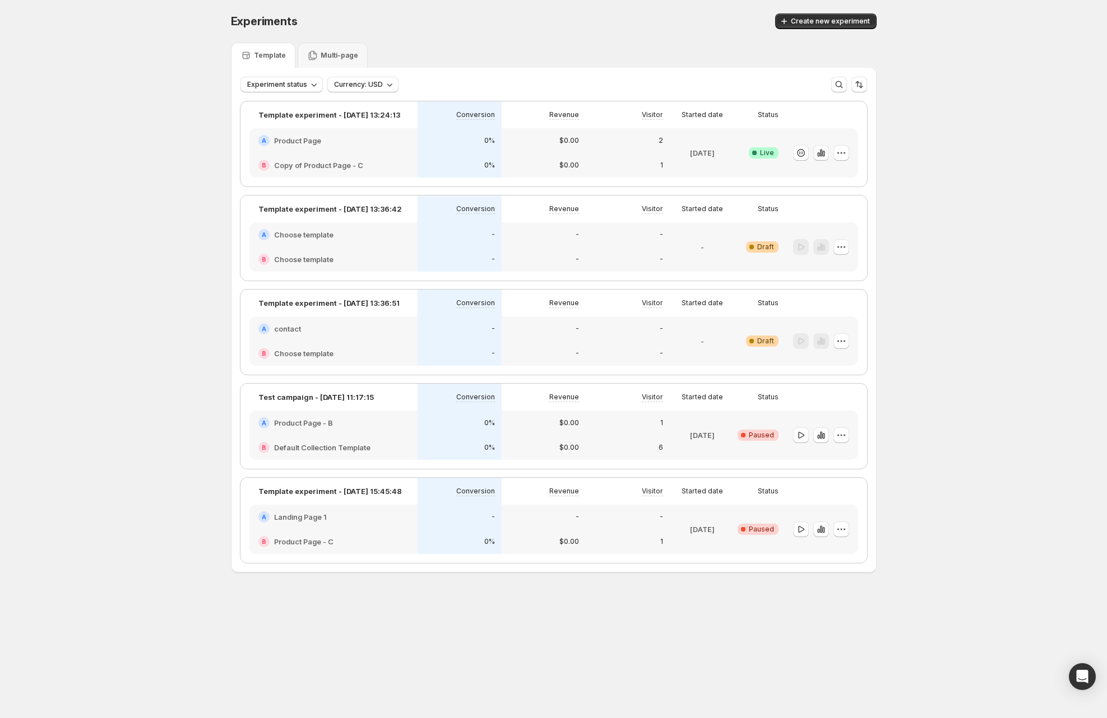
click at [819, 154] on icon "button" at bounding box center [818, 154] width 2 height 4
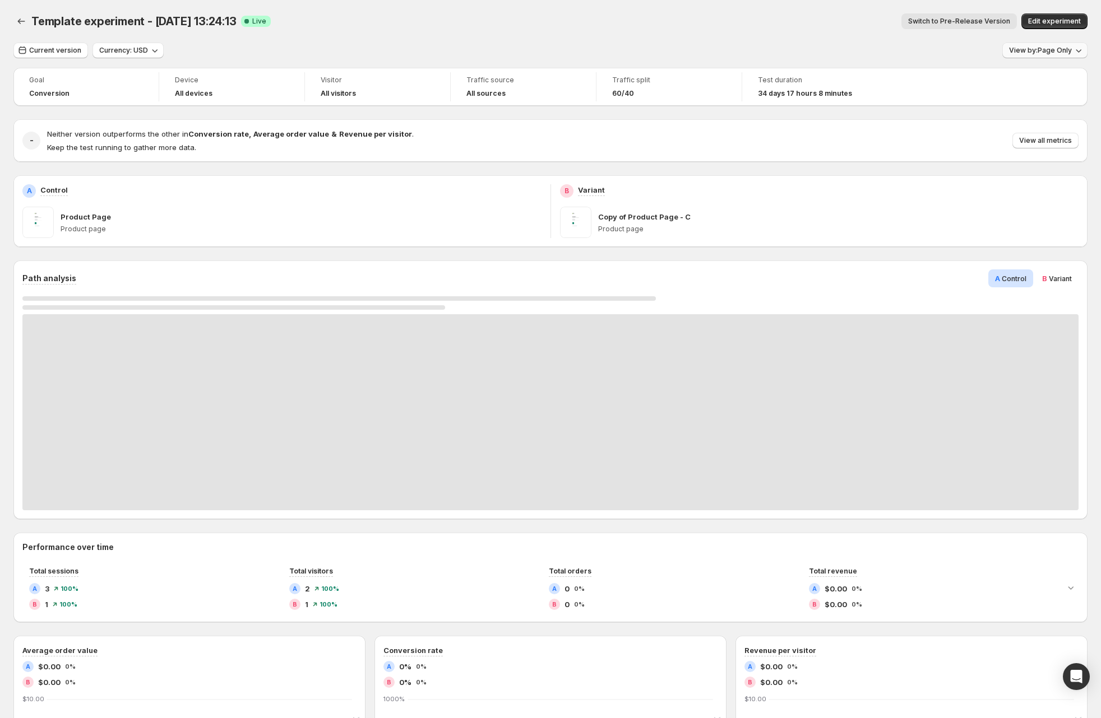
click at [1061, 49] on span "View by: Page Only" at bounding box center [1040, 50] width 63 height 9
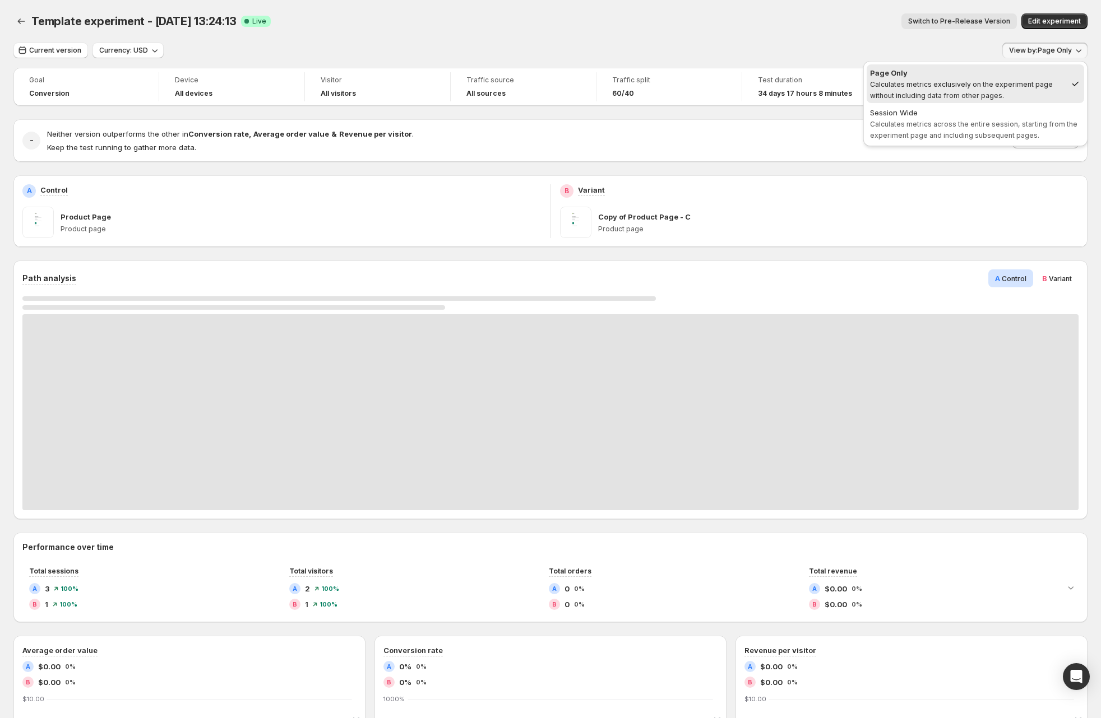
click at [644, 76] on span "Traffic split" at bounding box center [669, 80] width 114 height 9
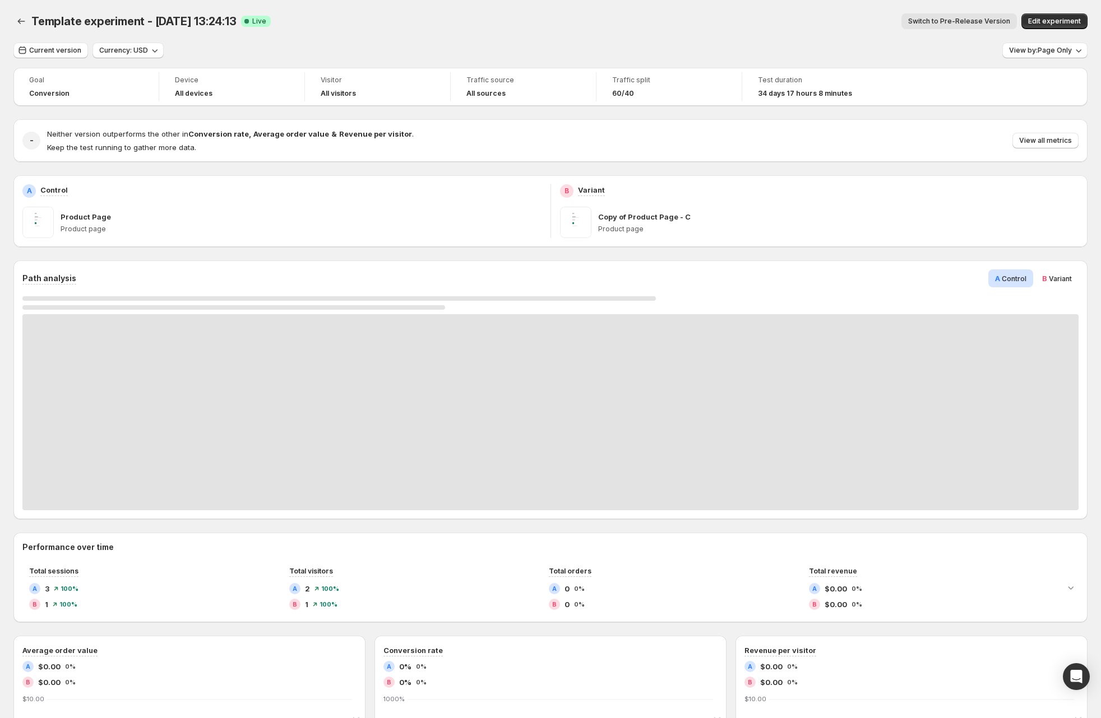
click at [957, 22] on span "Switch to Pre-Release Version" at bounding box center [959, 21] width 102 height 9
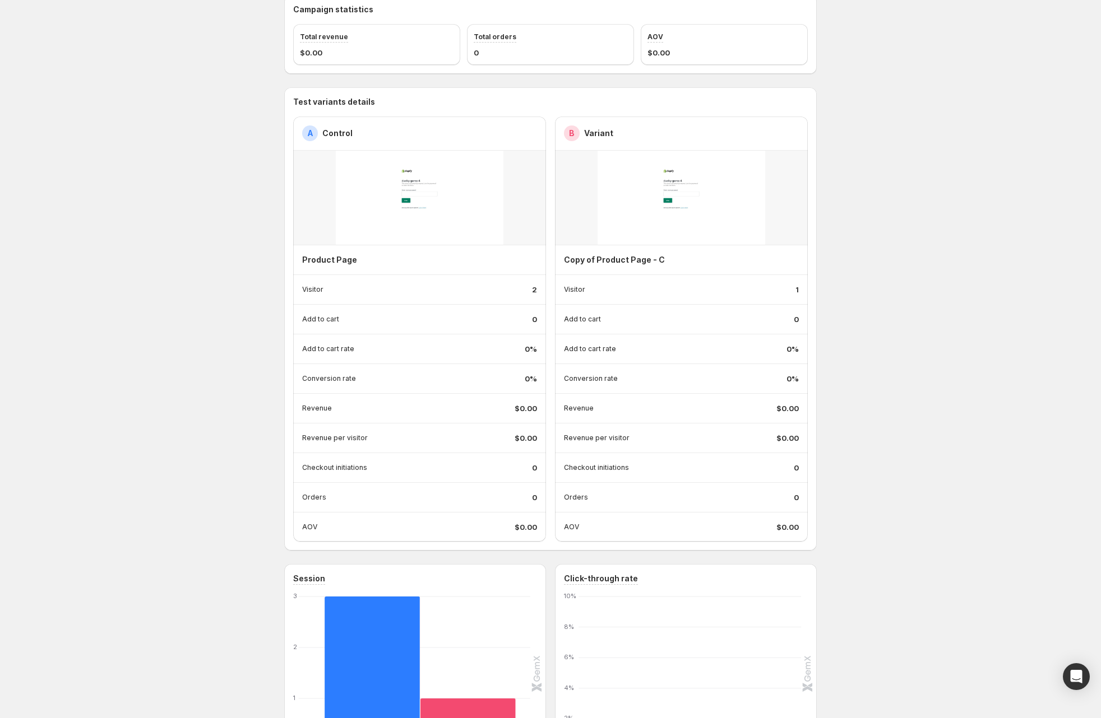
scroll to position [67, 0]
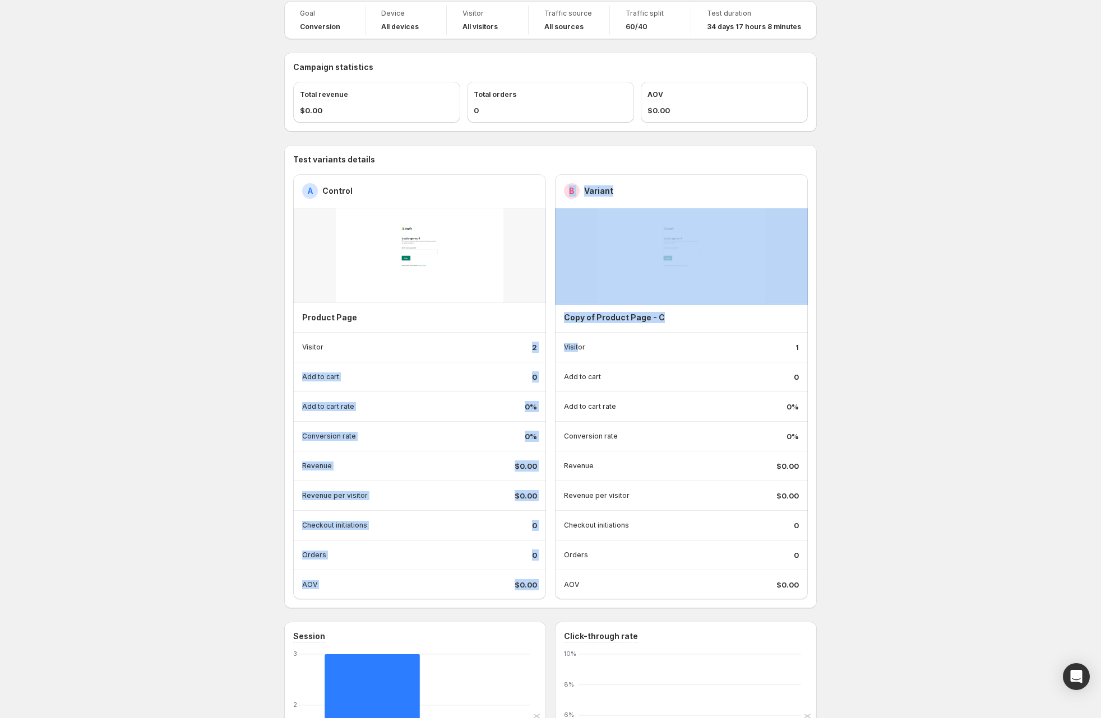
drag, startPoint x: 536, startPoint y: 348, endPoint x: 661, endPoint y: 354, distance: 124.5
click at [585, 345] on div "A Control Product Page Visitor 2 Add to cart 0 Add to cart rate 0% Conversion r…" at bounding box center [550, 386] width 514 height 425
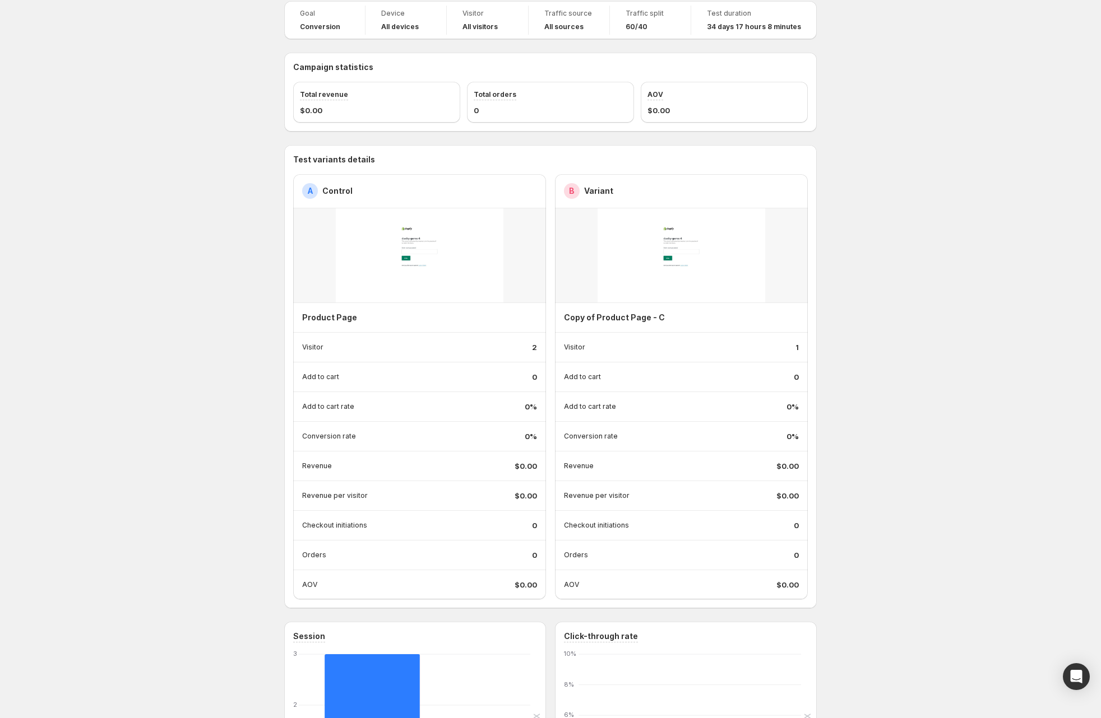
drag, startPoint x: 752, startPoint y: 355, endPoint x: 774, endPoint y: 352, distance: 22.6
click at [754, 356] on div "Visitor 1" at bounding box center [681, 347] width 235 height 29
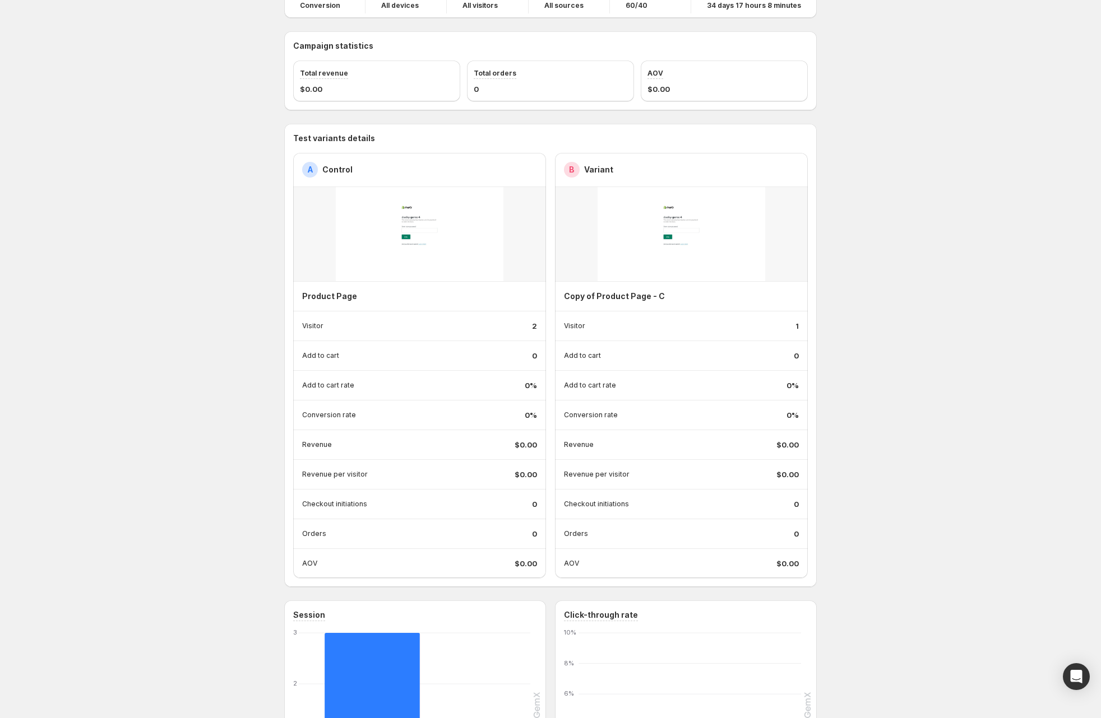
scroll to position [0, 0]
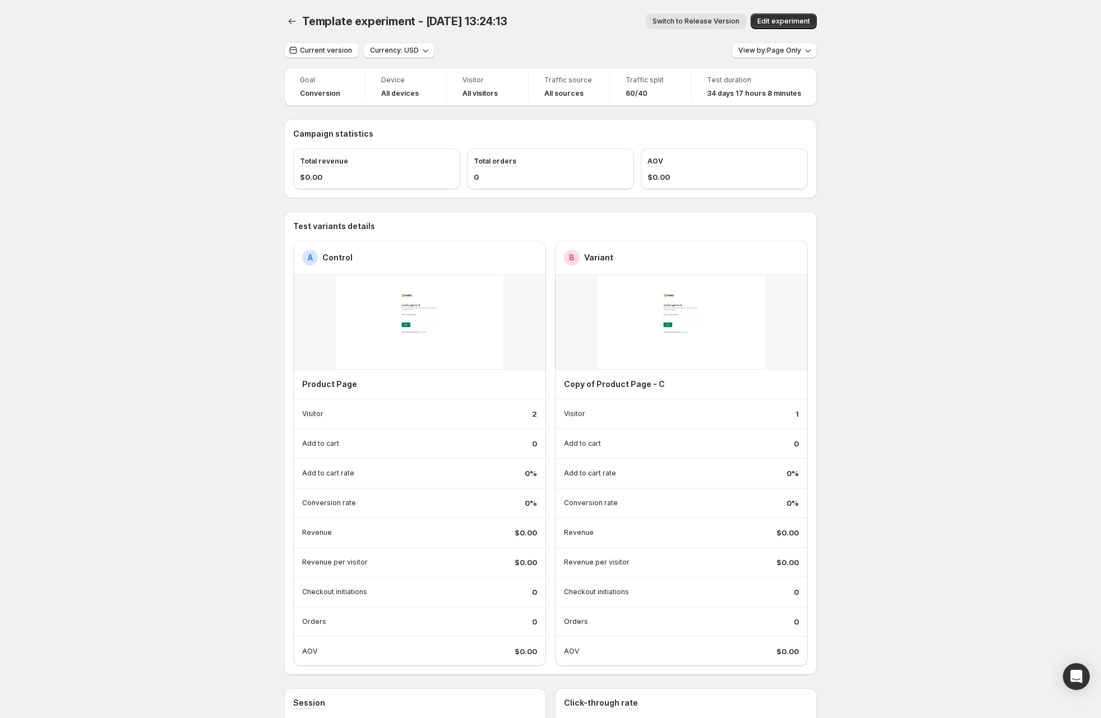
click at [709, 20] on span "Switch to Release Version" at bounding box center [695, 21] width 87 height 9
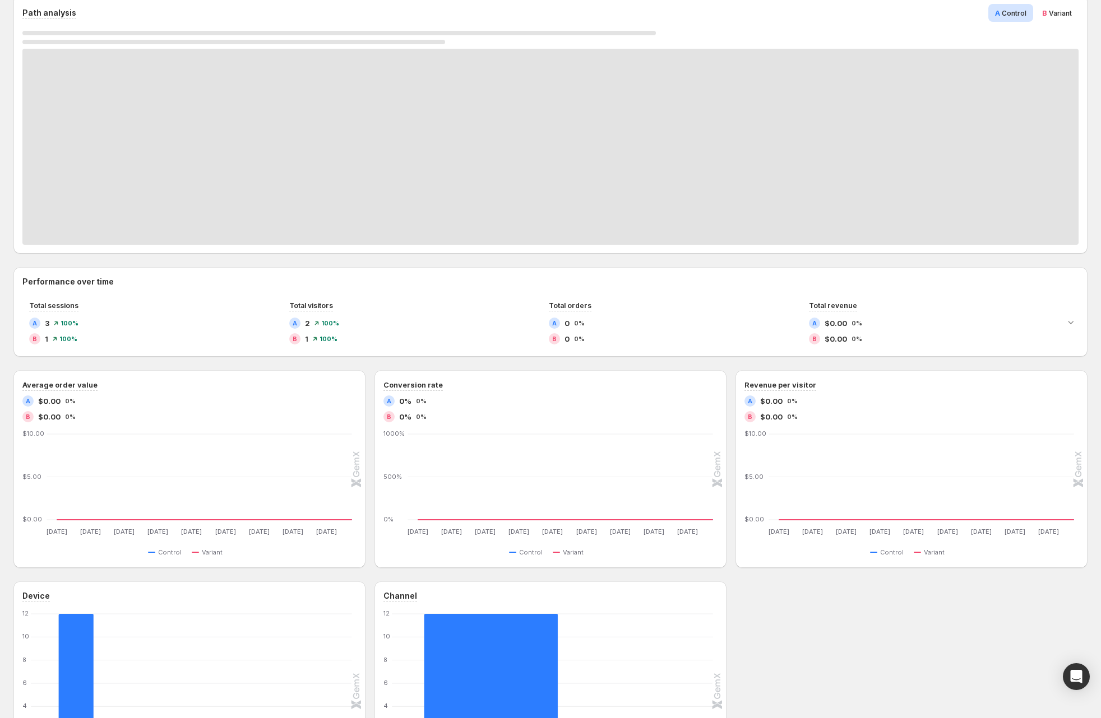
scroll to position [222, 0]
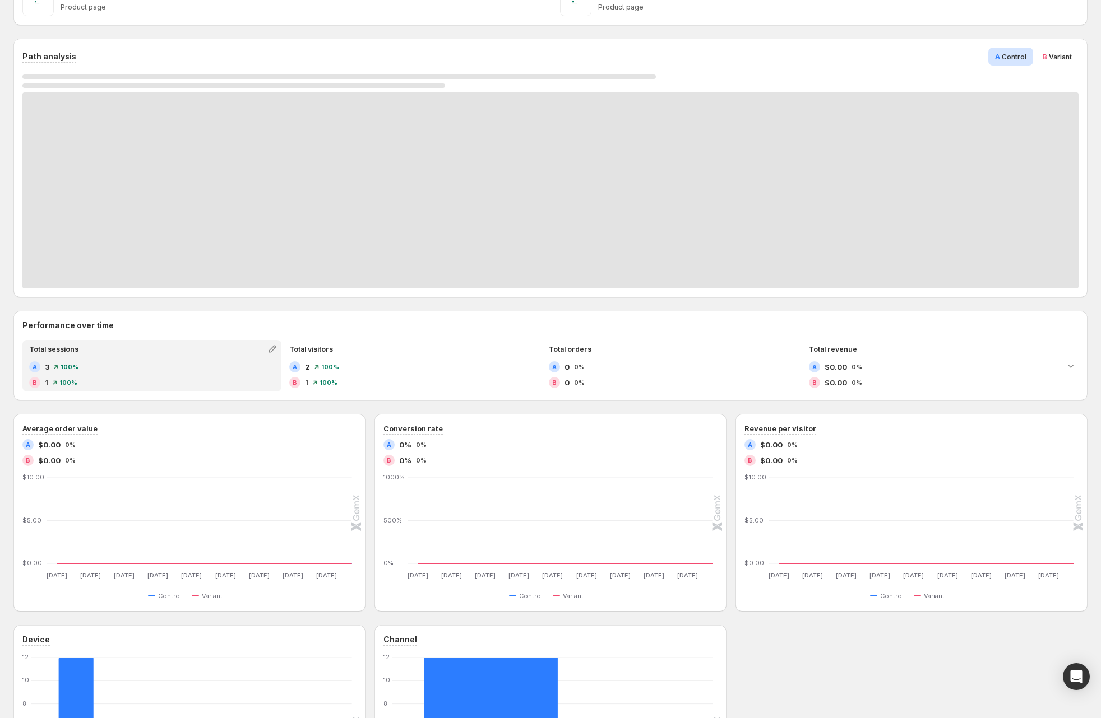
click at [174, 373] on div "A 3 100% B 1 100%" at bounding box center [151, 374] width 245 height 27
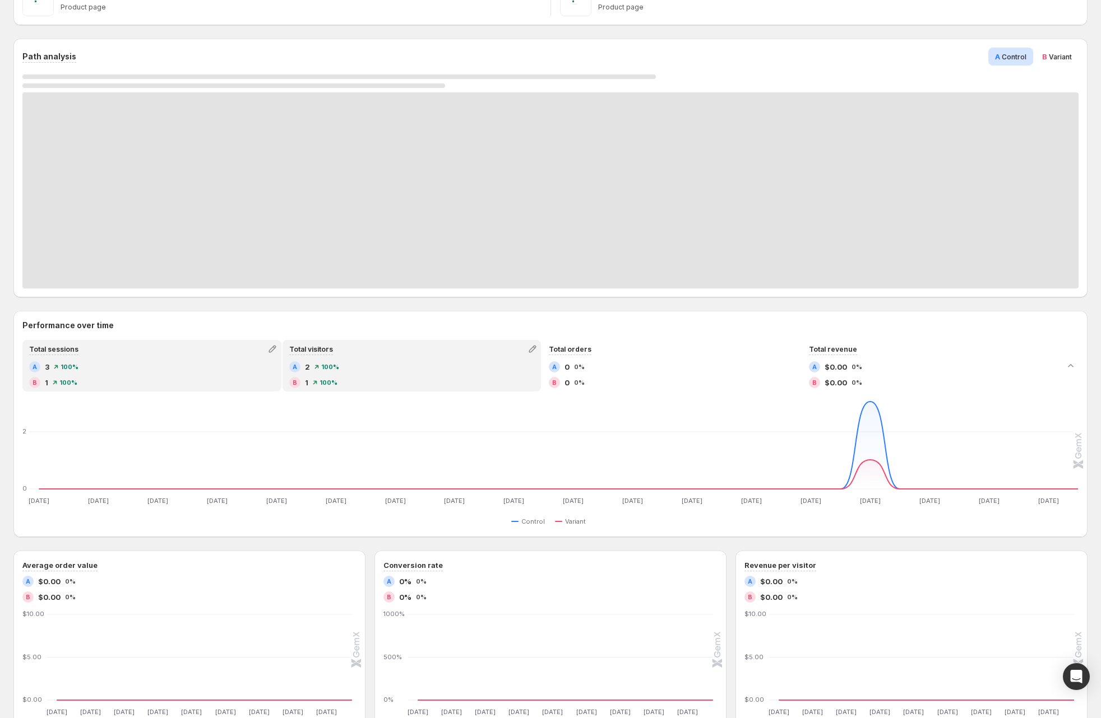
drag, startPoint x: 443, startPoint y: 384, endPoint x: 486, endPoint y: 384, distance: 43.1
click at [443, 384] on div "B 1 100%" at bounding box center [411, 382] width 245 height 11
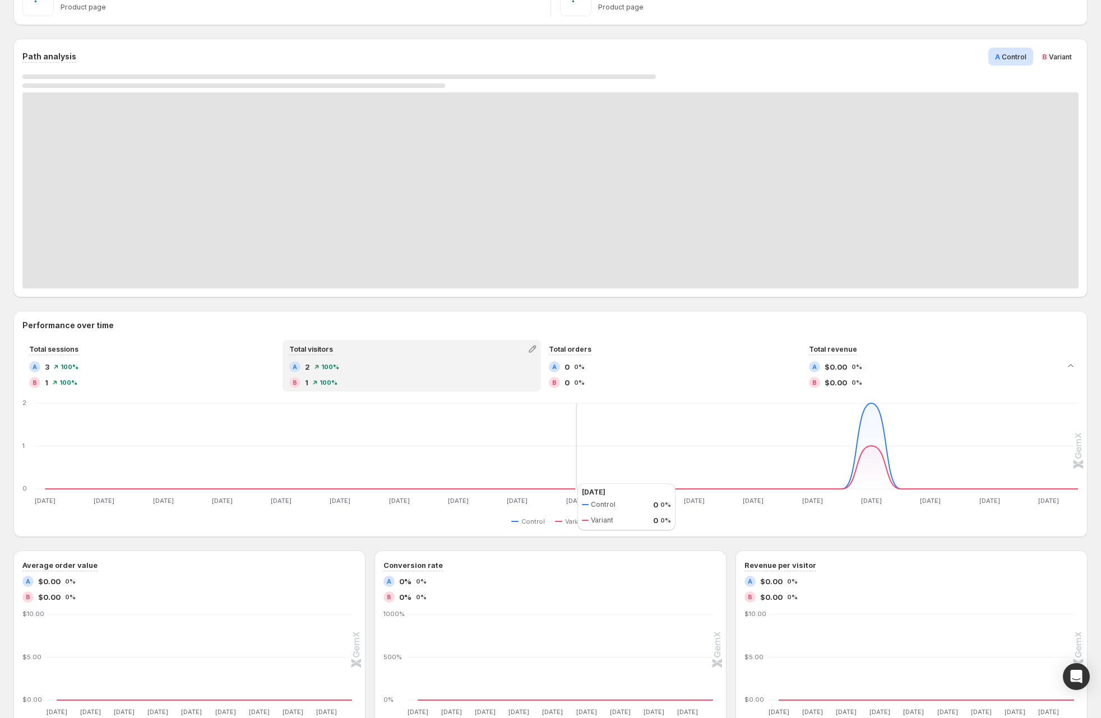
scroll to position [344, 0]
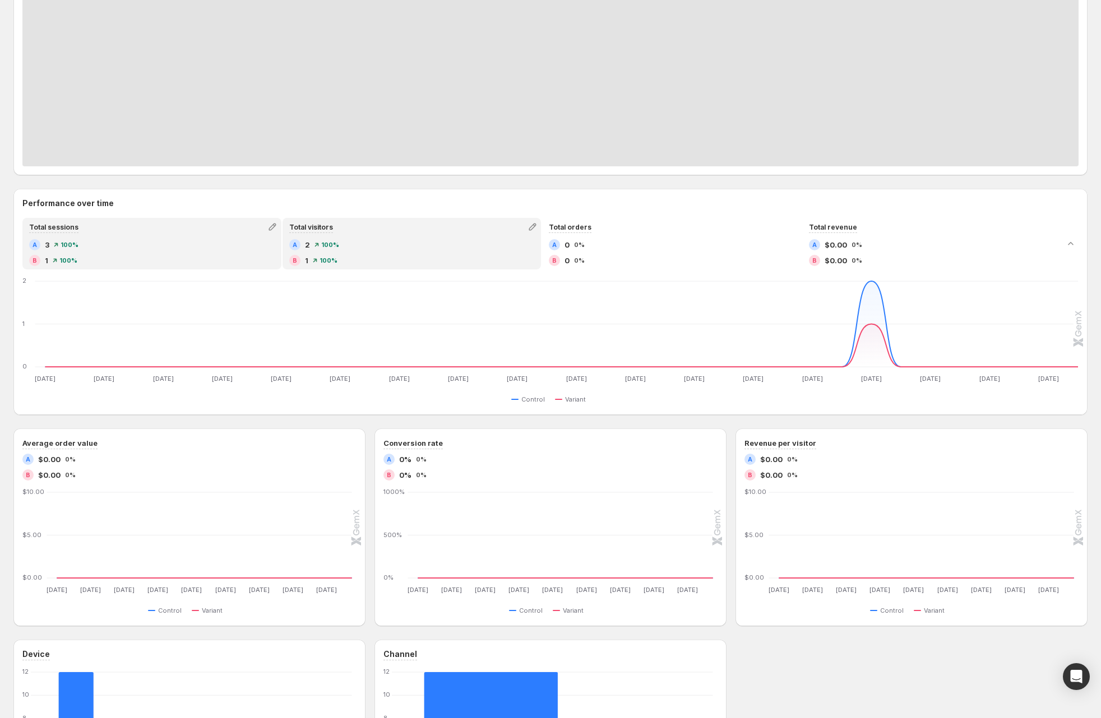
drag, startPoint x: 129, startPoint y: 262, endPoint x: 235, endPoint y: 242, distance: 107.9
click at [129, 262] on div "B 1 100%" at bounding box center [151, 260] width 245 height 11
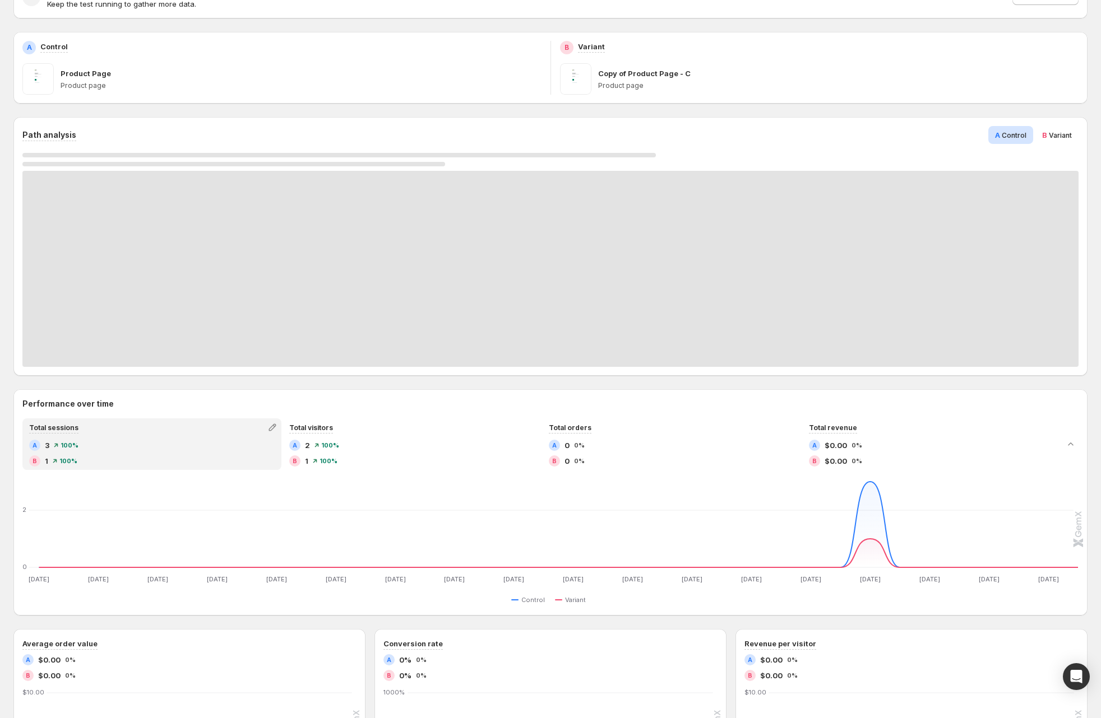
scroll to position [0, 0]
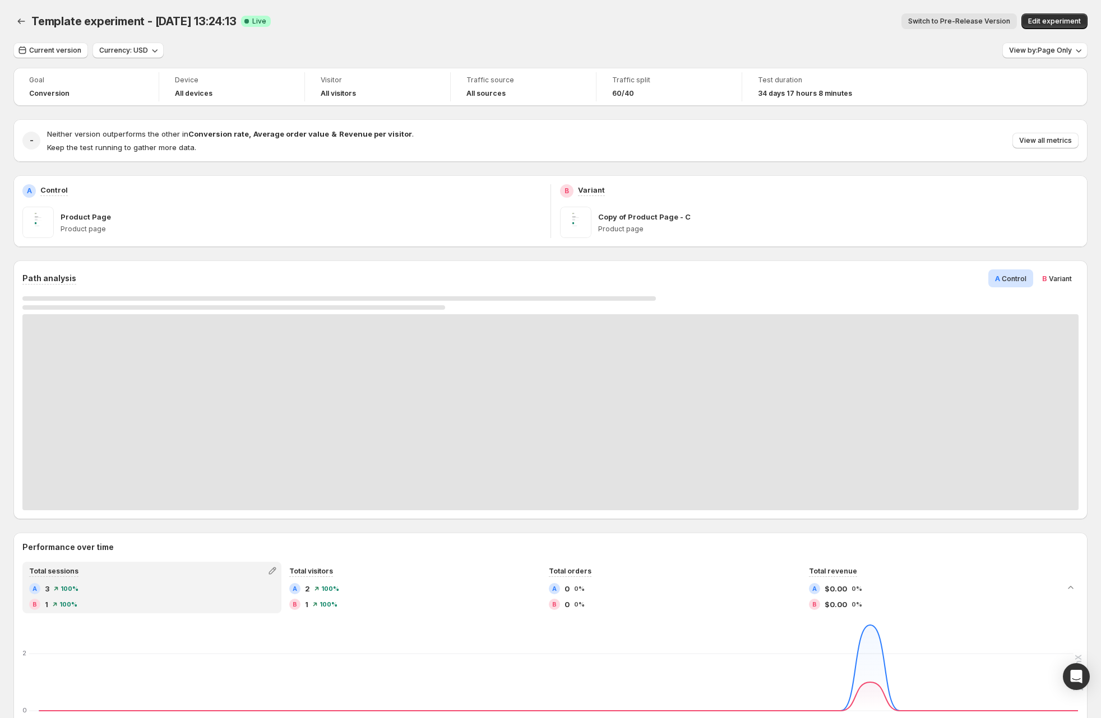
click at [1003, 18] on span "Switch to Pre-Release Version" at bounding box center [959, 21] width 102 height 9
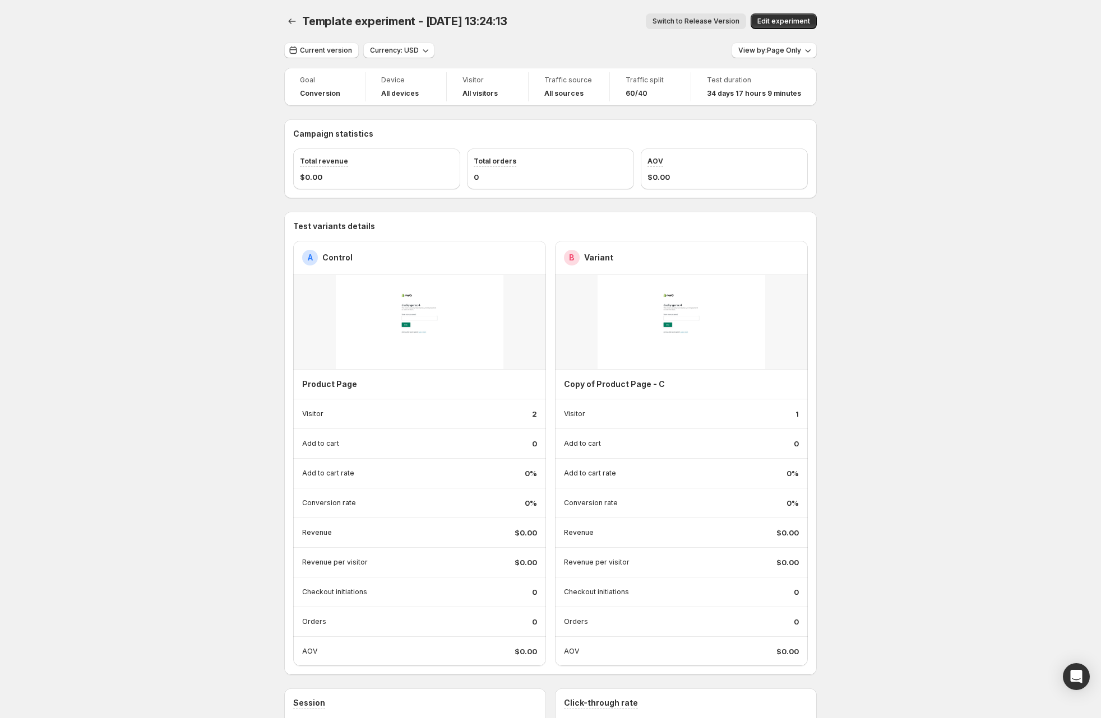
click at [295, 21] on icon "Back" at bounding box center [291, 21] width 11 height 11
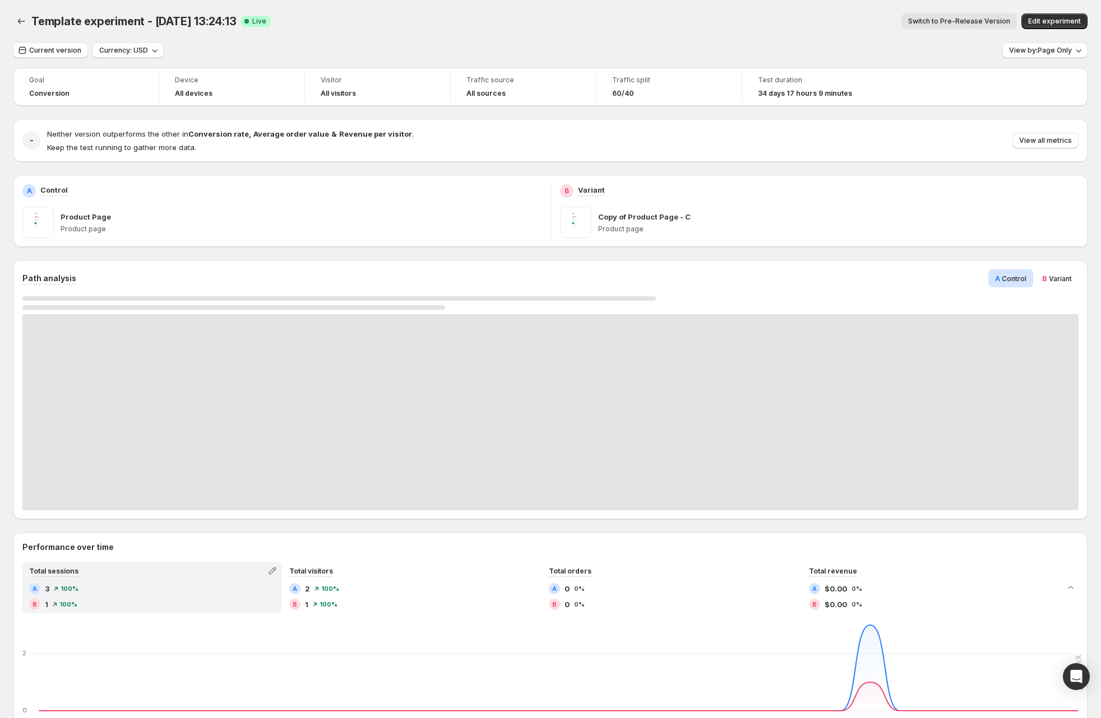
click at [976, 16] on button "Switch to Pre-Release Version" at bounding box center [958, 21] width 115 height 16
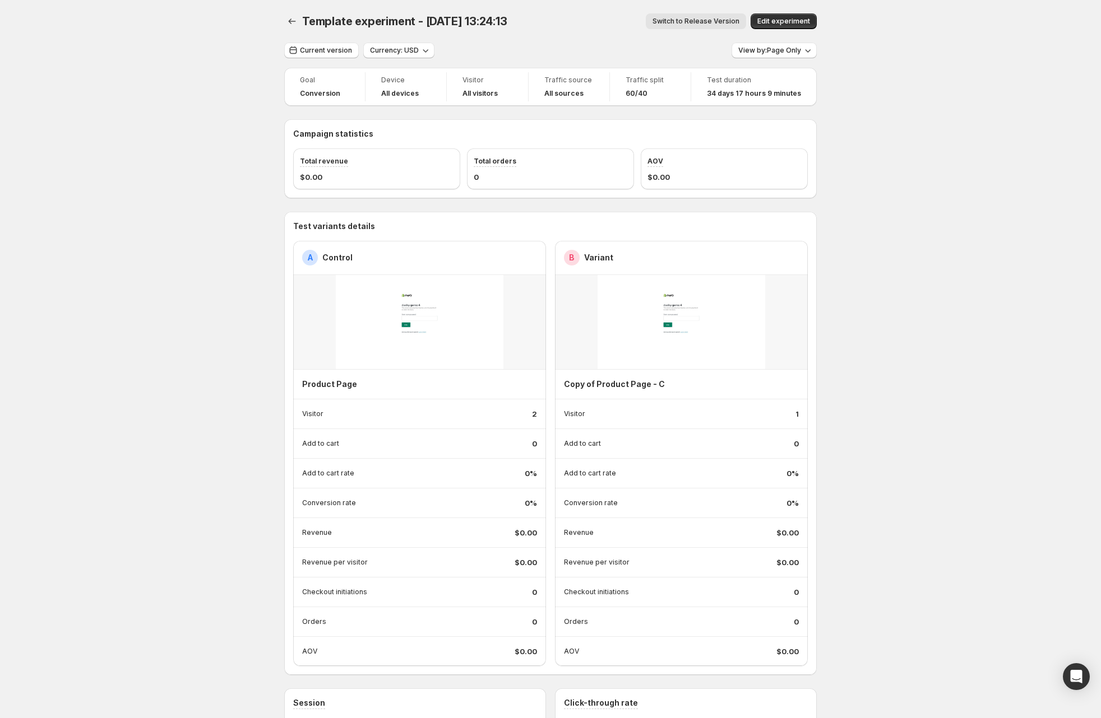
drag, startPoint x: 917, startPoint y: 69, endPoint x: 907, endPoint y: 71, distance: 10.2
click at [289, 19] on button "Back" at bounding box center [292, 21] width 16 height 16
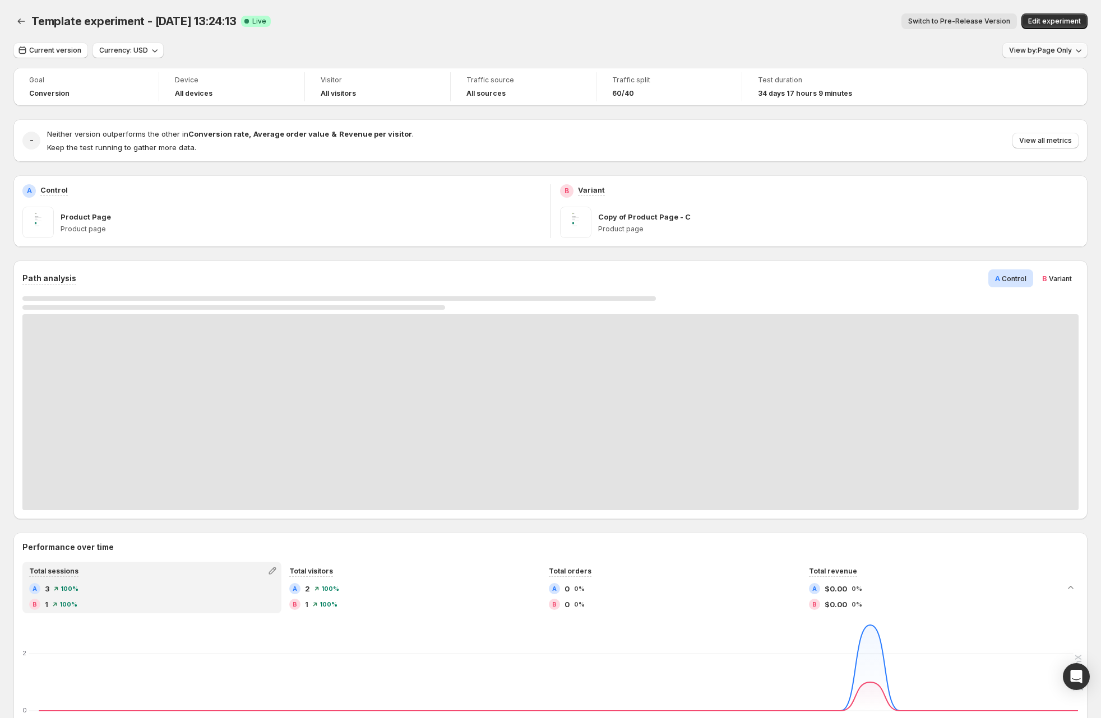
click at [1079, 52] on icon "button" at bounding box center [1077, 50] width 11 height 11
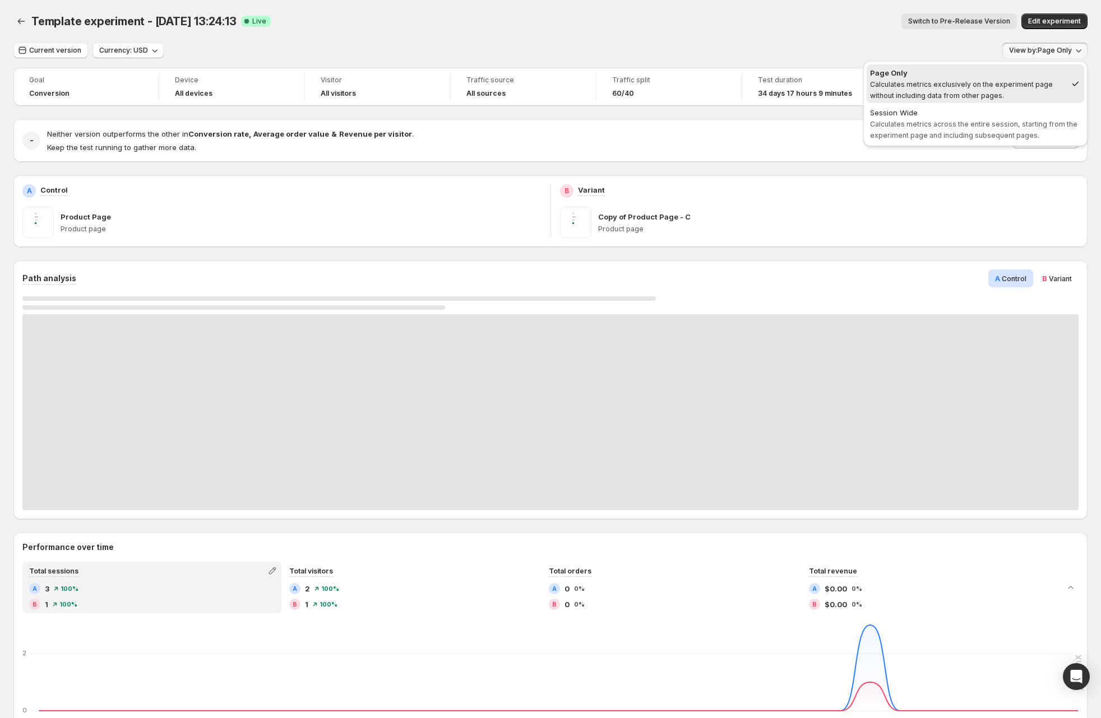
click at [681, 35] on div "Template experiment - Jul 15, 13:24:13. This page is ready Template experiment …" at bounding box center [550, 21] width 1074 height 43
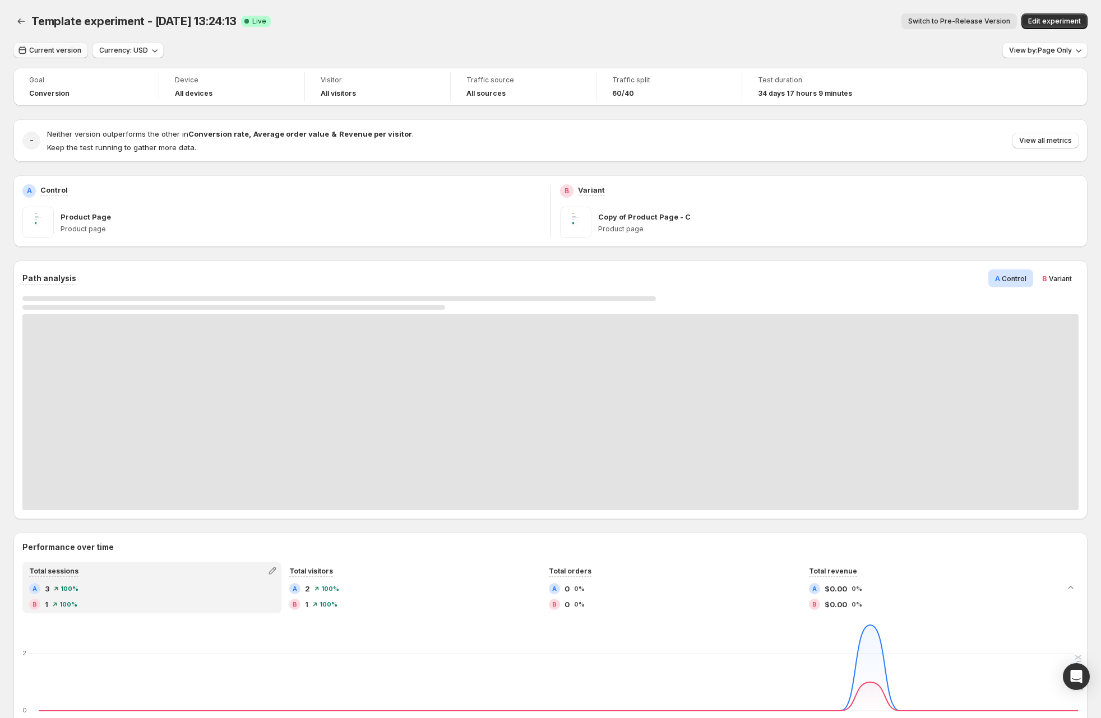
click at [45, 48] on span "Current version" at bounding box center [55, 50] width 52 height 9
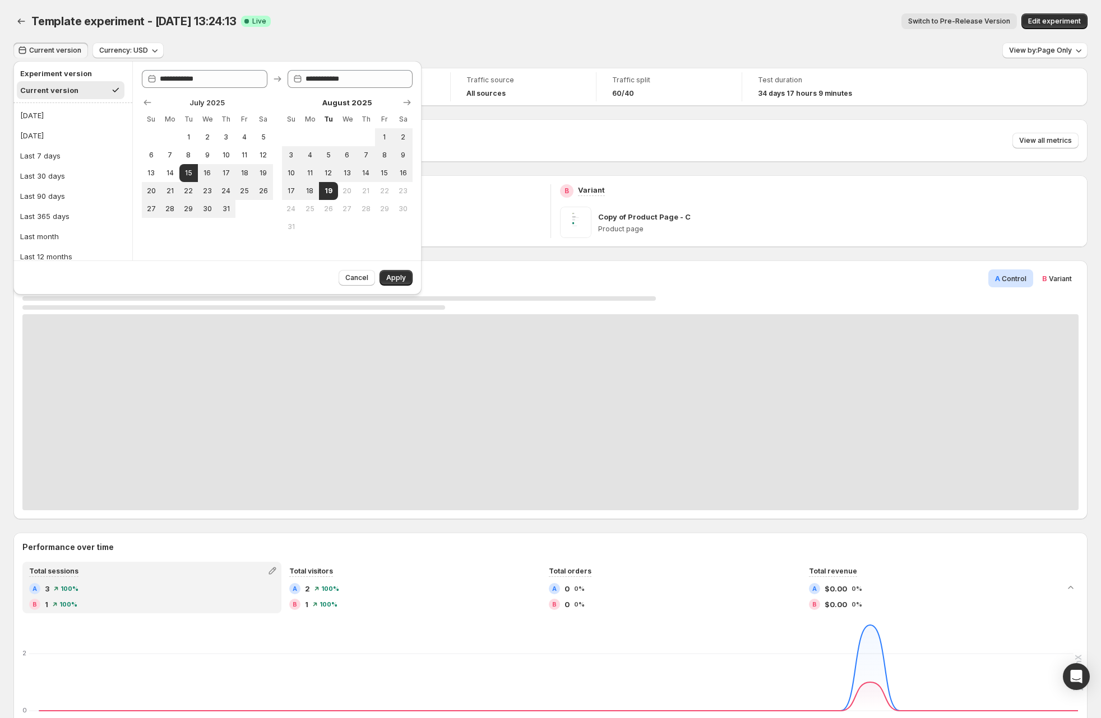
click at [227, 41] on div "Template experiment - Jul 15, 13:24:13. This page is ready Template experiment …" at bounding box center [550, 21] width 1074 height 43
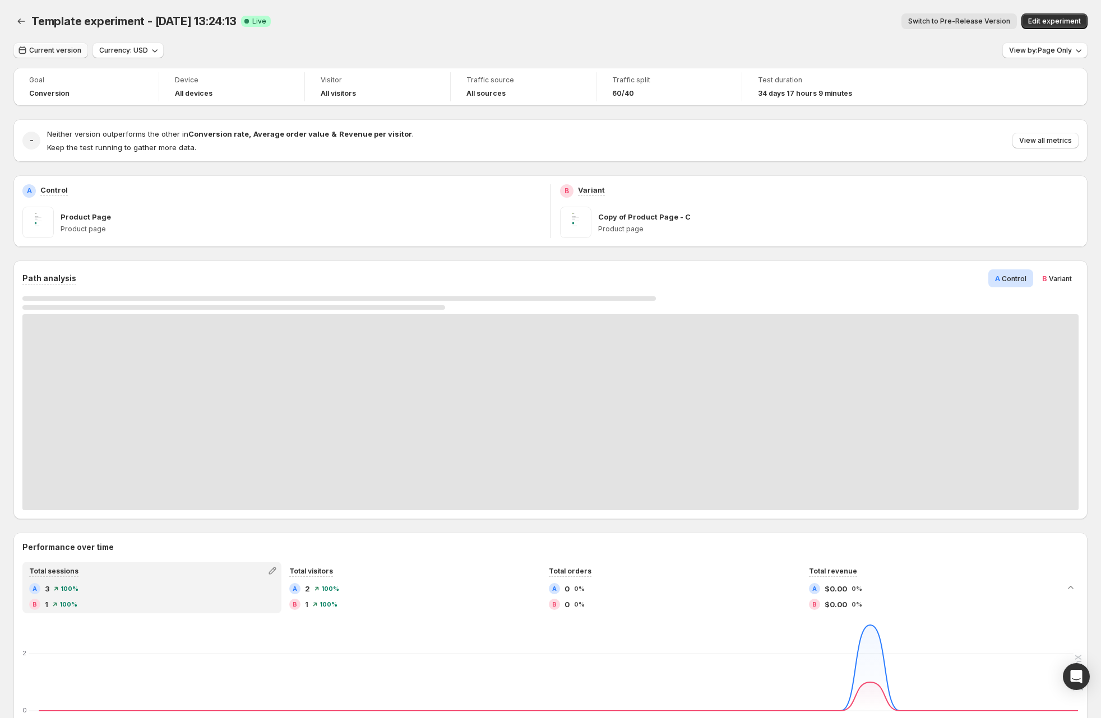
click at [58, 44] on button "Current version" at bounding box center [50, 51] width 75 height 16
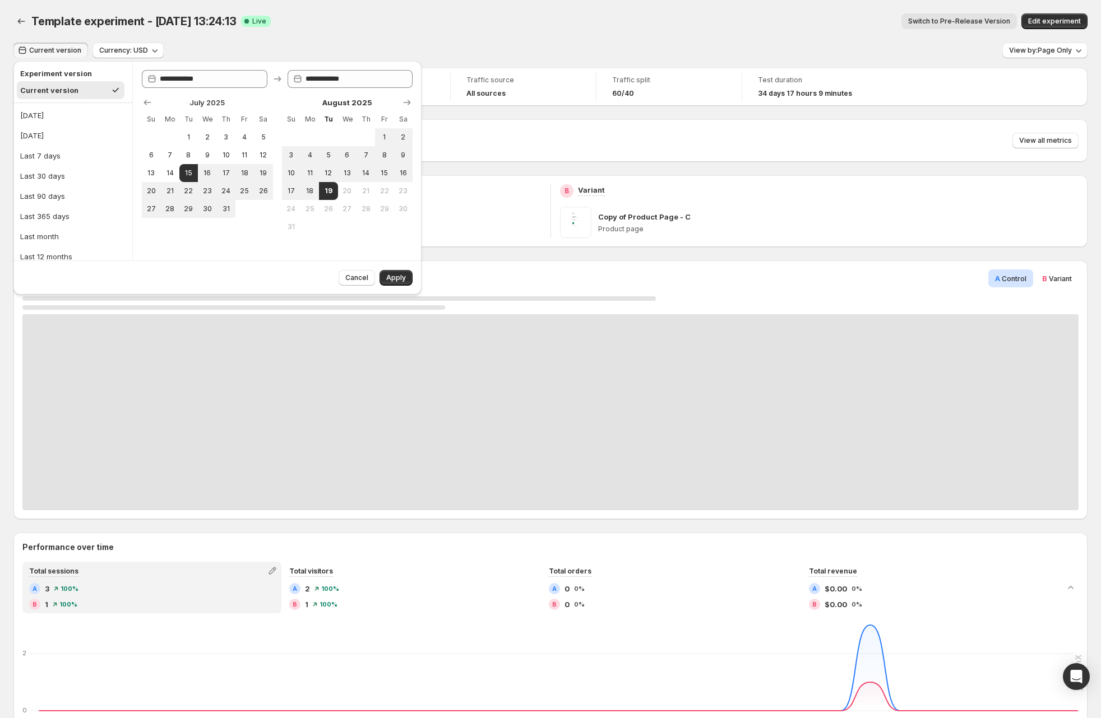
click at [145, 39] on div "Template experiment - Jul 15, 13:24:13. This page is ready Template experiment …" at bounding box center [550, 21] width 1074 height 43
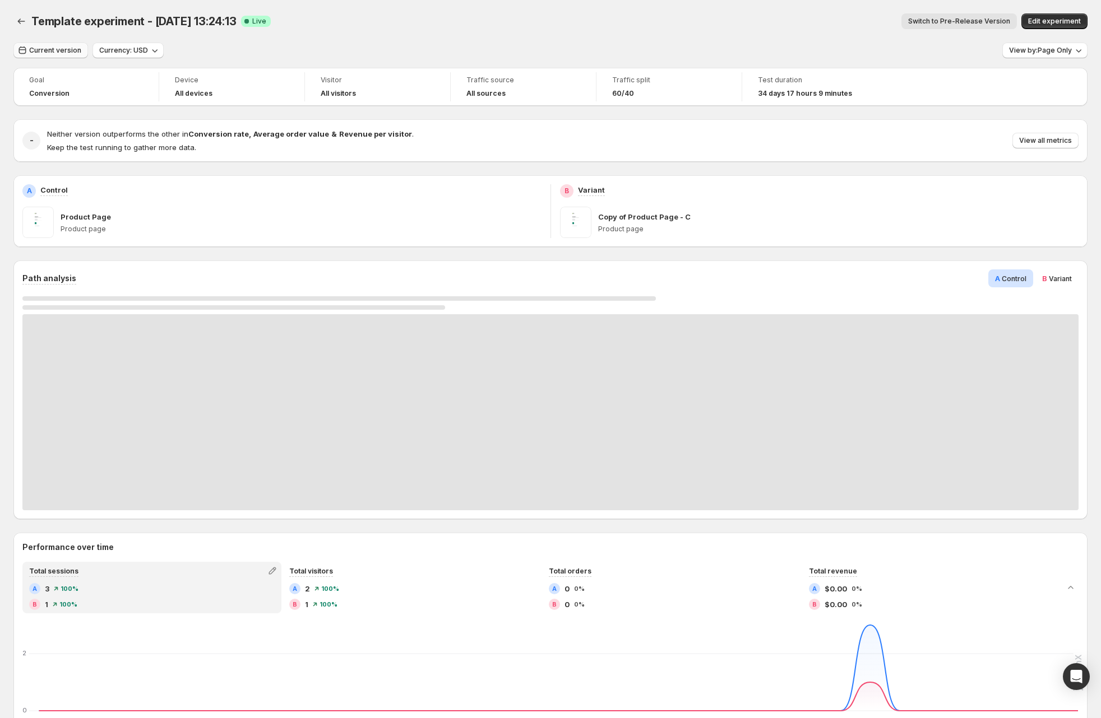
click at [68, 48] on span "Current version" at bounding box center [55, 50] width 52 height 9
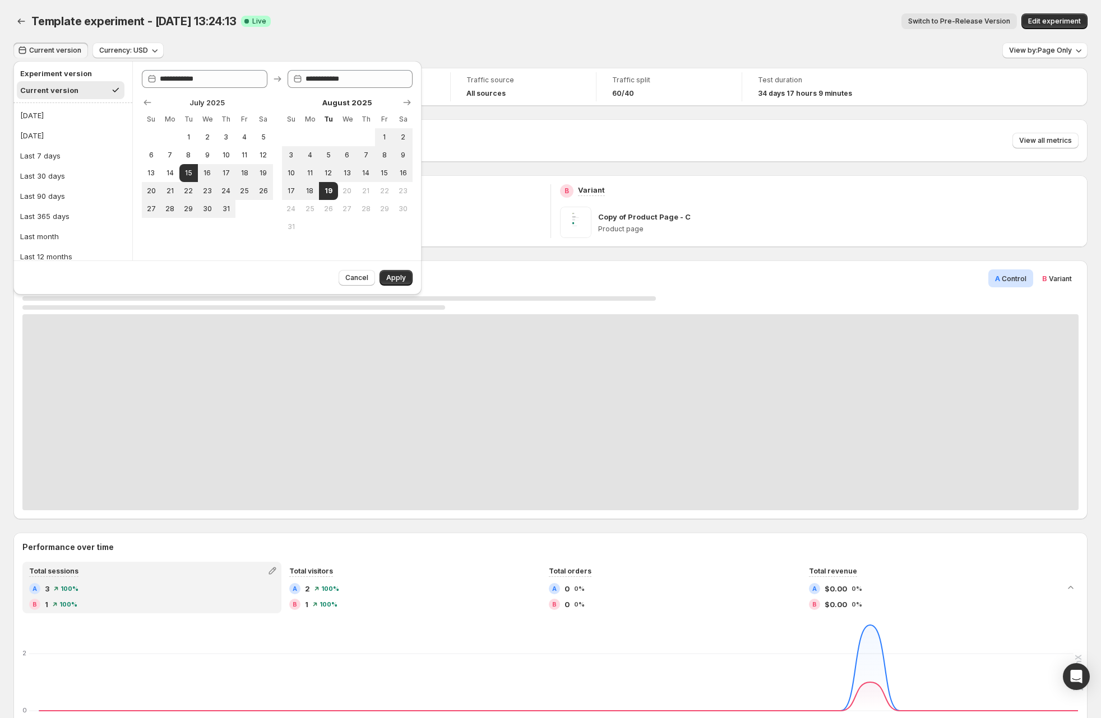
click at [211, 48] on div "Current version Currency: USD View by: Page Only" at bounding box center [550, 51] width 1074 height 16
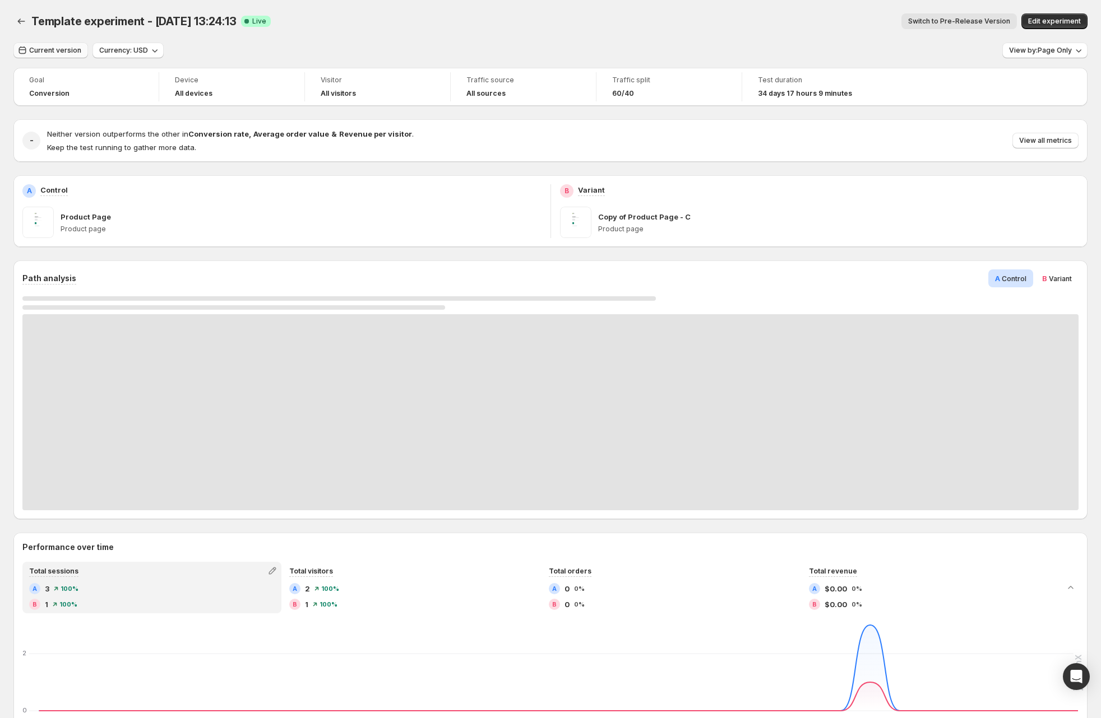
click at [63, 48] on span "Current version" at bounding box center [55, 50] width 52 height 9
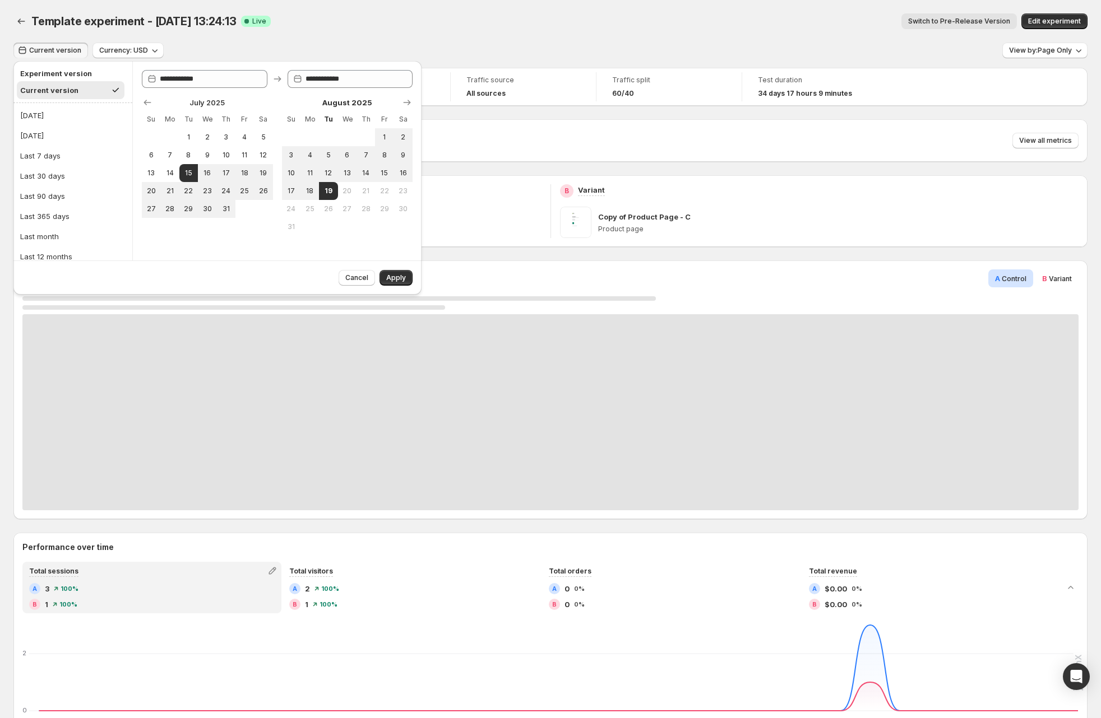
click at [264, 53] on div "Current version Currency: USD View by: Page Only" at bounding box center [550, 51] width 1074 height 16
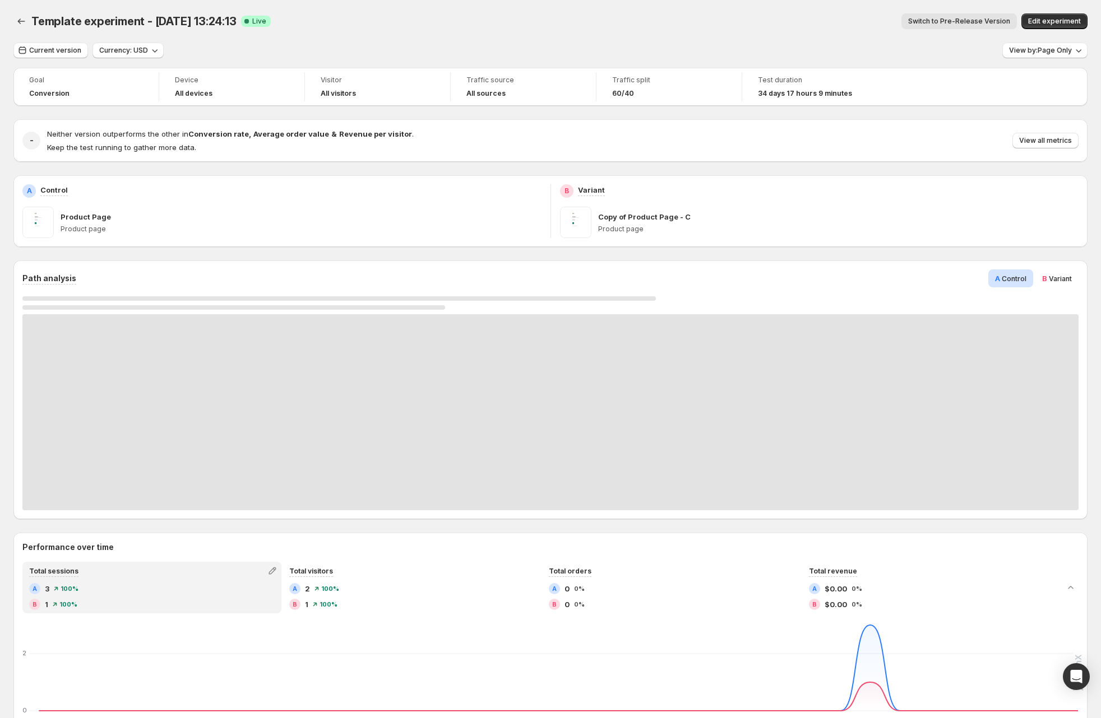
drag, startPoint x: 48, startPoint y: 47, endPoint x: 89, endPoint y: 55, distance: 42.2
click at [48, 47] on span "Current version" at bounding box center [55, 50] width 52 height 9
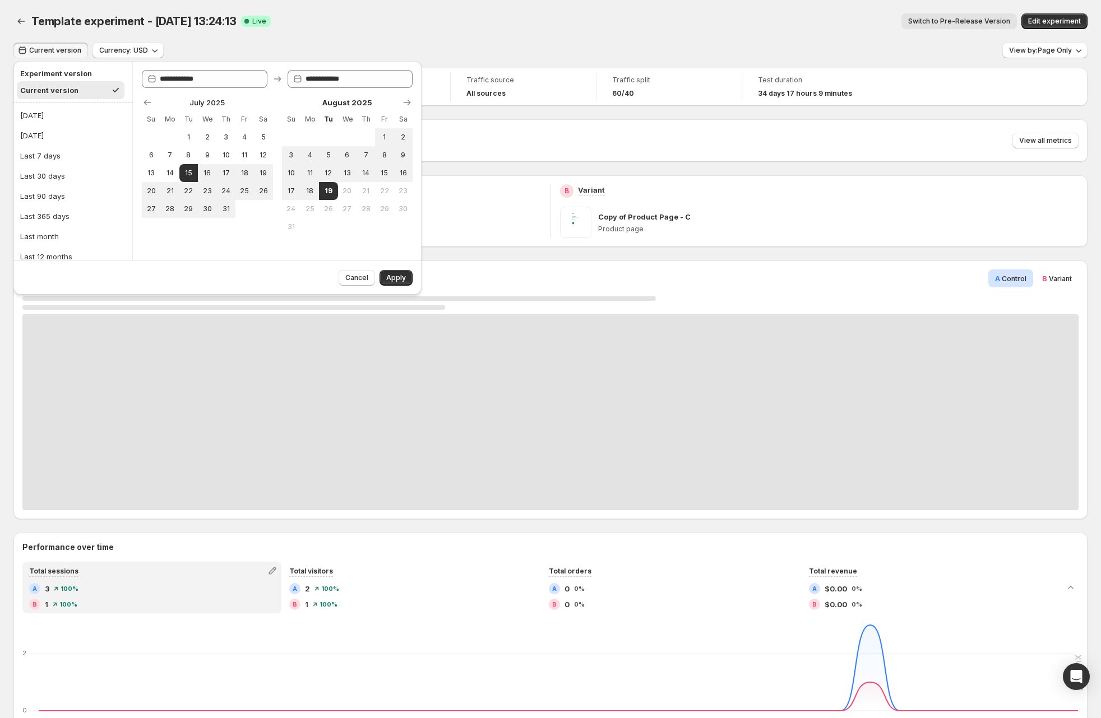
click at [411, 48] on div "Current version Currency: USD View by: Page Only" at bounding box center [550, 51] width 1074 height 16
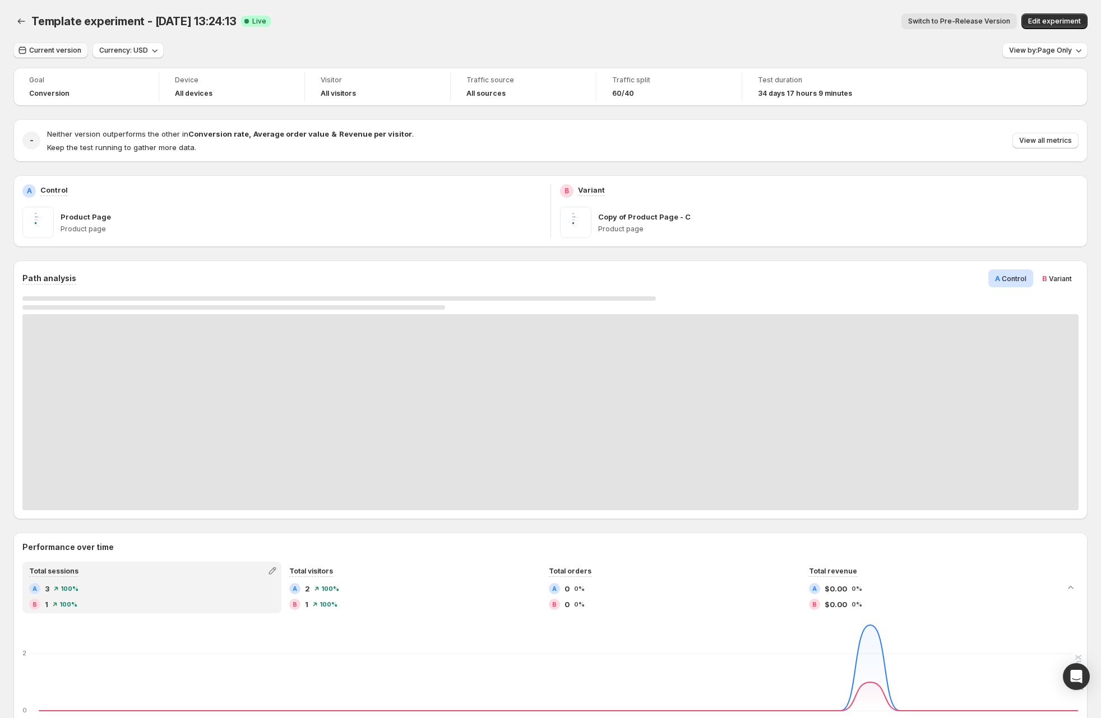
click at [50, 57] on button "Current version" at bounding box center [50, 51] width 75 height 16
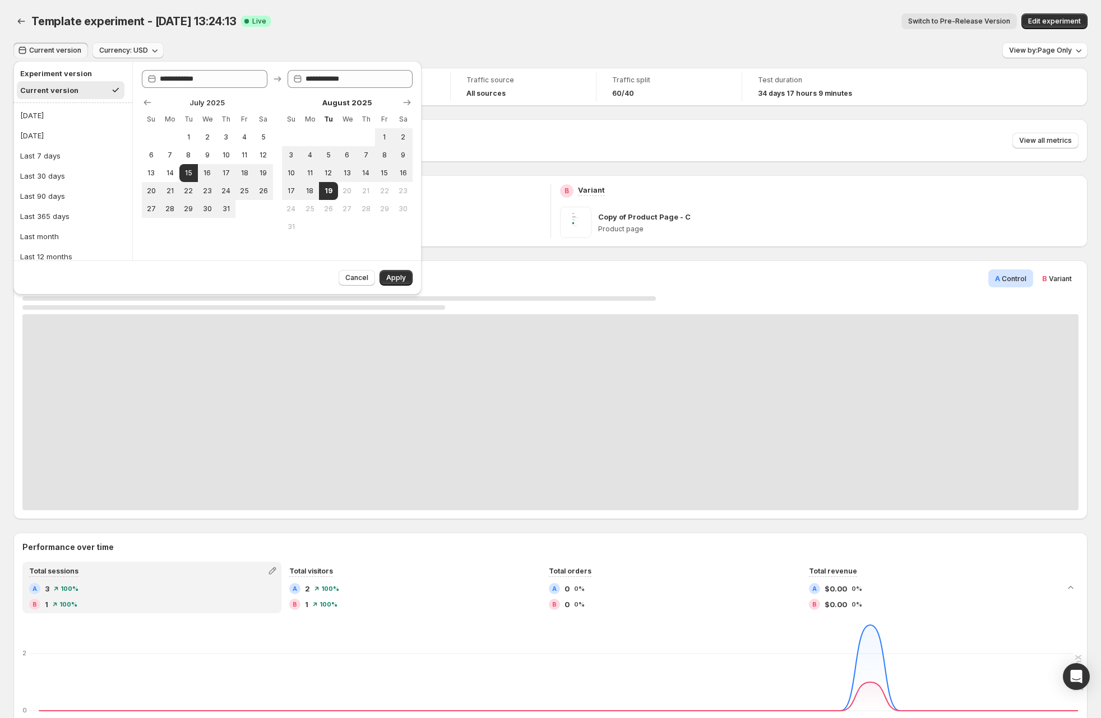
drag, startPoint x: 126, startPoint y: 55, endPoint x: 115, endPoint y: 57, distance: 10.2
click at [126, 56] on button "Currency: USD" at bounding box center [127, 51] width 71 height 16
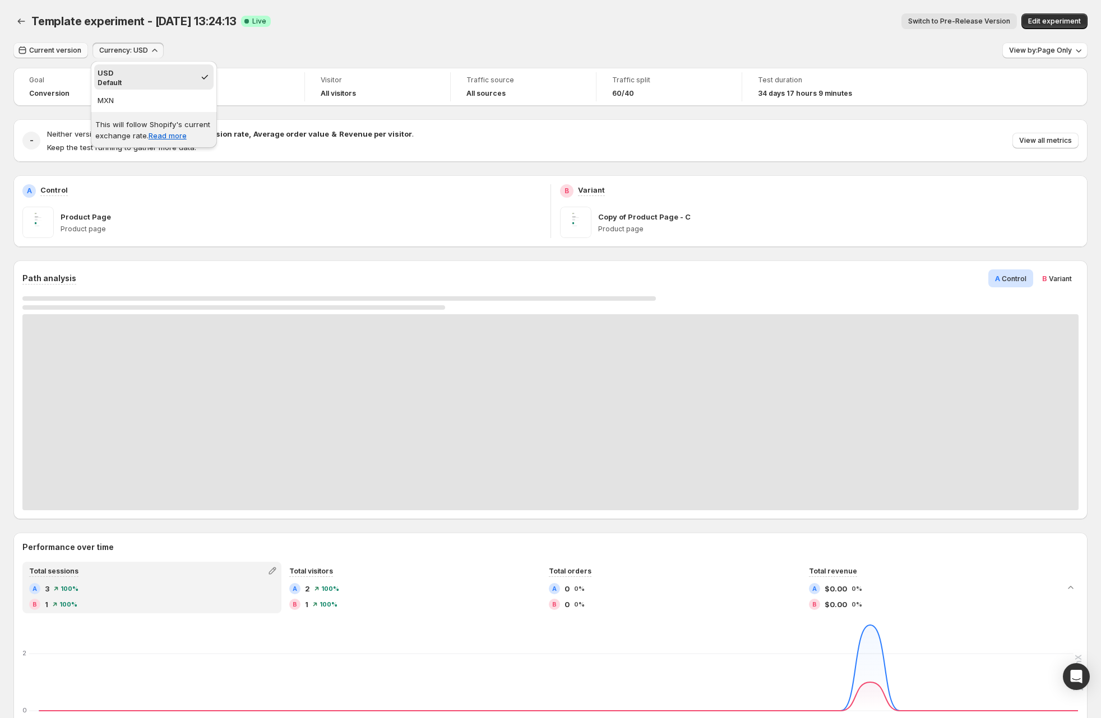
click at [41, 51] on span "Current version" at bounding box center [55, 50] width 52 height 9
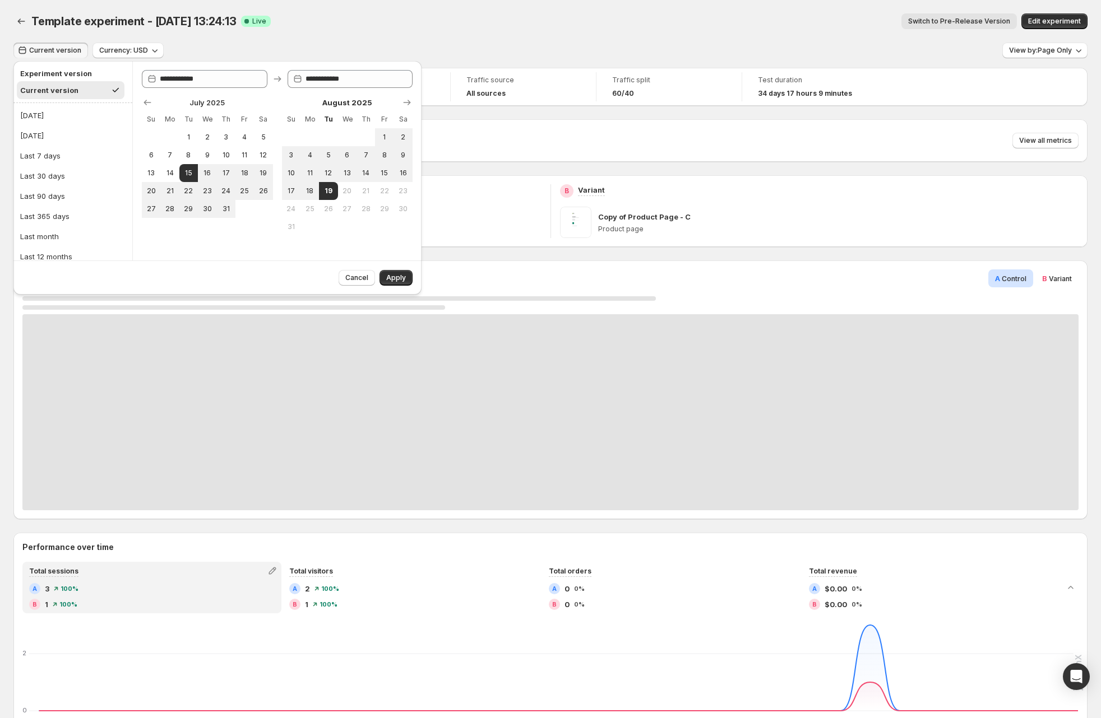
click at [210, 52] on div "Current version Currency: USD View by: Page Only" at bounding box center [550, 51] width 1074 height 16
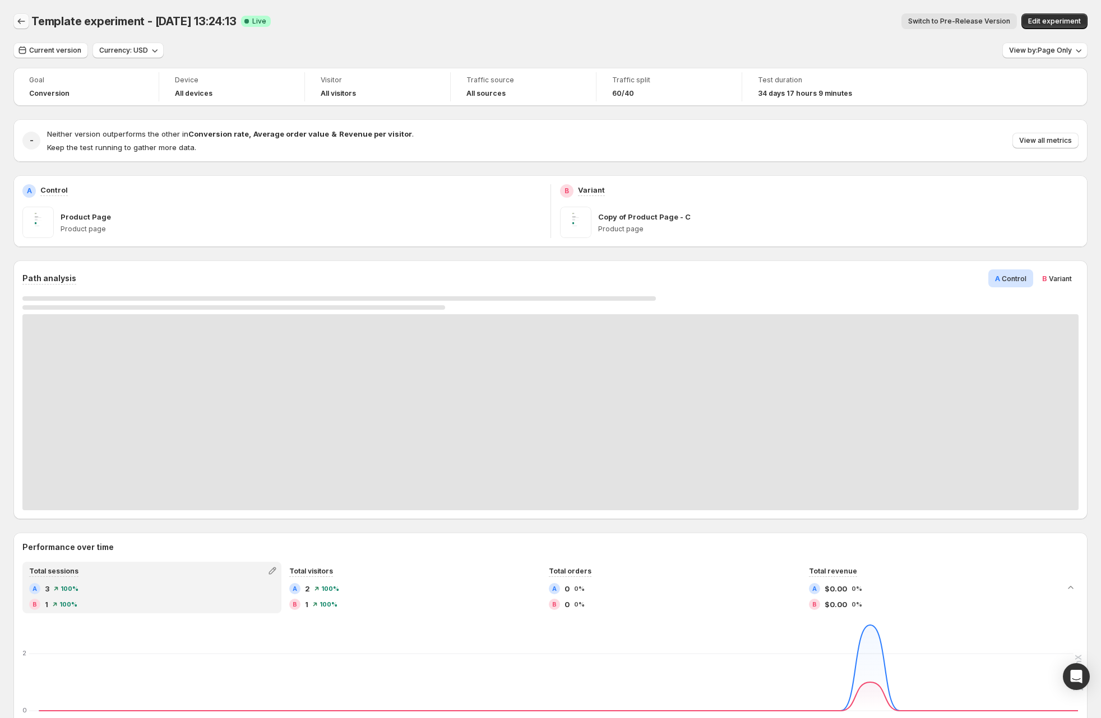
click at [17, 20] on icon "Back" at bounding box center [21, 21] width 11 height 11
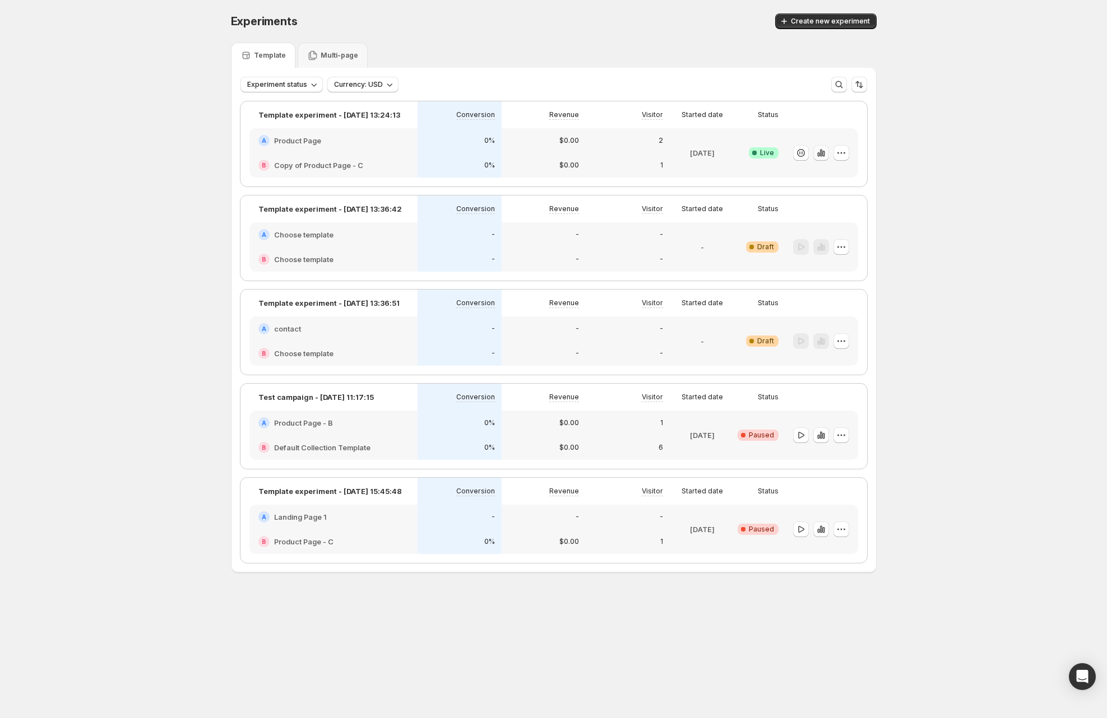
click at [820, 153] on icon "button" at bounding box center [820, 152] width 11 height 11
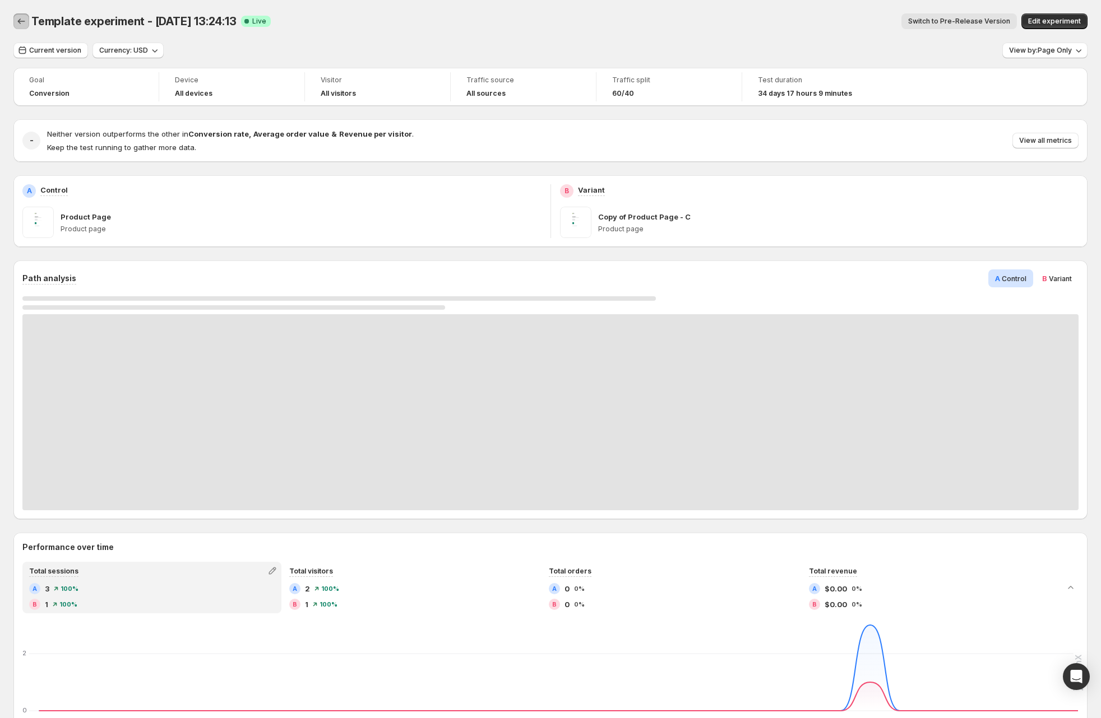
click at [20, 19] on icon "Back" at bounding box center [21, 21] width 11 height 11
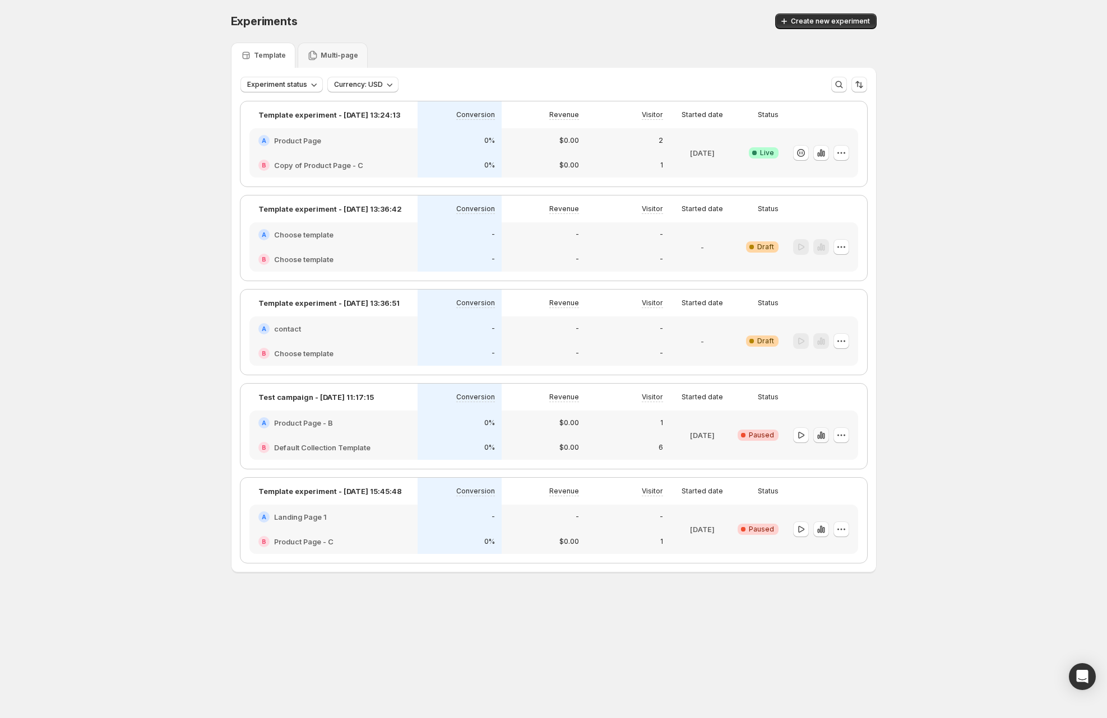
click at [823, 434] on icon "button" at bounding box center [823, 436] width 2 height 6
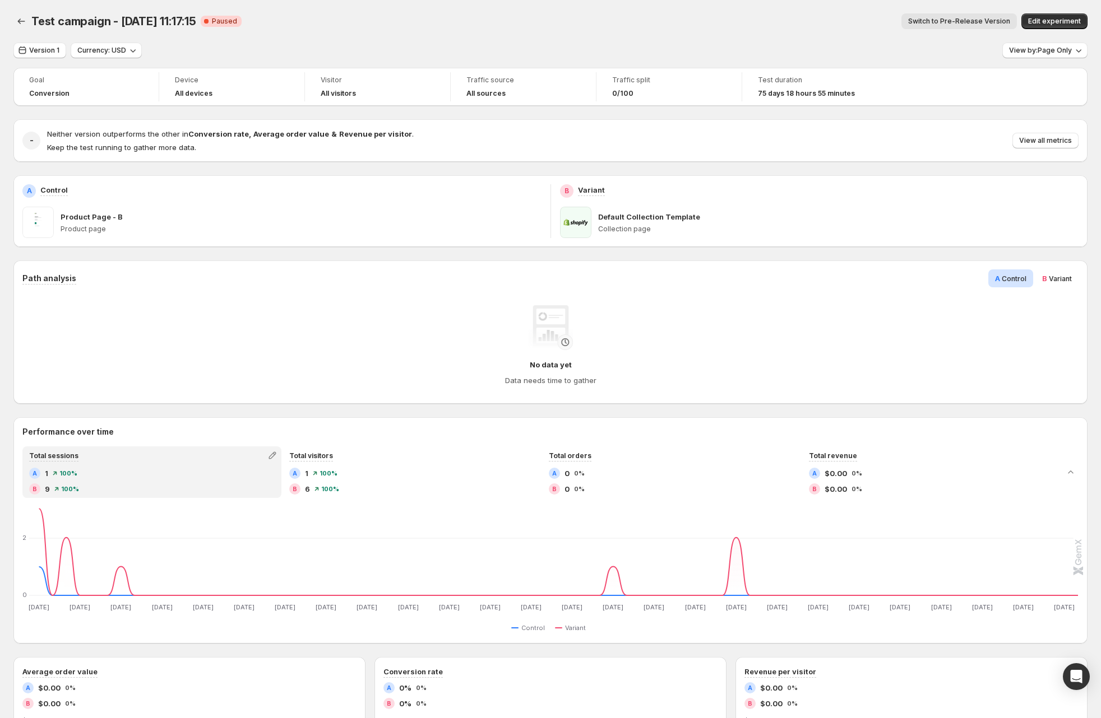
click at [11, 24] on div "Test campaign - May 8, 11:17:15. This page is ready Test campaign - May 8, 11:1…" at bounding box center [550, 574] width 1101 height 1149
click at [18, 20] on icon "Back" at bounding box center [21, 21] width 11 height 11
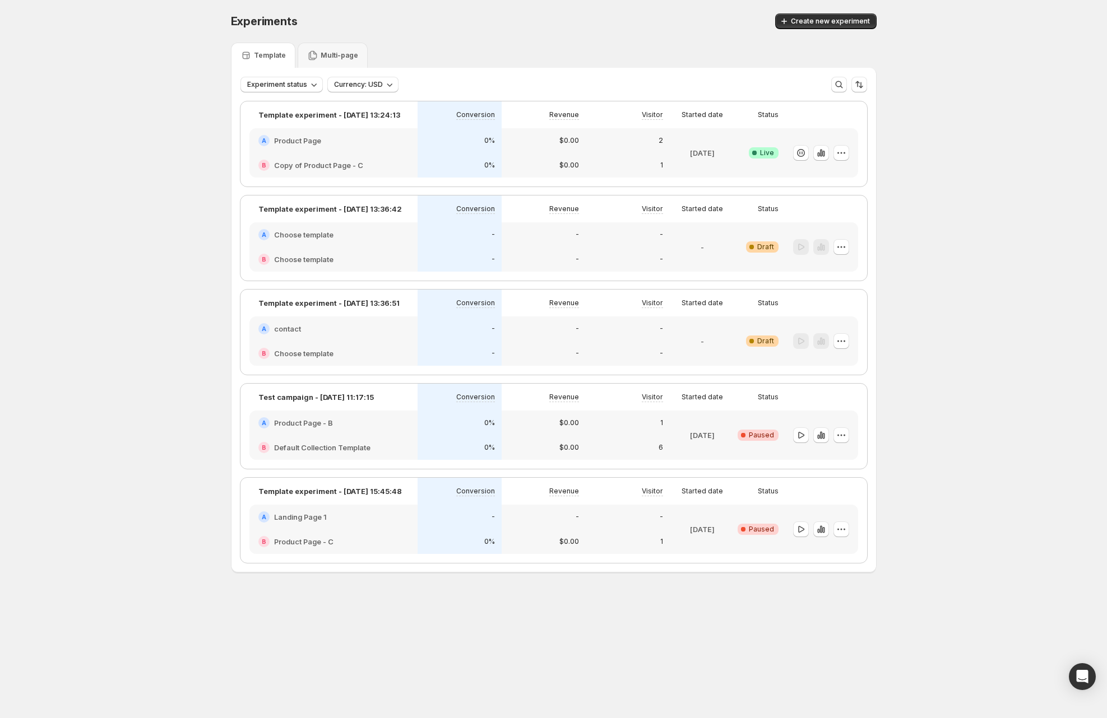
drag, startPoint x: 26, startPoint y: 275, endPoint x: 10, endPoint y: 281, distance: 16.7
click at [25, 275] on div "Experiments. This page is ready Experiments Create new experiment Template Mult…" at bounding box center [553, 316] width 1107 height 633
drag, startPoint x: 77, startPoint y: 391, endPoint x: 0, endPoint y: 363, distance: 82.2
click at [75, 391] on div "Experiments. This page is ready Experiments Create new experiment Template Mult…" at bounding box center [553, 316] width 1107 height 633
drag, startPoint x: 146, startPoint y: 159, endPoint x: 230, endPoint y: 163, distance: 84.2
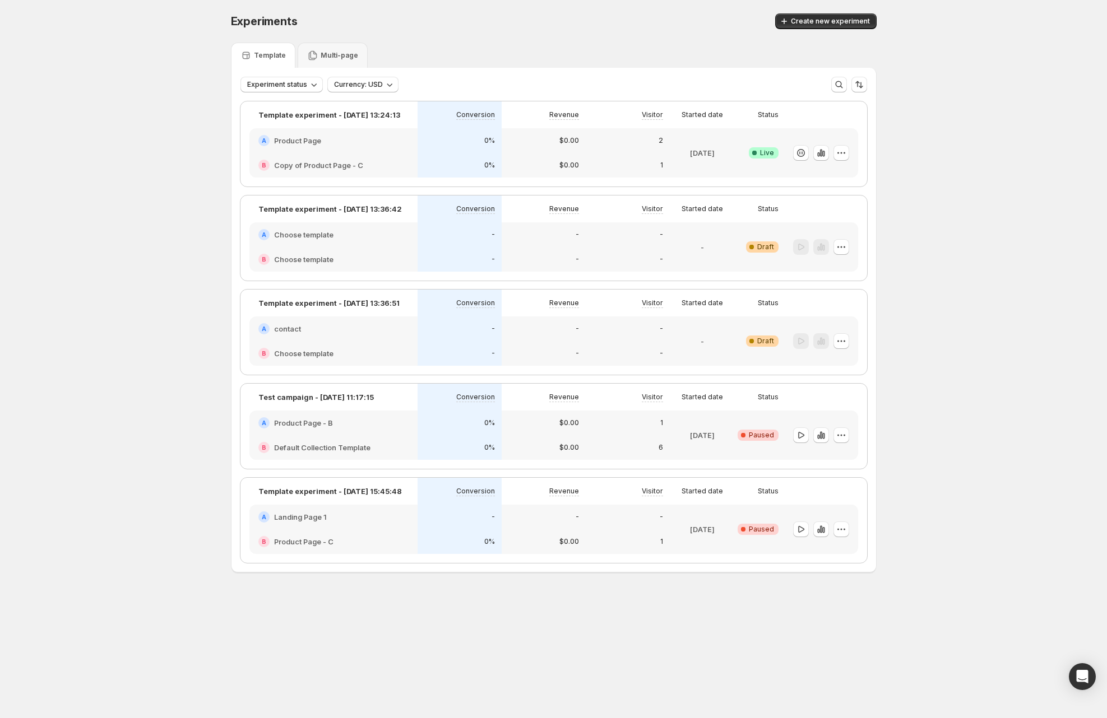
click at [147, 159] on div "Experiments. This page is ready Experiments Create new experiment Template Mult…" at bounding box center [553, 316] width 1107 height 633
click at [318, 58] on div "Multi-page" at bounding box center [332, 55] width 51 height 11
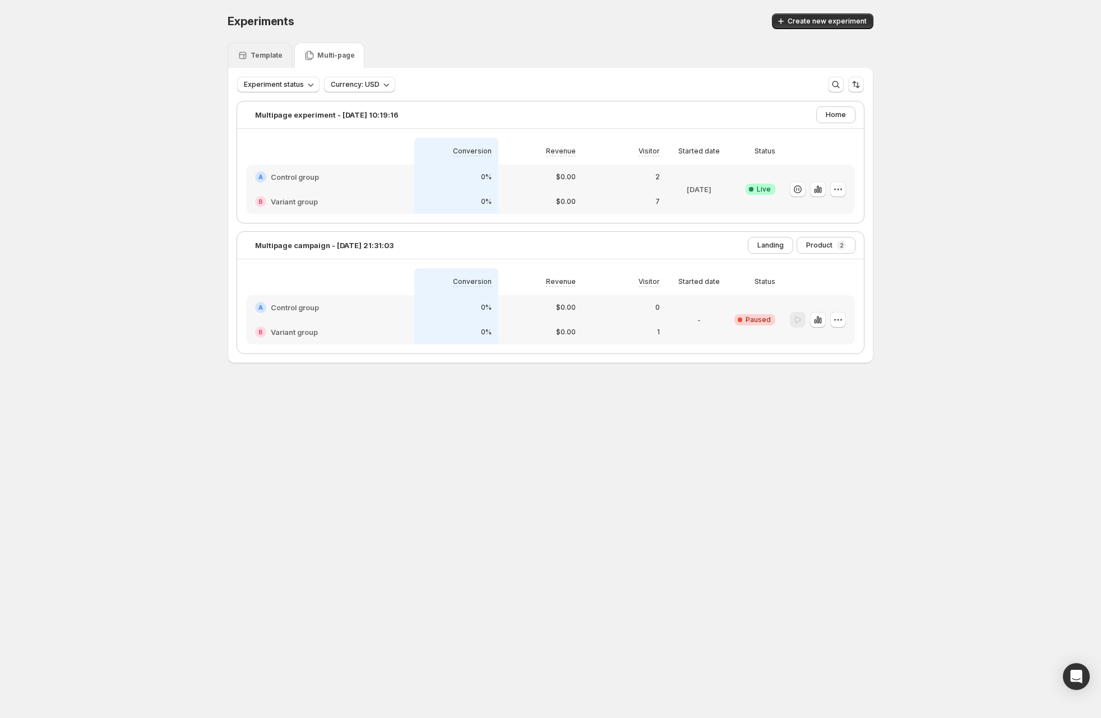
click at [267, 59] on p "Template" at bounding box center [266, 55] width 32 height 9
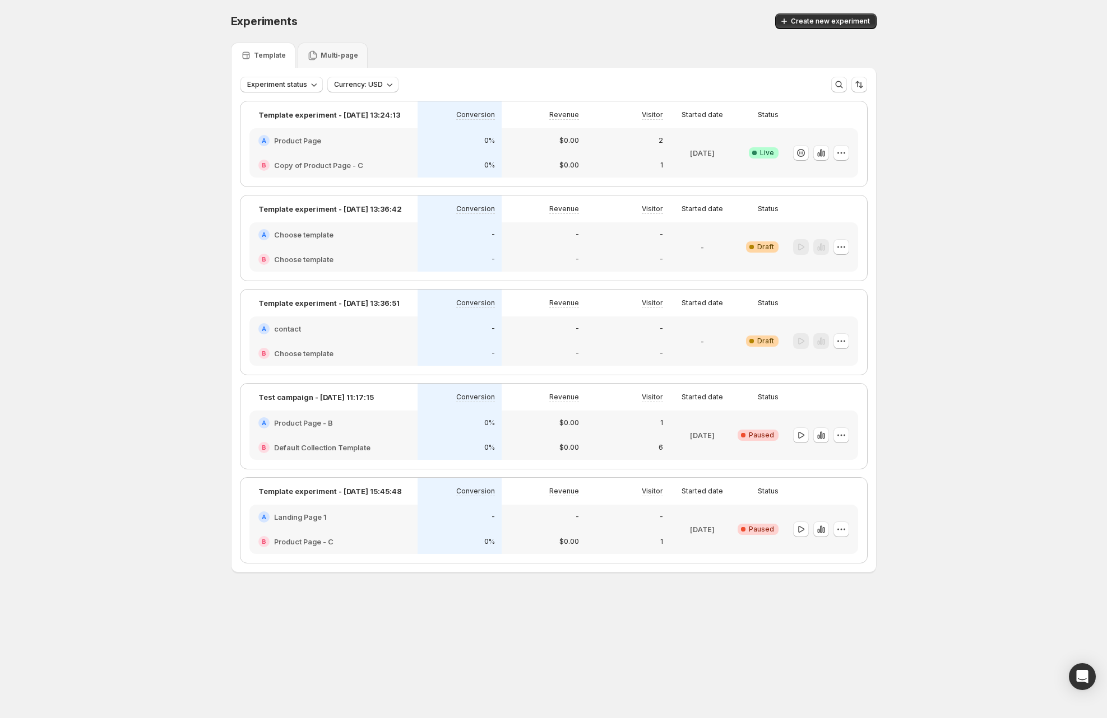
click at [141, 296] on div "Experiments. This page is ready Experiments Create new experiment Template Mult…" at bounding box center [553, 316] width 1107 height 633
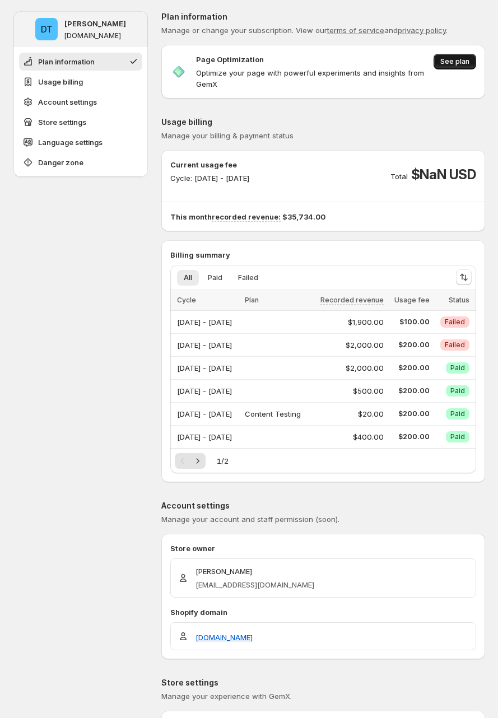
click at [456, 64] on span "See plan" at bounding box center [454, 61] width 29 height 9
